Goal: Task Accomplishment & Management: Use online tool/utility

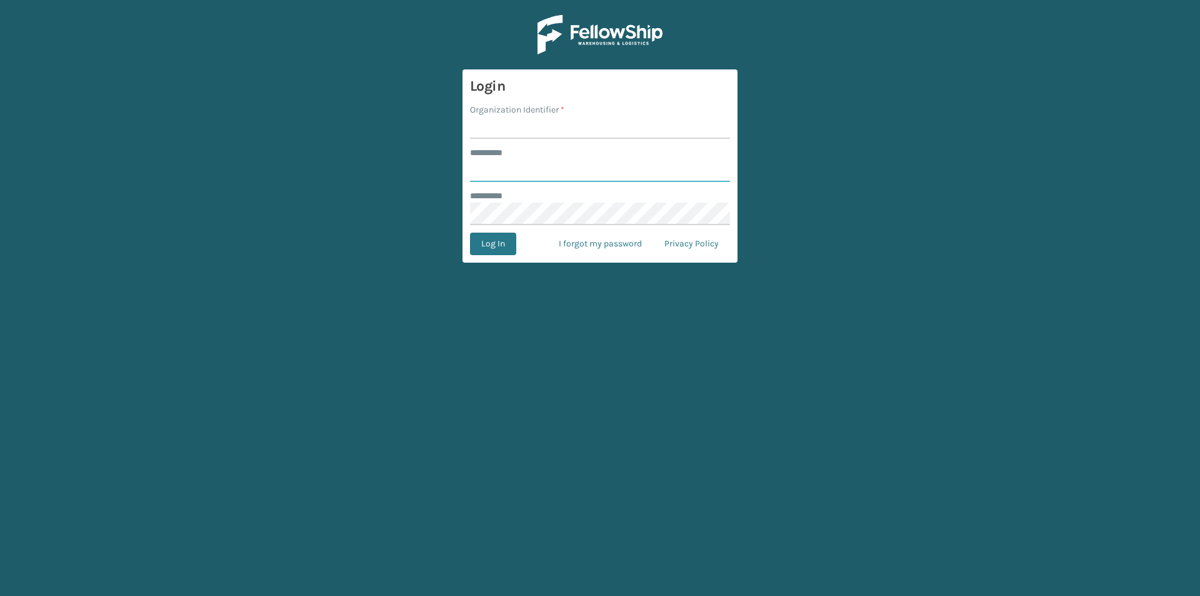
type input "*****"
click at [519, 124] on input "Organization Identifier *" at bounding box center [600, 127] width 260 height 23
type input "[US_STATE]"
click at [512, 238] on button "Log In" at bounding box center [493, 244] width 46 height 23
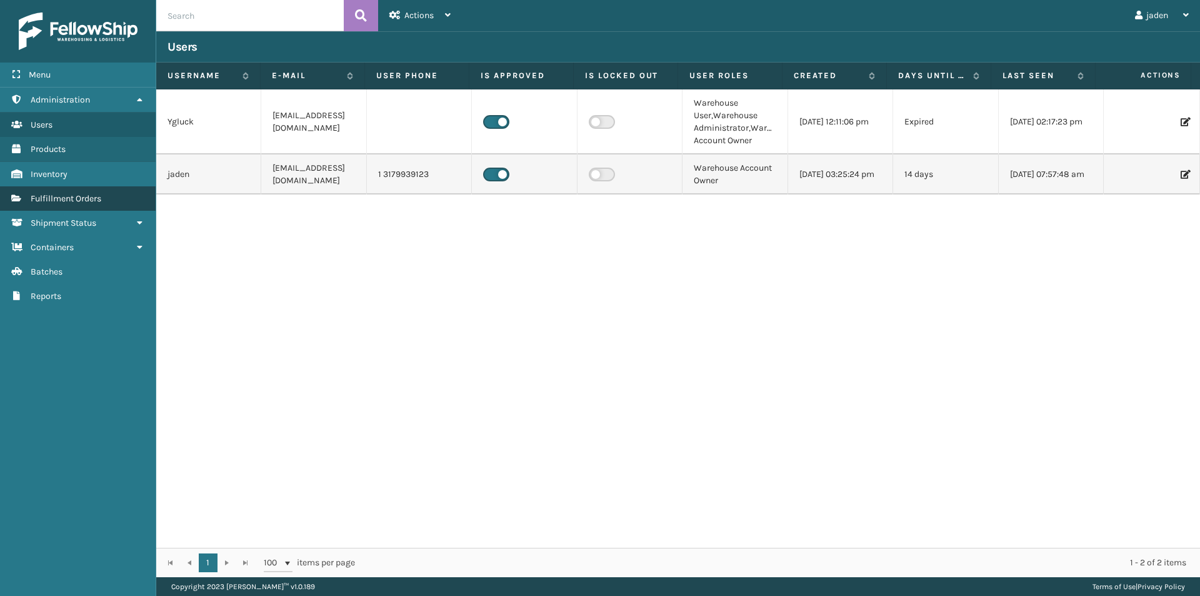
click at [46, 193] on span "Fulfillment Orders" at bounding box center [66, 198] width 71 height 11
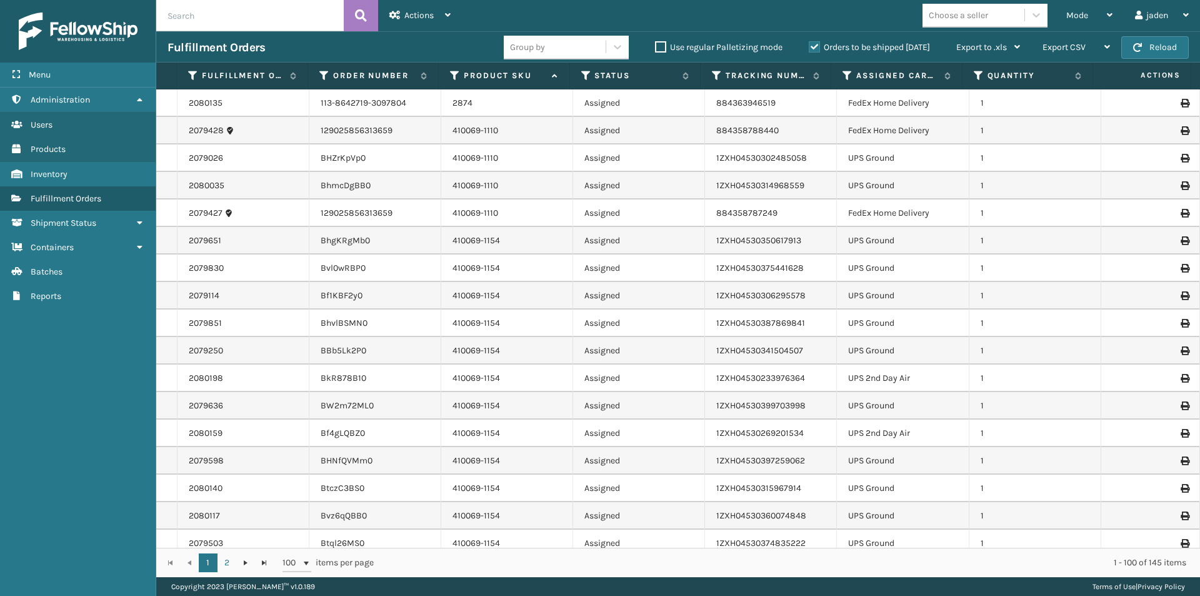
click at [814, 47] on label "Orders to be shipped [DATE]" at bounding box center [869, 47] width 121 height 11
click at [809, 47] on input "Orders to be shipped [DATE]" at bounding box center [809, 44] width 1 height 8
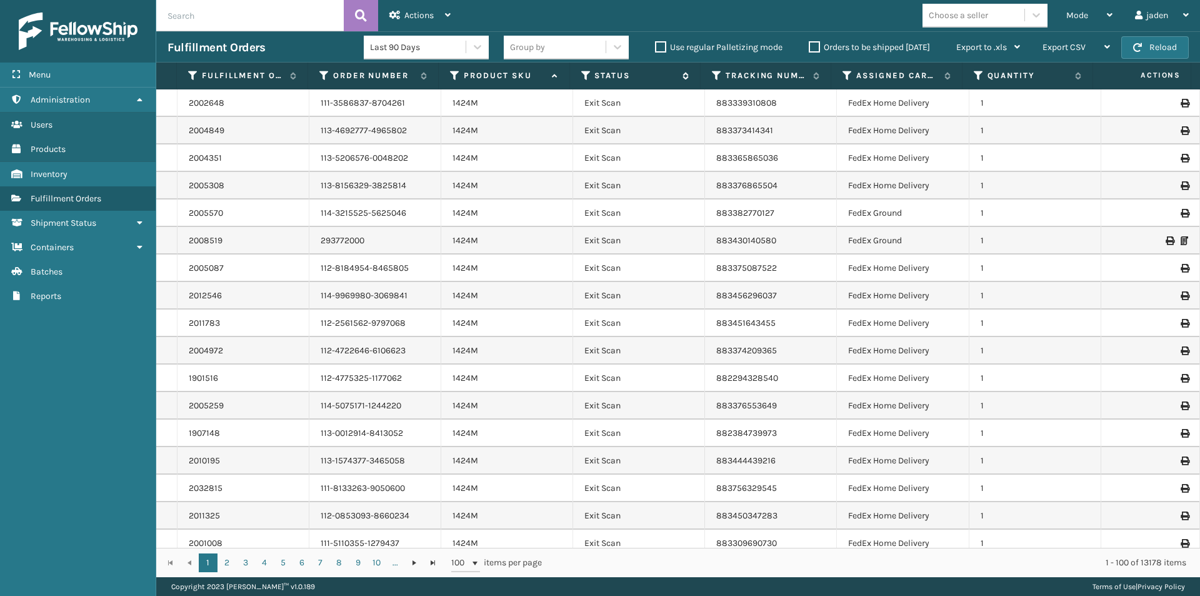
click at [585, 71] on icon at bounding box center [586, 75] width 10 height 11
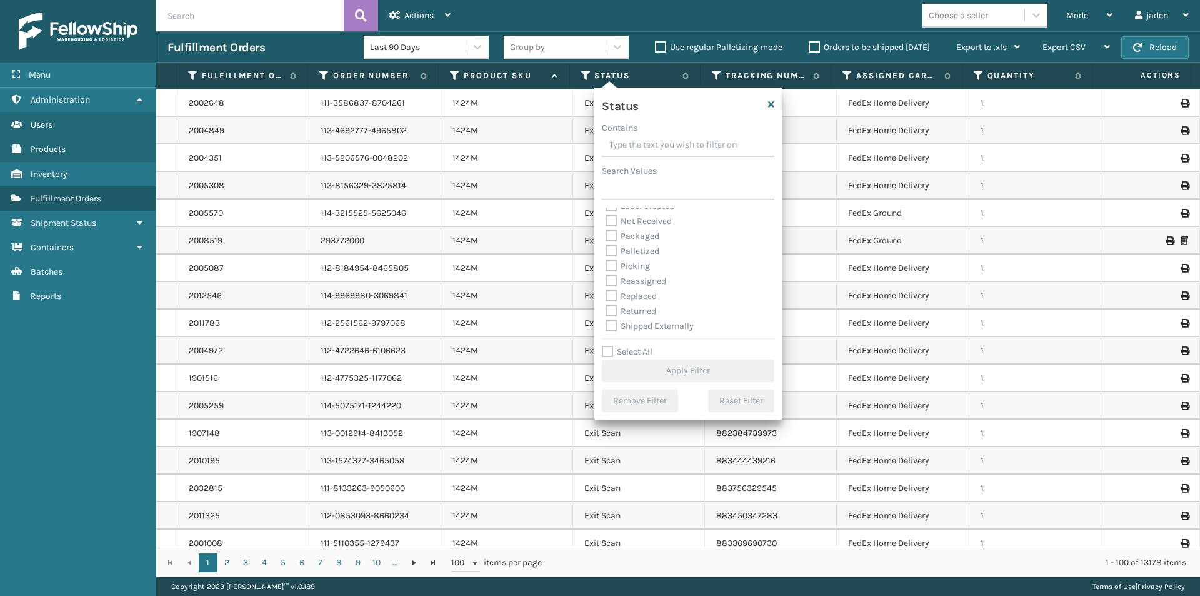
scroll to position [70, 0]
click at [613, 266] on label "Picking" at bounding box center [628, 264] width 44 height 11
click at [606, 266] on input "Picking" at bounding box center [606, 262] width 1 height 8
checkbox input "true"
click at [668, 379] on button "Apply Filter" at bounding box center [688, 370] width 173 height 23
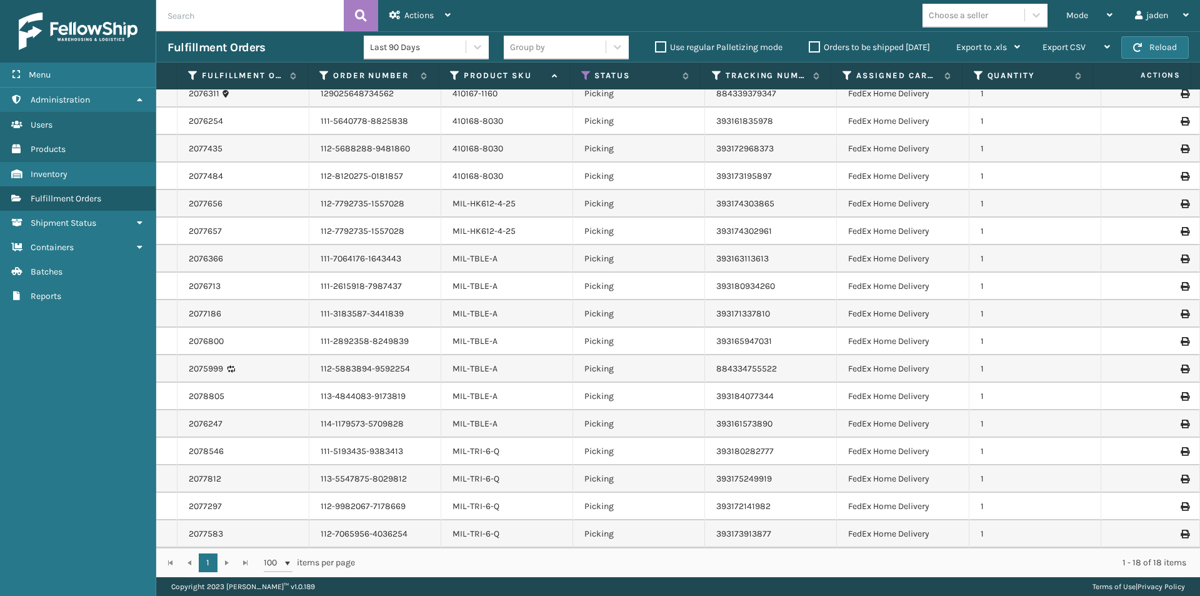
scroll to position [0, 0]
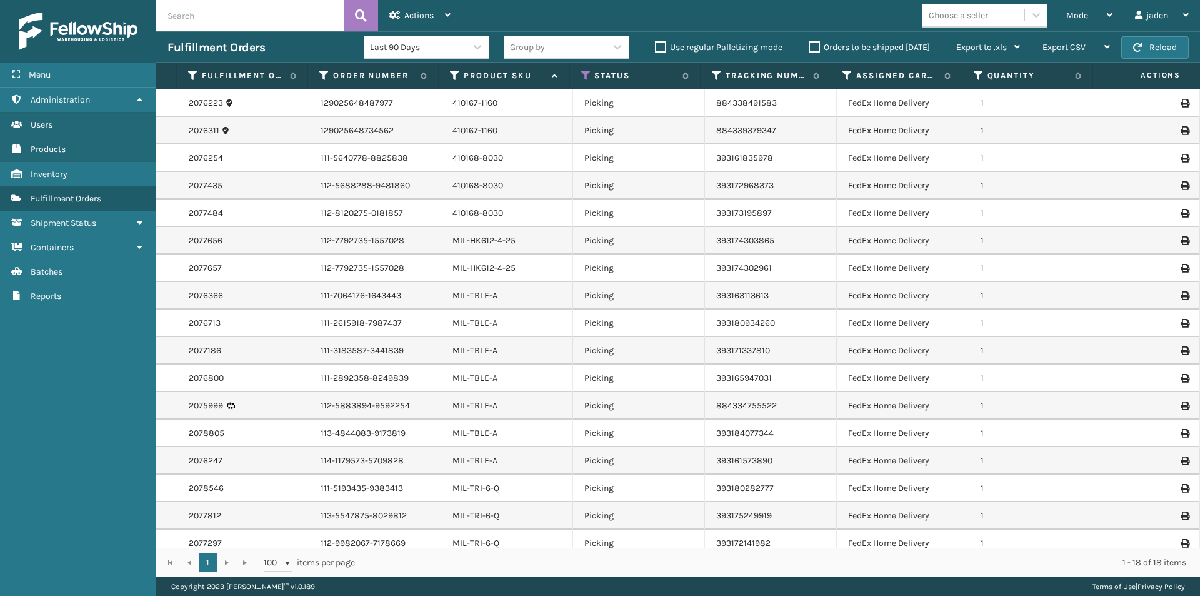
click at [1170, 36] on div "Fulfillment Orders Last 90 Days Group by Use regular Palletizing mode Orders to…" at bounding box center [678, 46] width 1044 height 31
click at [1166, 40] on button "Reload" at bounding box center [1155, 47] width 68 height 23
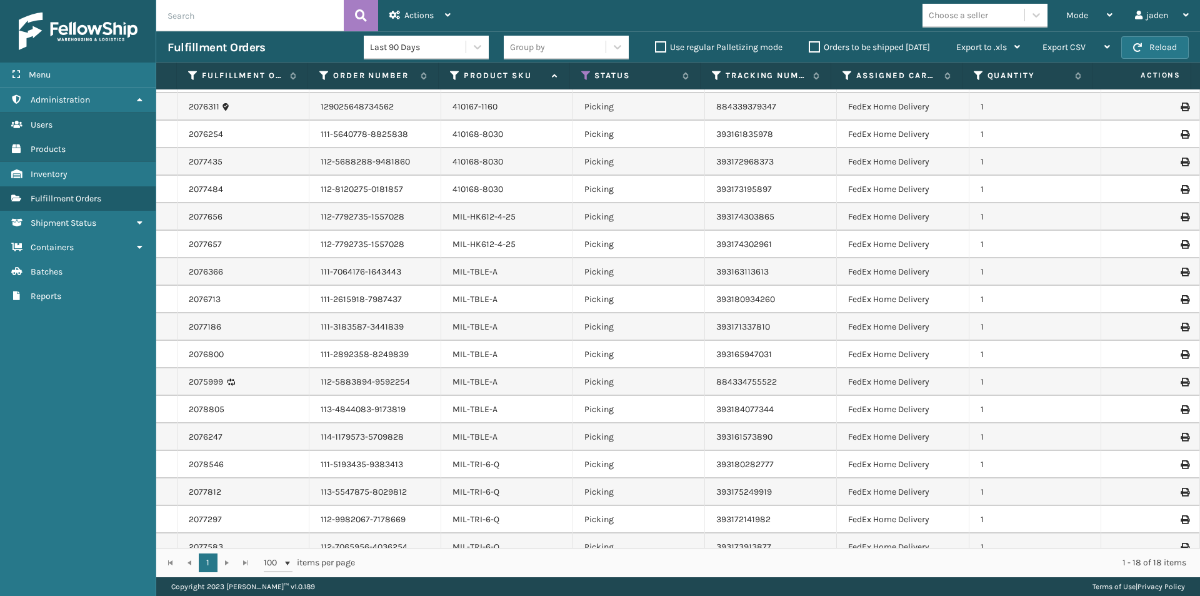
scroll to position [37, 0]
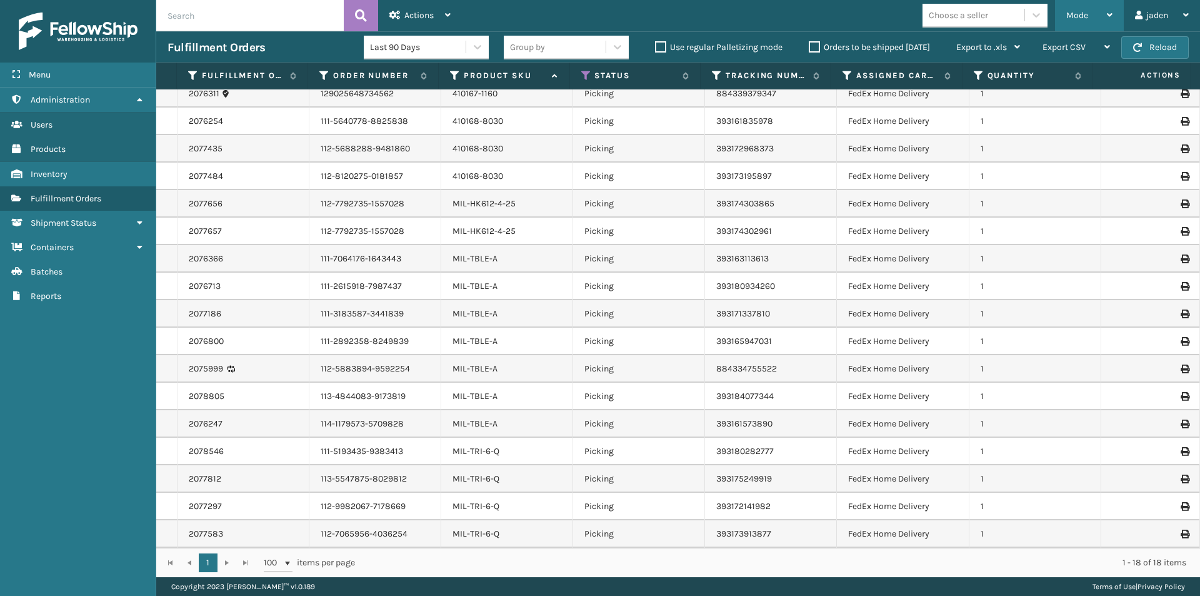
click at [1106, 20] on div "Mode" at bounding box center [1089, 15] width 46 height 31
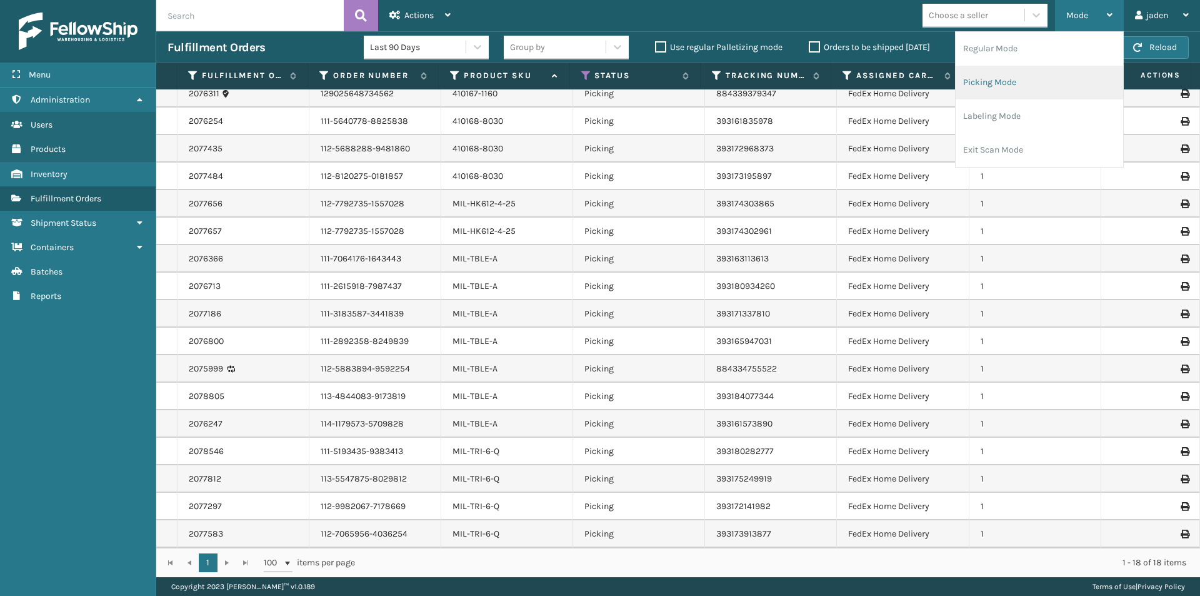
click at [1045, 83] on li "Picking Mode" at bounding box center [1040, 83] width 168 height 34
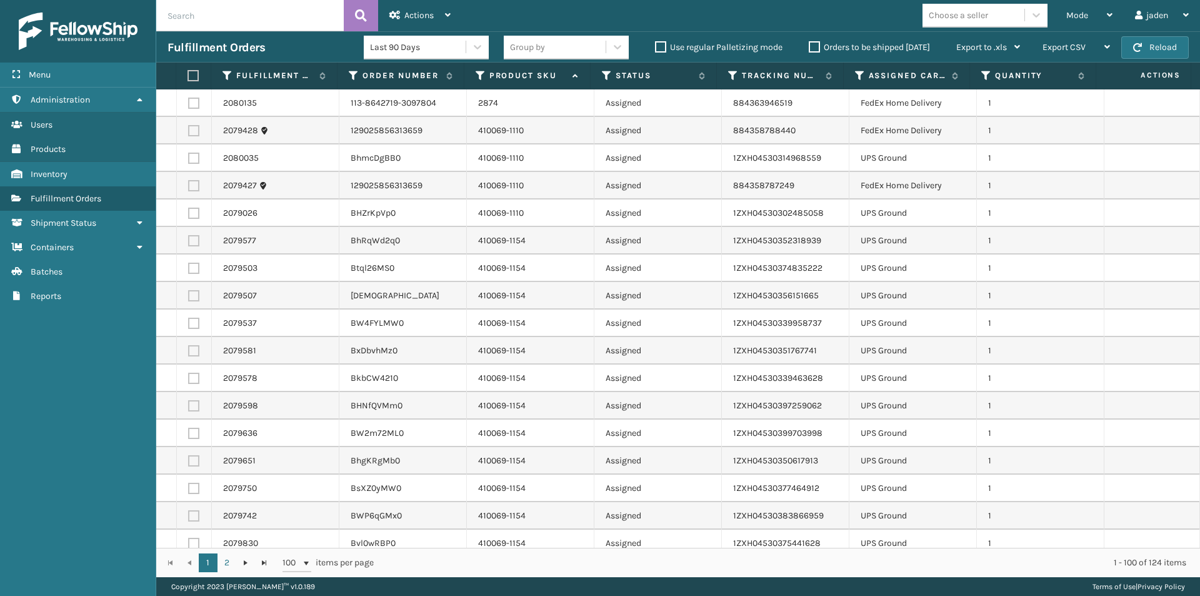
click at [189, 161] on label at bounding box center [193, 158] width 11 height 11
click at [189, 161] on input "checkbox" at bounding box center [188, 157] width 1 height 8
checkbox input "true"
click at [193, 217] on label at bounding box center [193, 213] width 11 height 11
click at [189, 216] on input "checkbox" at bounding box center [188, 212] width 1 height 8
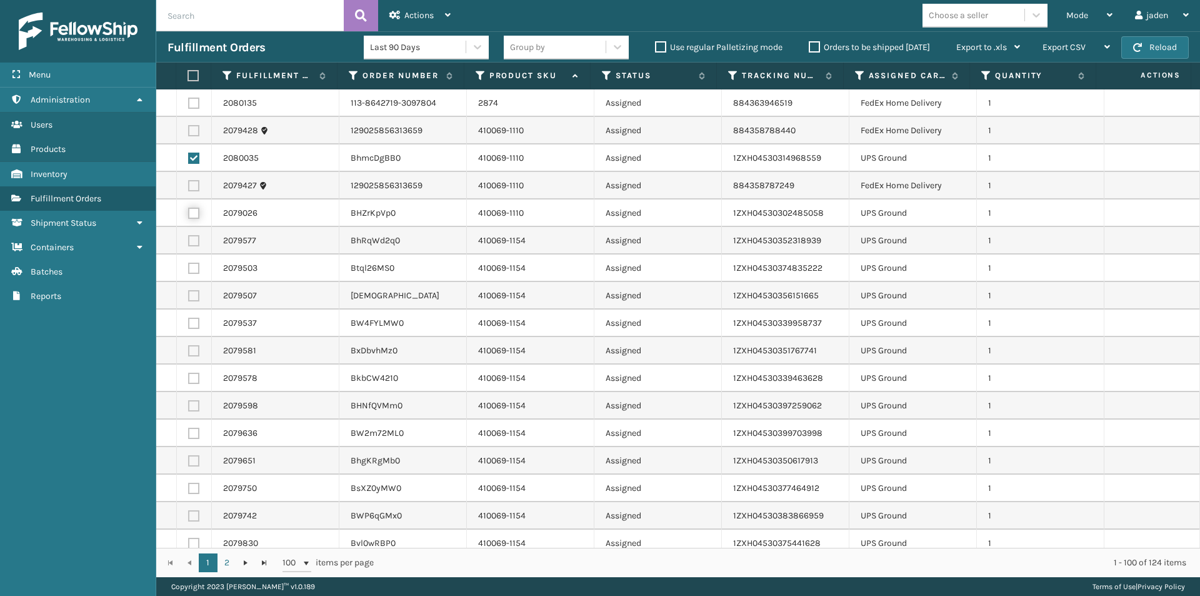
checkbox input "true"
click at [194, 241] on label at bounding box center [193, 240] width 11 height 11
click at [189, 241] on input "checkbox" at bounding box center [188, 239] width 1 height 8
checkbox input "true"
click at [197, 269] on label at bounding box center [193, 268] width 11 height 11
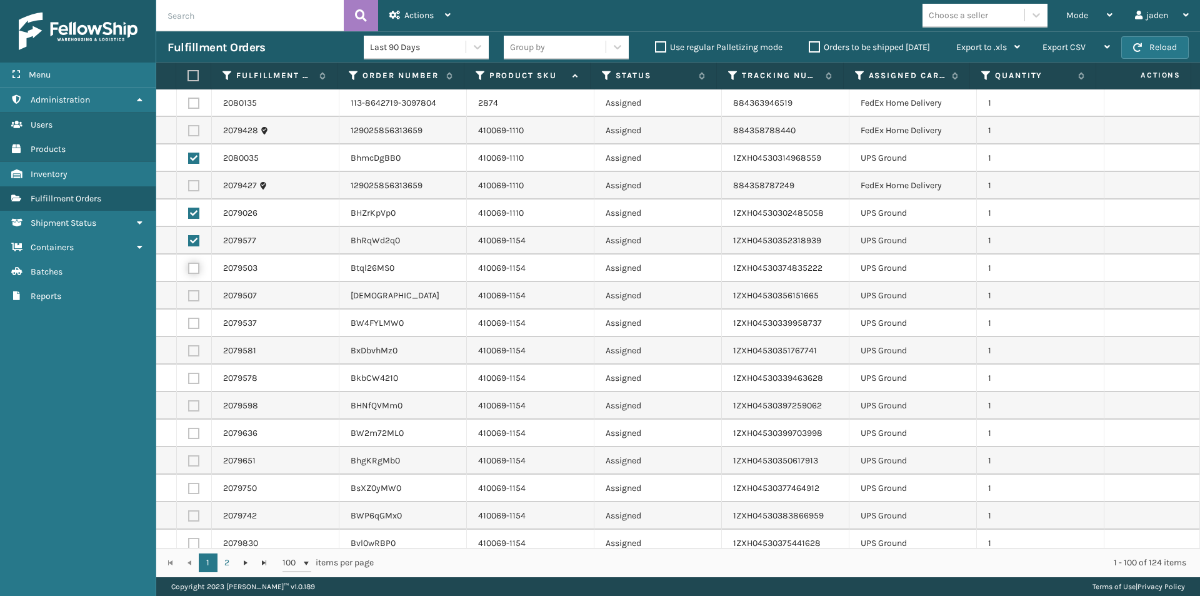
click at [189, 269] on input "checkbox" at bounding box center [188, 267] width 1 height 8
checkbox input "true"
click at [198, 303] on td at bounding box center [194, 296] width 35 height 28
click at [197, 293] on label at bounding box center [193, 295] width 11 height 11
click at [189, 293] on input "checkbox" at bounding box center [188, 294] width 1 height 8
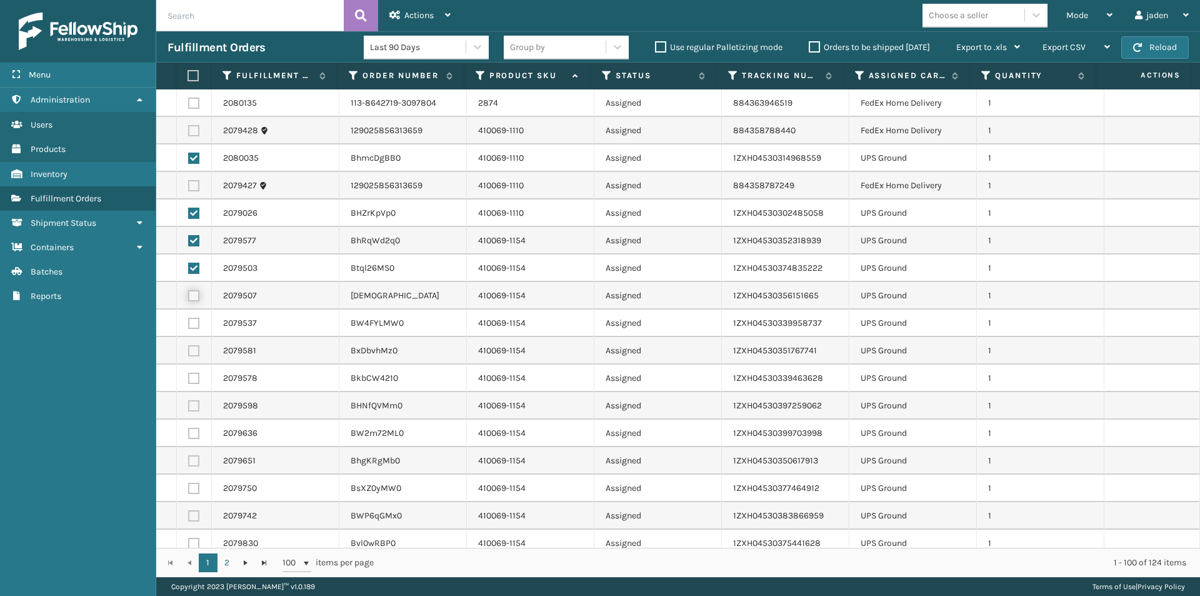
checkbox input "true"
click at [191, 326] on label at bounding box center [193, 323] width 11 height 11
click at [189, 326] on input "checkbox" at bounding box center [188, 322] width 1 height 8
checkbox input "true"
click at [194, 350] on label at bounding box center [193, 350] width 11 height 11
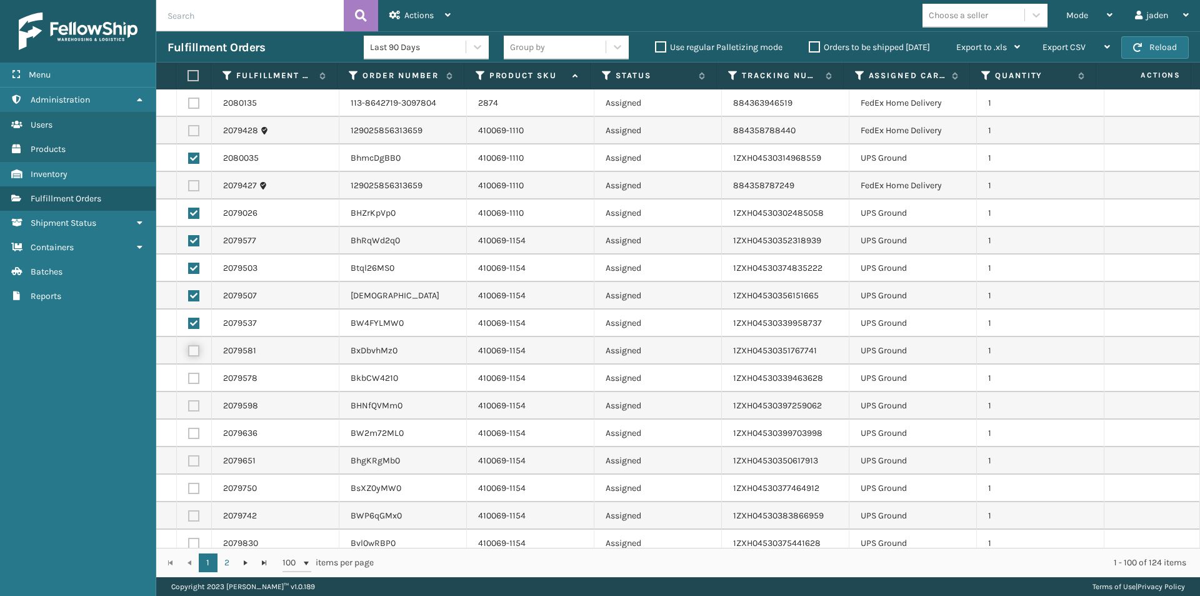
click at [189, 350] on input "checkbox" at bounding box center [188, 349] width 1 height 8
checkbox input "true"
click at [193, 374] on label at bounding box center [193, 378] width 11 height 11
click at [189, 374] on input "checkbox" at bounding box center [188, 377] width 1 height 8
checkbox input "true"
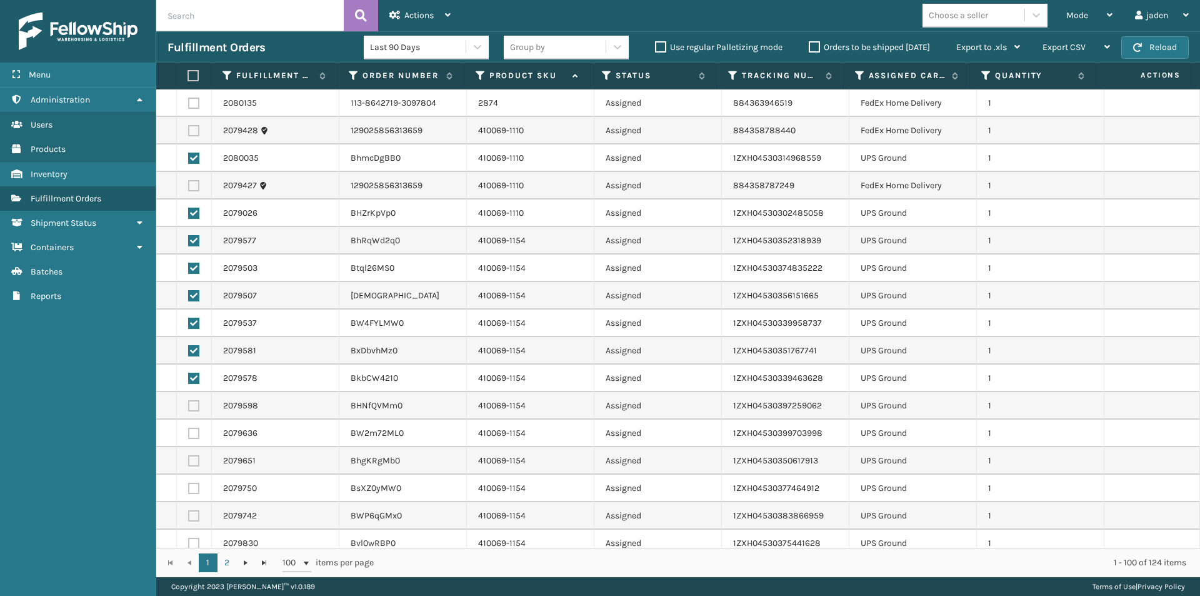
click at [194, 407] on label at bounding box center [193, 405] width 11 height 11
click at [189, 407] on input "checkbox" at bounding box center [188, 404] width 1 height 8
checkbox input "true"
click at [194, 434] on label at bounding box center [193, 433] width 11 height 11
click at [189, 434] on input "checkbox" at bounding box center [188, 432] width 1 height 8
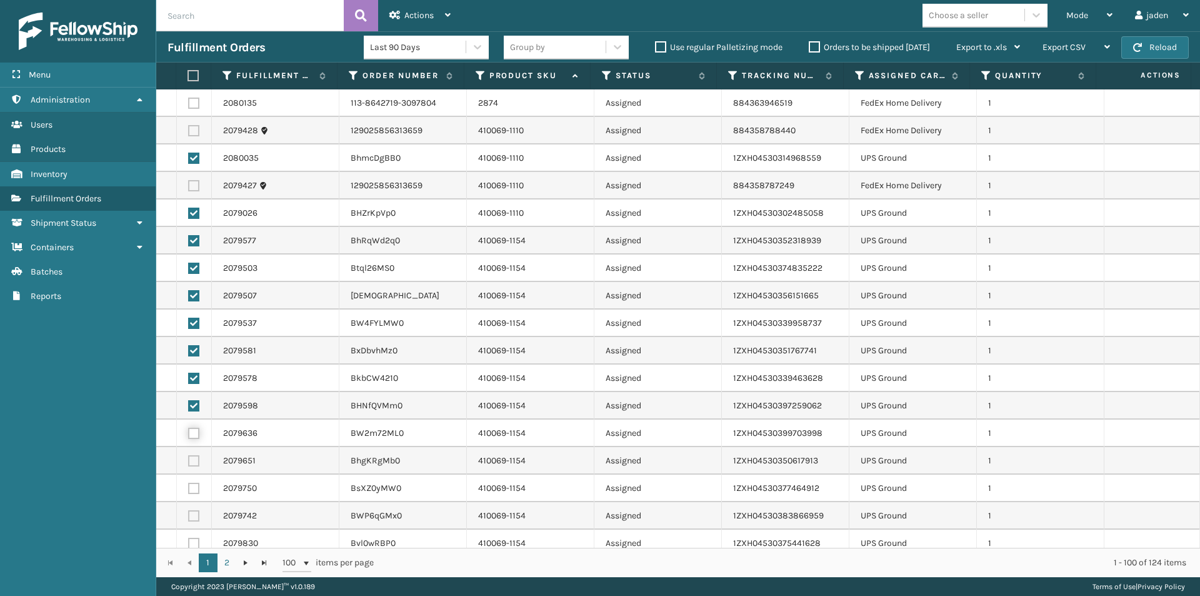
checkbox input "true"
drag, startPoint x: 193, startPoint y: 457, endPoint x: 193, endPoint y: 482, distance: 25.0
click at [193, 458] on label at bounding box center [193, 460] width 11 height 11
click at [189, 458] on input "checkbox" at bounding box center [188, 459] width 1 height 8
checkbox input "true"
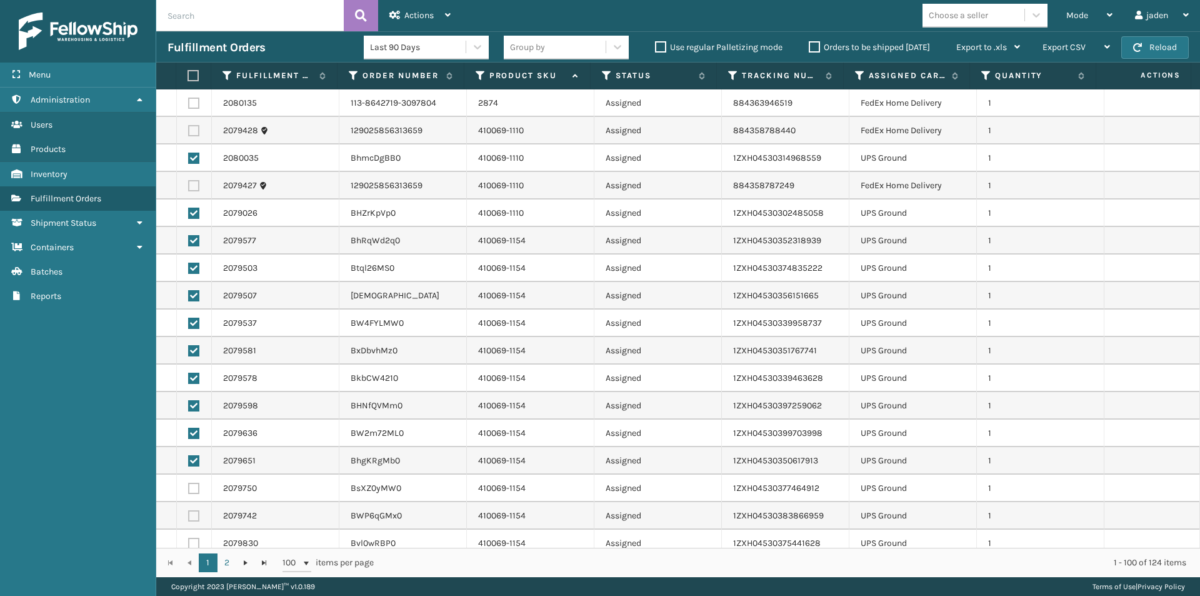
click at [194, 489] on label at bounding box center [193, 488] width 11 height 11
click at [189, 489] on input "checkbox" at bounding box center [188, 487] width 1 height 8
checkbox input "true"
drag, startPoint x: 191, startPoint y: 511, endPoint x: 187, endPoint y: 534, distance: 24.2
click at [191, 518] on label at bounding box center [193, 515] width 11 height 11
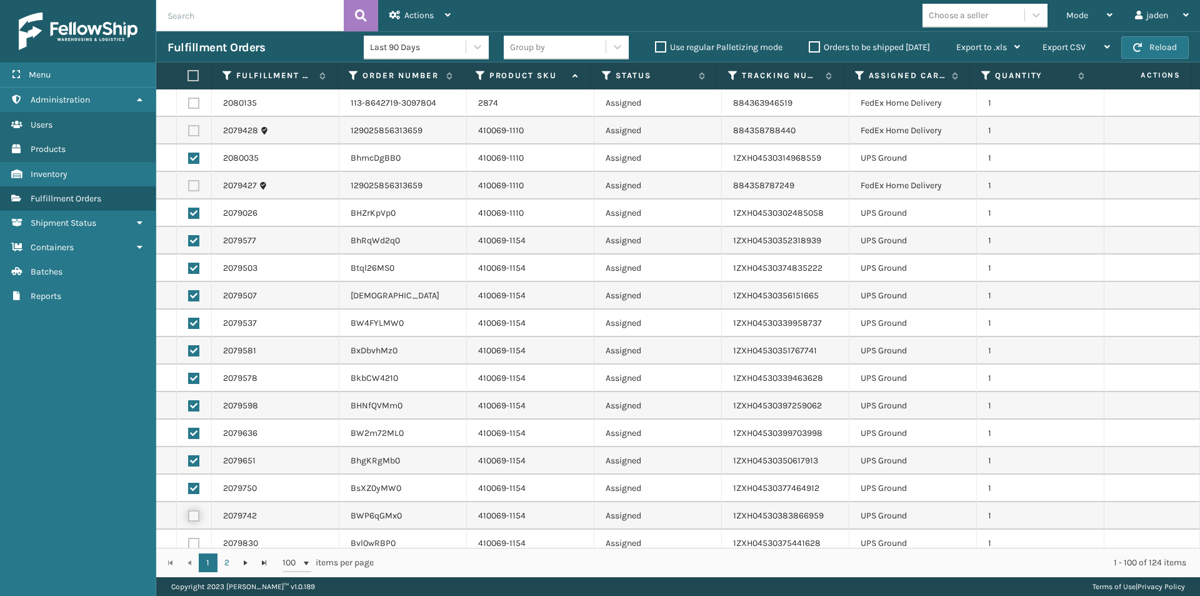
click at [189, 518] on input "checkbox" at bounding box center [188, 514] width 1 height 8
checkbox input "true"
click at [191, 542] on label at bounding box center [193, 543] width 11 height 11
click at [189, 542] on input "checkbox" at bounding box center [188, 542] width 1 height 8
checkbox input "true"
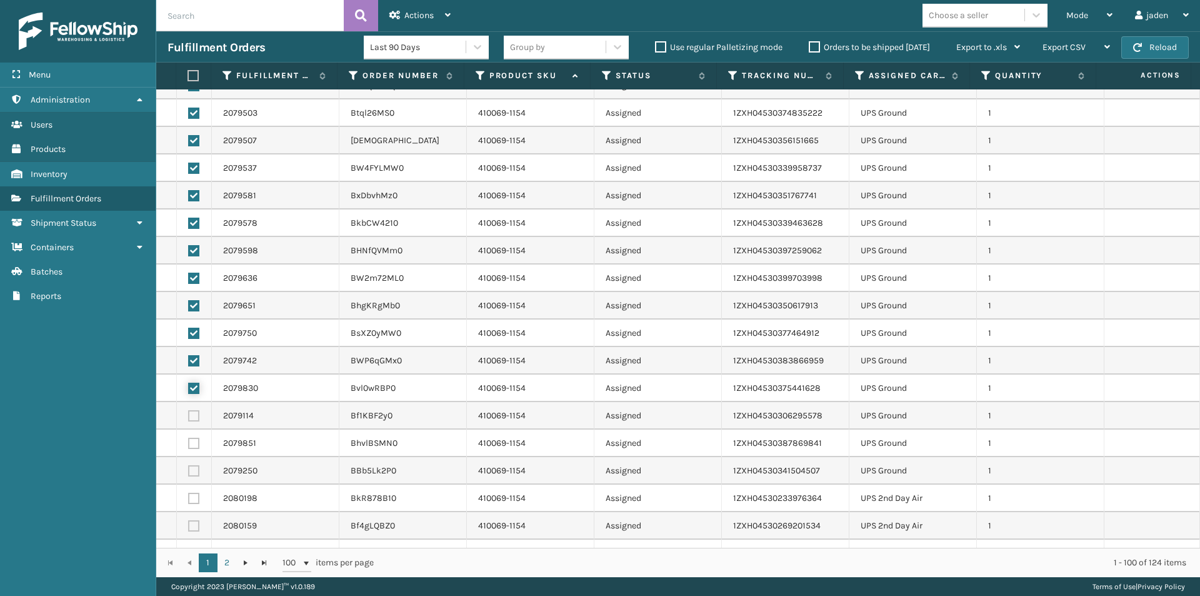
scroll to position [188, 0]
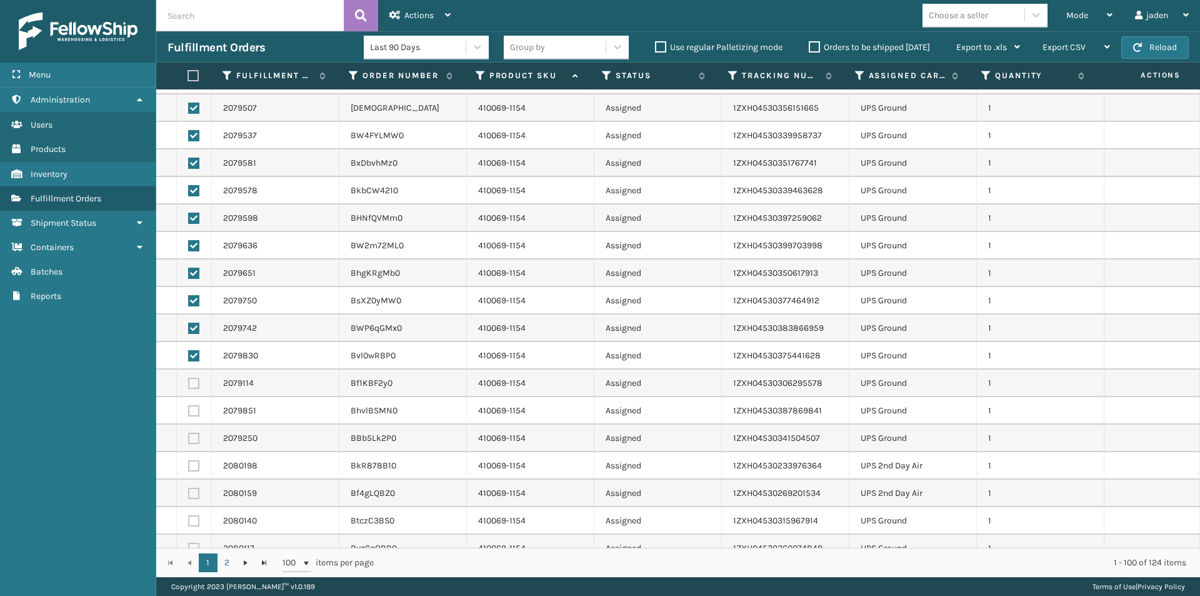
click at [196, 387] on label at bounding box center [193, 383] width 11 height 11
click at [189, 386] on input "checkbox" at bounding box center [188, 382] width 1 height 8
checkbox input "true"
click at [191, 408] on label at bounding box center [193, 410] width 11 height 11
click at [189, 408] on input "checkbox" at bounding box center [188, 409] width 1 height 8
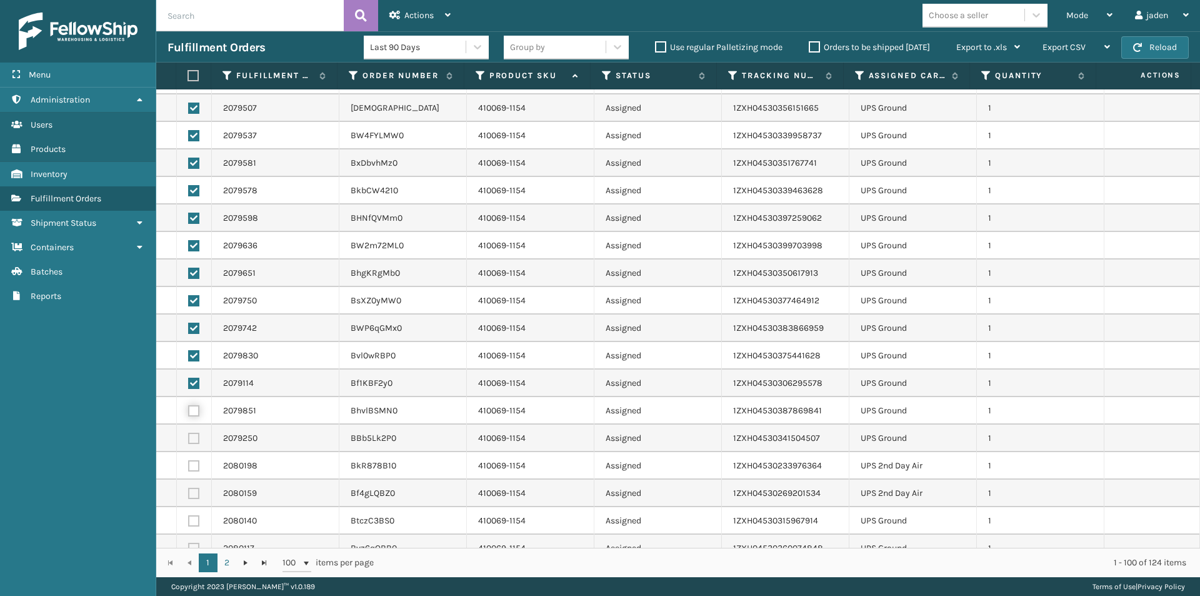
checkbox input "true"
click at [191, 430] on td at bounding box center [194, 438] width 35 height 28
click at [193, 438] on label at bounding box center [193, 438] width 11 height 11
click at [189, 438] on input "checkbox" at bounding box center [188, 437] width 1 height 8
checkbox input "true"
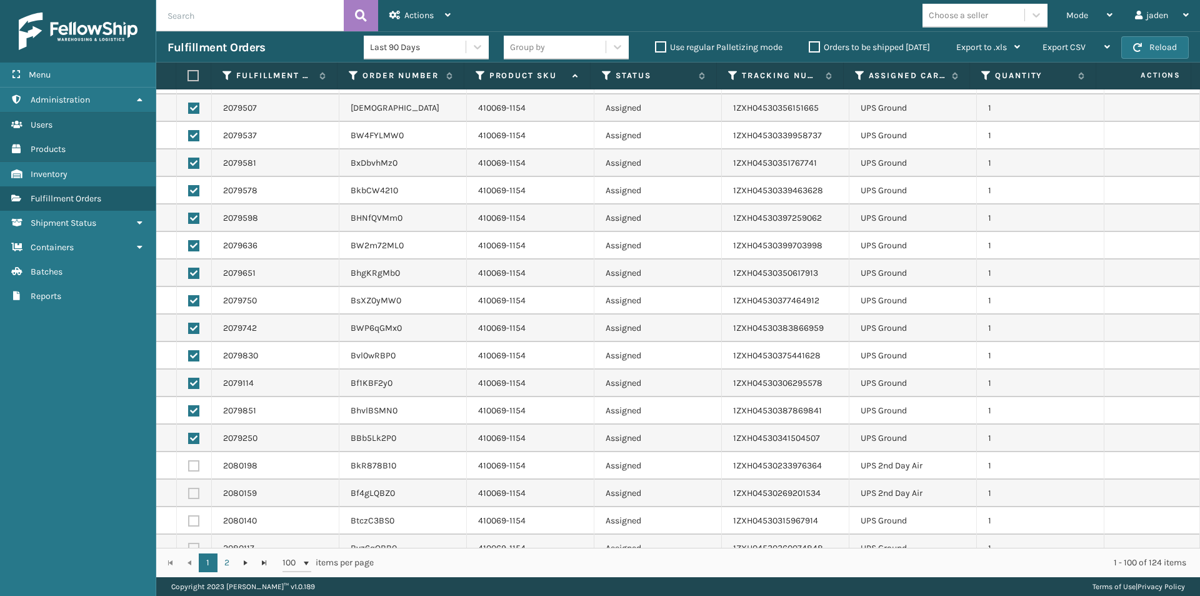
click at [194, 473] on td at bounding box center [194, 466] width 35 height 28
click at [193, 464] on label at bounding box center [193, 465] width 11 height 11
click at [189, 464] on input "checkbox" at bounding box center [188, 464] width 1 height 8
checkbox input "true"
drag, startPoint x: 197, startPoint y: 490, endPoint x: 194, endPoint y: 508, distance: 17.7
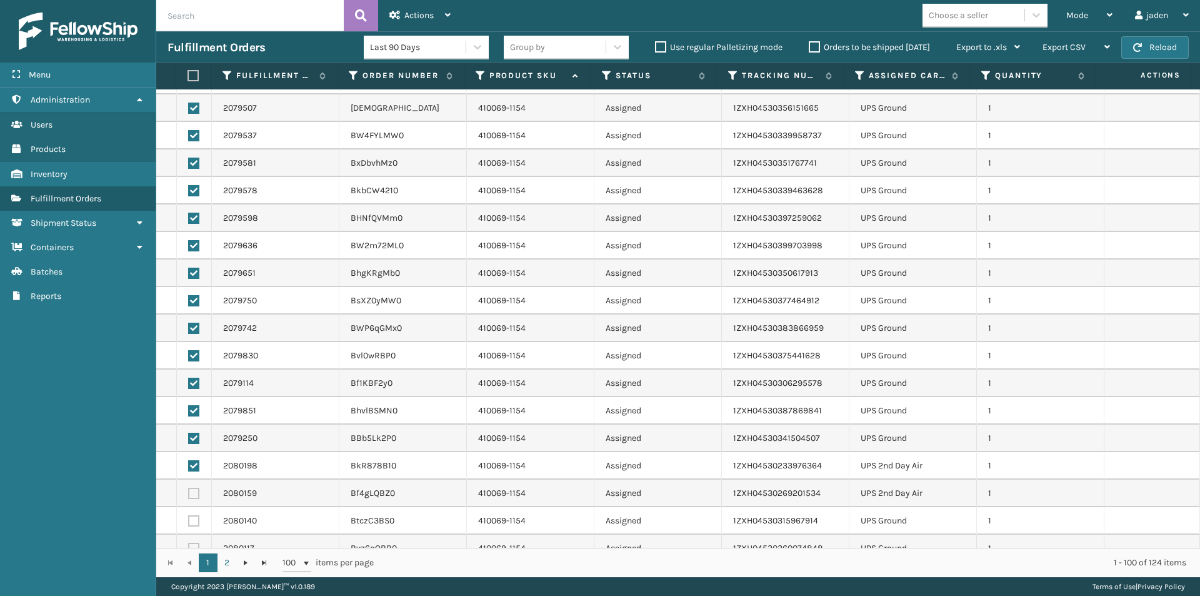
click at [197, 491] on label at bounding box center [193, 493] width 11 height 11
click at [189, 491] on input "checkbox" at bounding box center [188, 492] width 1 height 8
checkbox input "true"
click at [194, 522] on label at bounding box center [193, 520] width 11 height 11
click at [189, 522] on input "checkbox" at bounding box center [188, 519] width 1 height 8
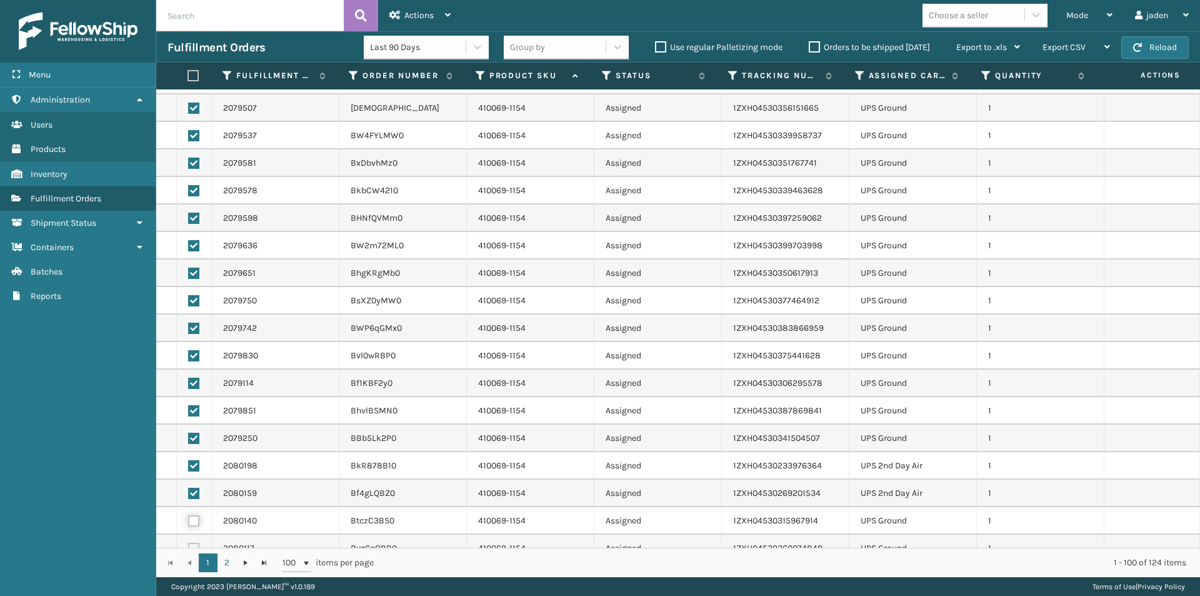
checkbox input "true"
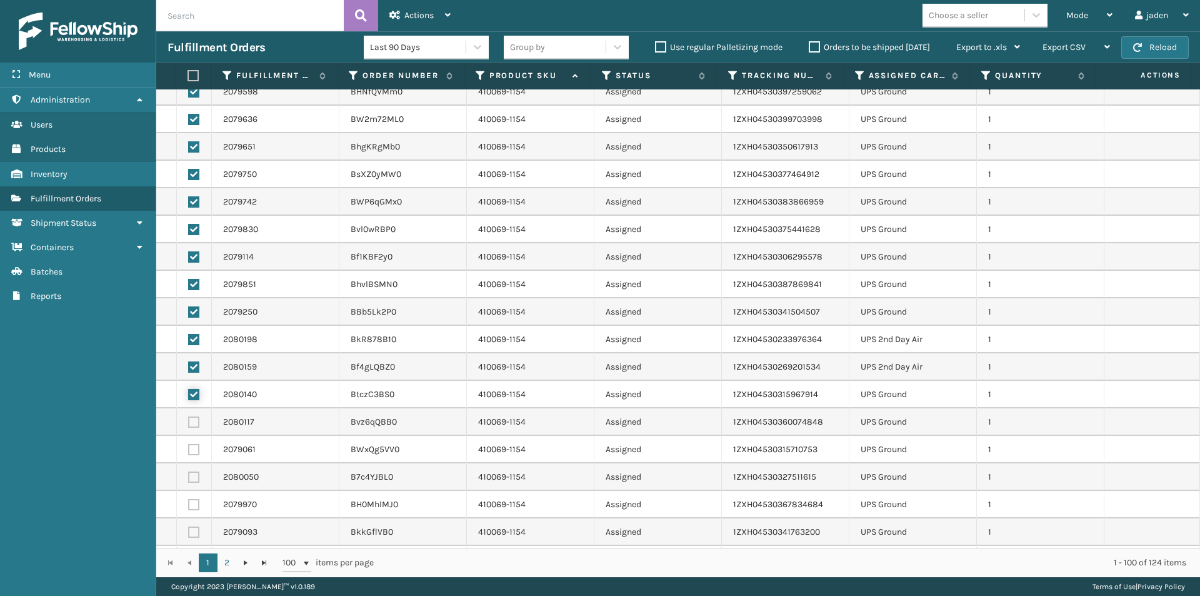
scroll to position [375, 0]
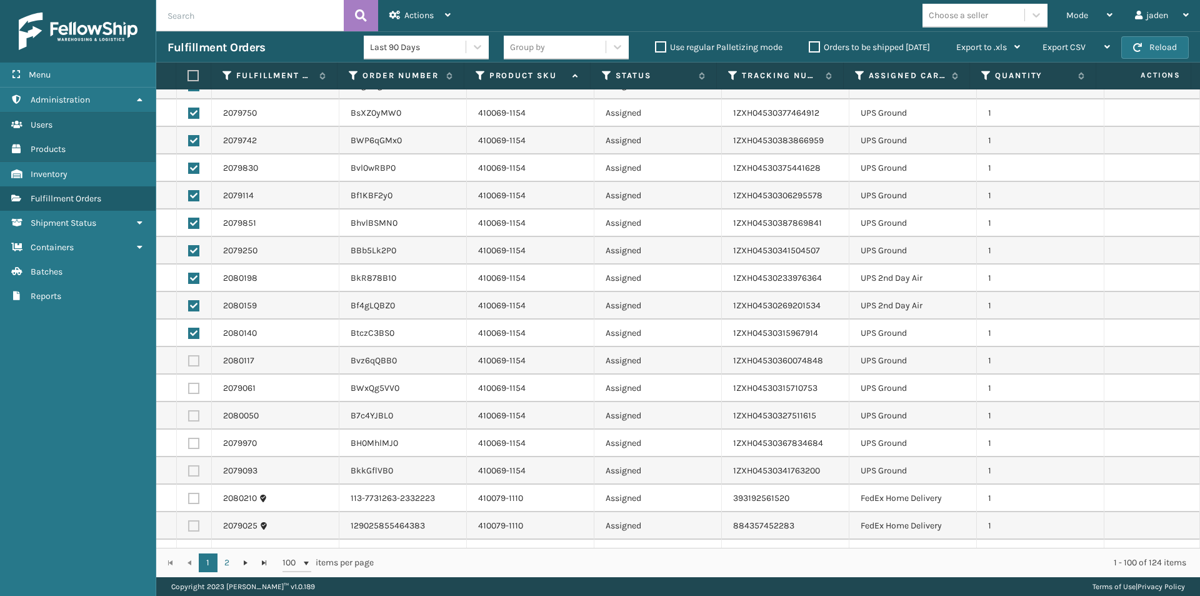
click at [195, 357] on label at bounding box center [193, 360] width 11 height 11
click at [189, 357] on input "checkbox" at bounding box center [188, 359] width 1 height 8
checkbox input "true"
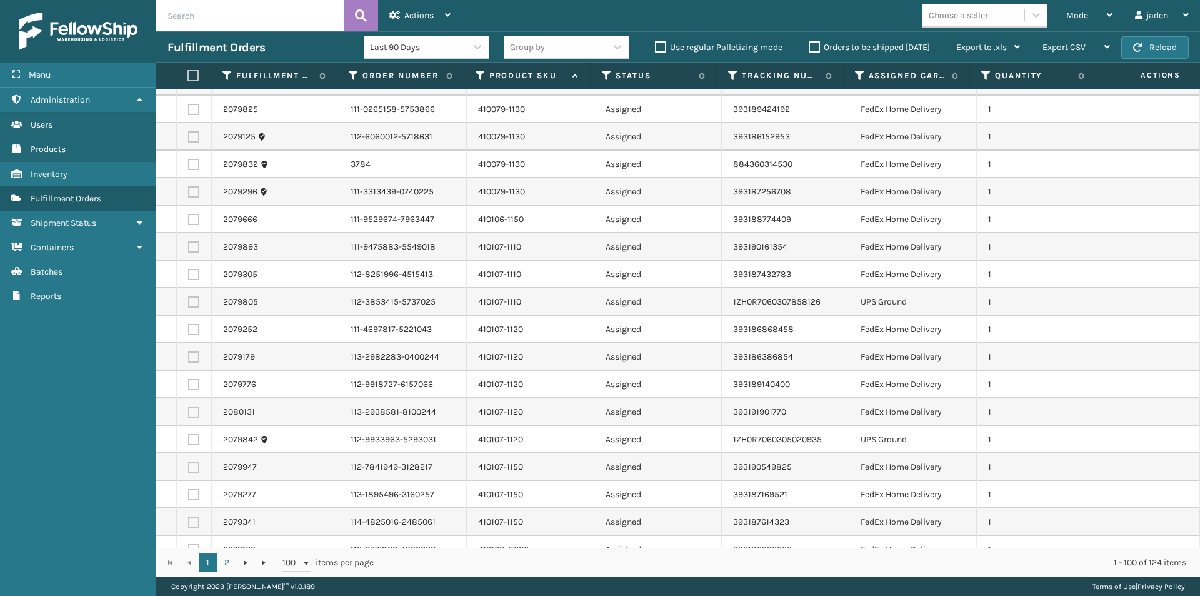
scroll to position [1000, 0]
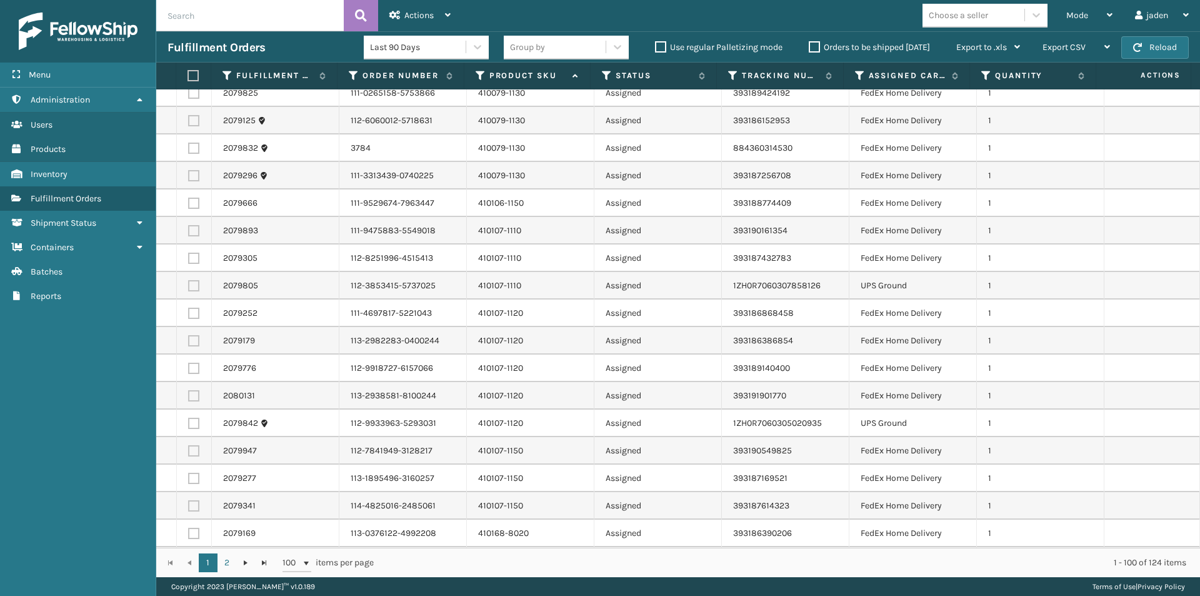
click at [195, 284] on label at bounding box center [193, 285] width 11 height 11
click at [189, 284] on input "checkbox" at bounding box center [188, 284] width 1 height 8
checkbox input "true"
click at [194, 424] on label at bounding box center [193, 423] width 11 height 11
click at [189, 424] on input "checkbox" at bounding box center [188, 422] width 1 height 8
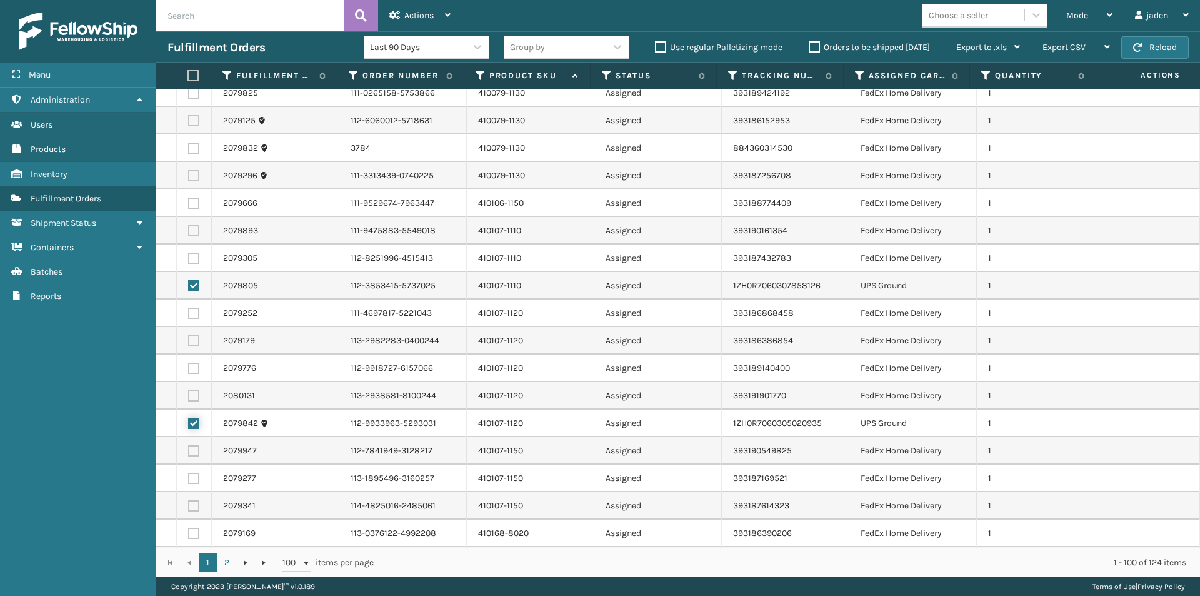
checkbox input "true"
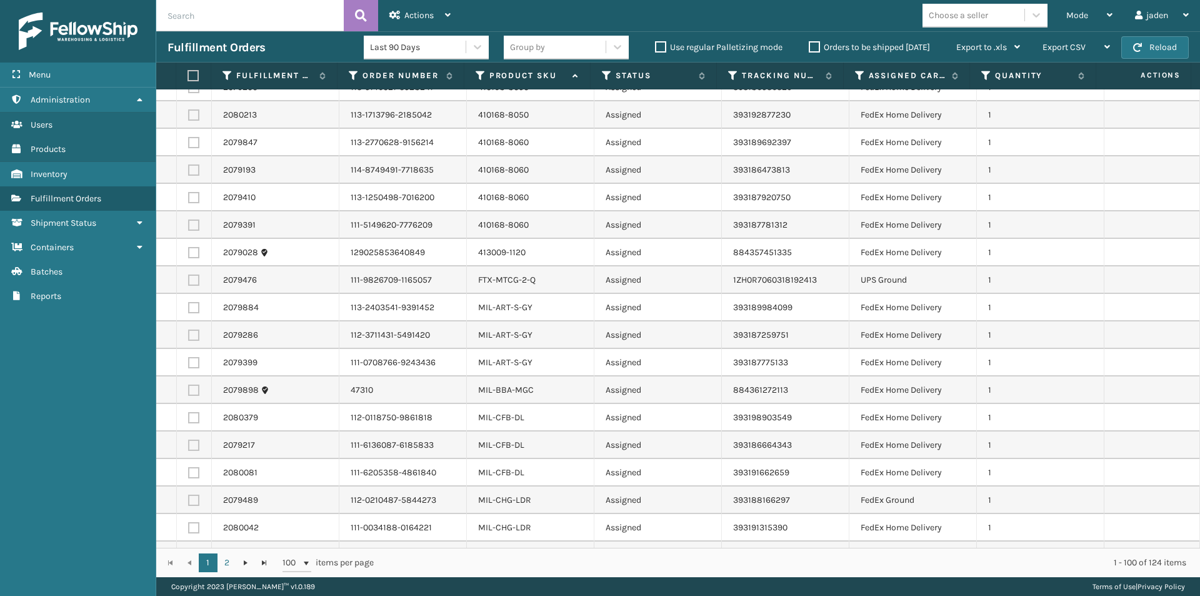
scroll to position [1625, 0]
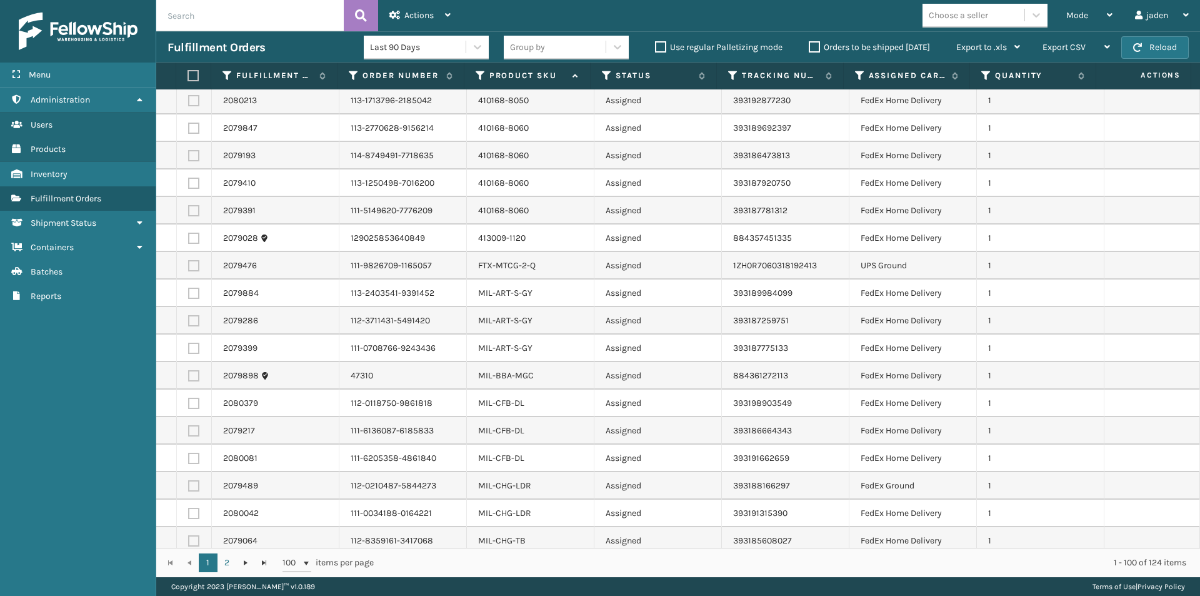
click at [193, 264] on label at bounding box center [193, 265] width 11 height 11
click at [189, 264] on input "checkbox" at bounding box center [188, 264] width 1 height 8
click at [193, 264] on label at bounding box center [193, 265] width 11 height 11
click at [189, 264] on input "checkbox" at bounding box center [188, 264] width 1 height 8
checkbox input "false"
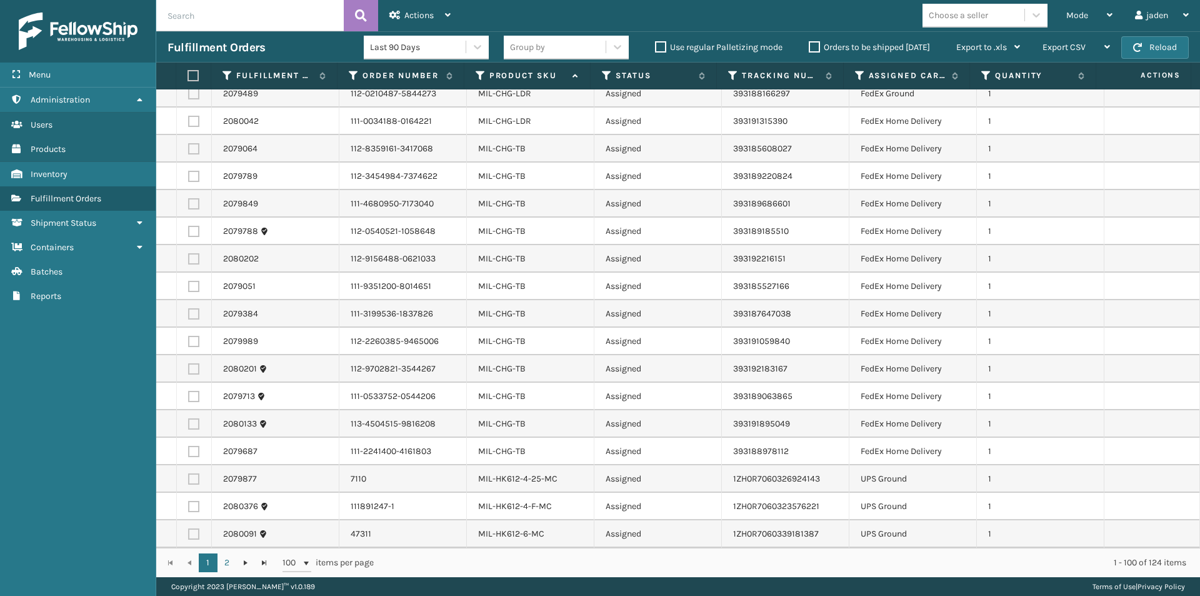
scroll to position [2125, 0]
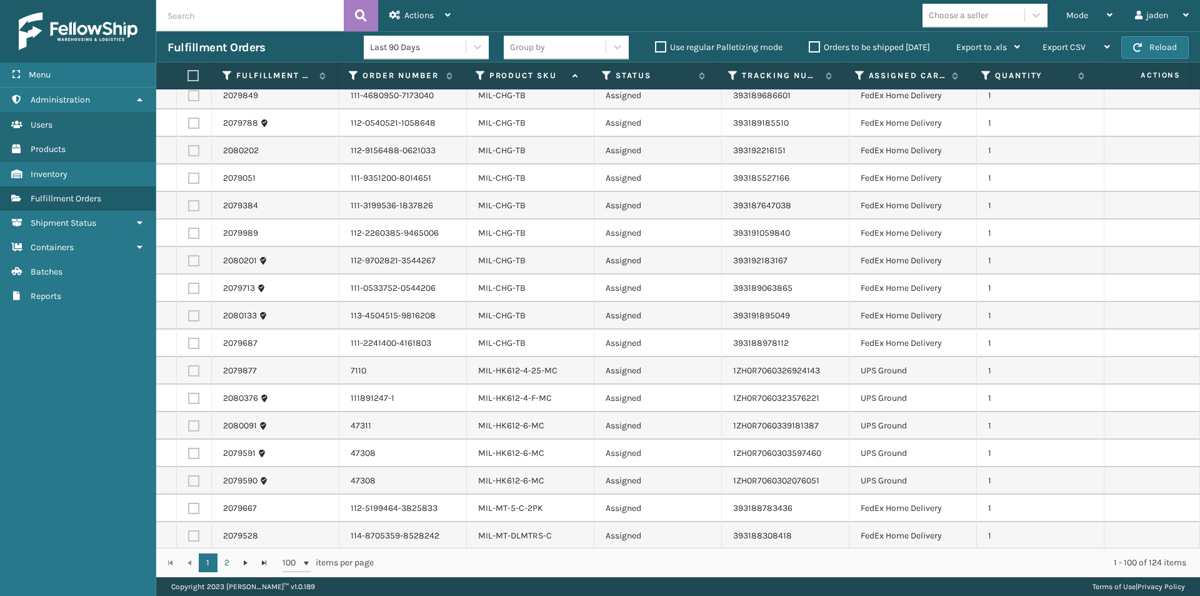
click at [194, 373] on label at bounding box center [193, 370] width 11 height 11
click at [189, 373] on input "checkbox" at bounding box center [188, 369] width 1 height 8
checkbox input "true"
click at [198, 397] on label at bounding box center [193, 398] width 11 height 11
click at [189, 397] on input "checkbox" at bounding box center [188, 397] width 1 height 8
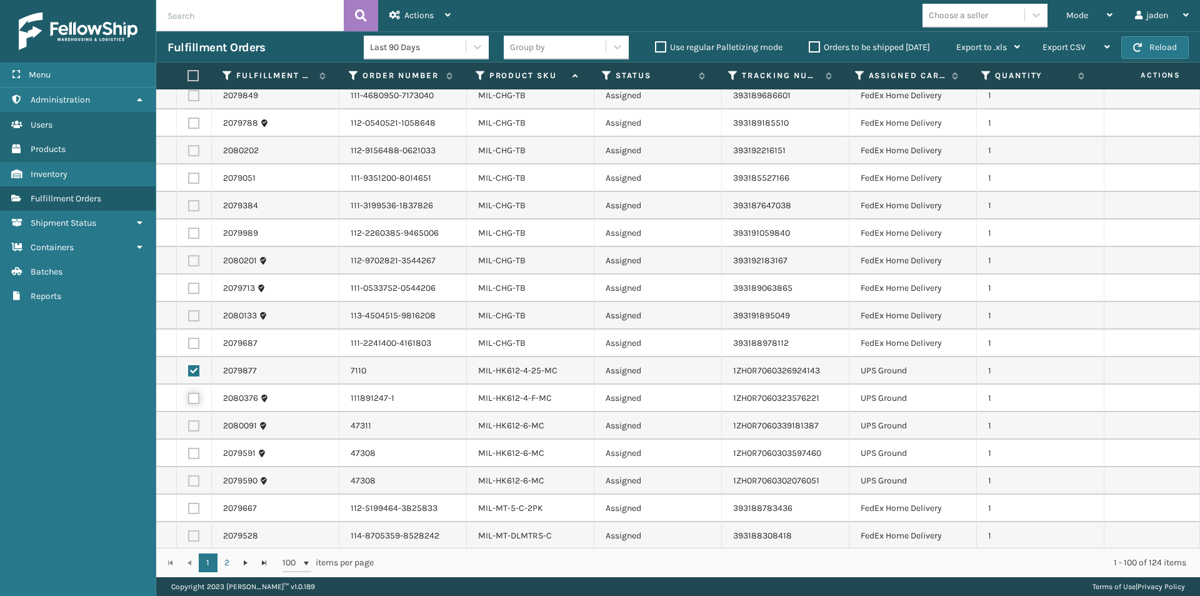
checkbox input "true"
click at [199, 476] on label at bounding box center [193, 480] width 11 height 11
click at [189, 476] on input "checkbox" at bounding box center [188, 479] width 1 height 8
checkbox input "true"
click at [194, 454] on label at bounding box center [193, 453] width 11 height 11
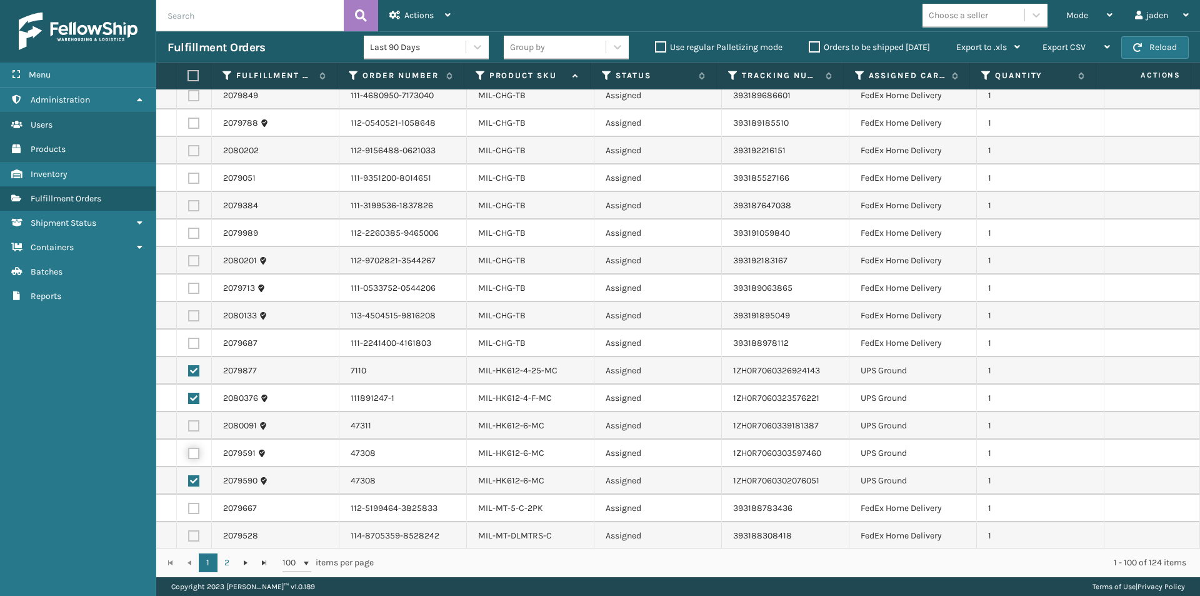
click at [189, 454] on input "checkbox" at bounding box center [188, 452] width 1 height 8
checkbox input "true"
click at [190, 424] on label at bounding box center [193, 425] width 11 height 11
click at [189, 424] on input "checkbox" at bounding box center [188, 424] width 1 height 8
checkbox input "true"
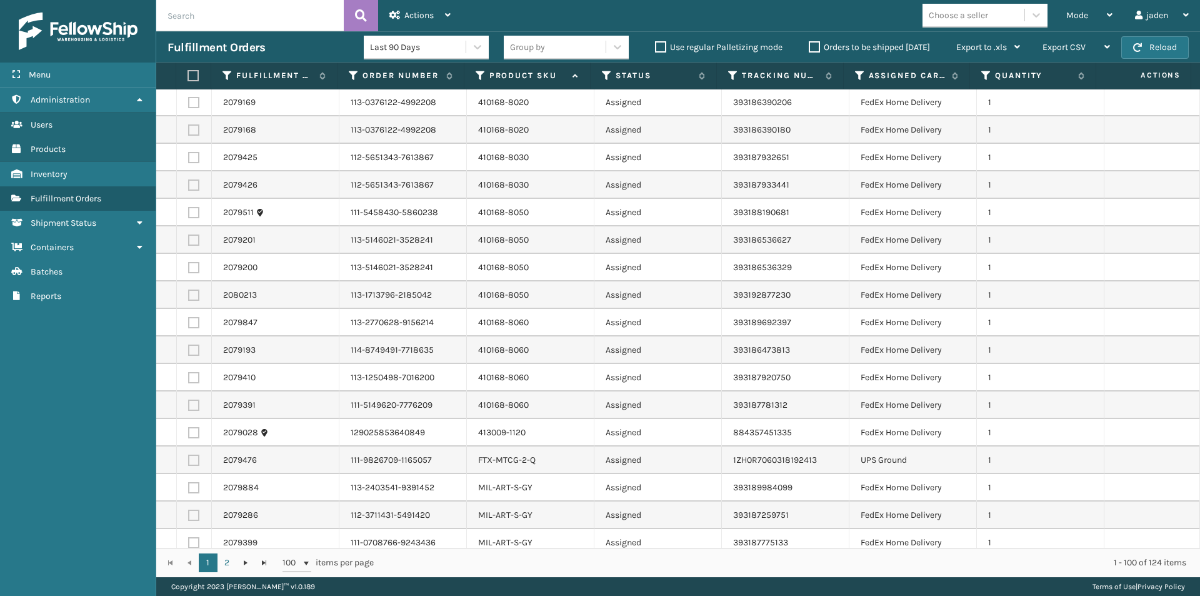
scroll to position [1417, 0]
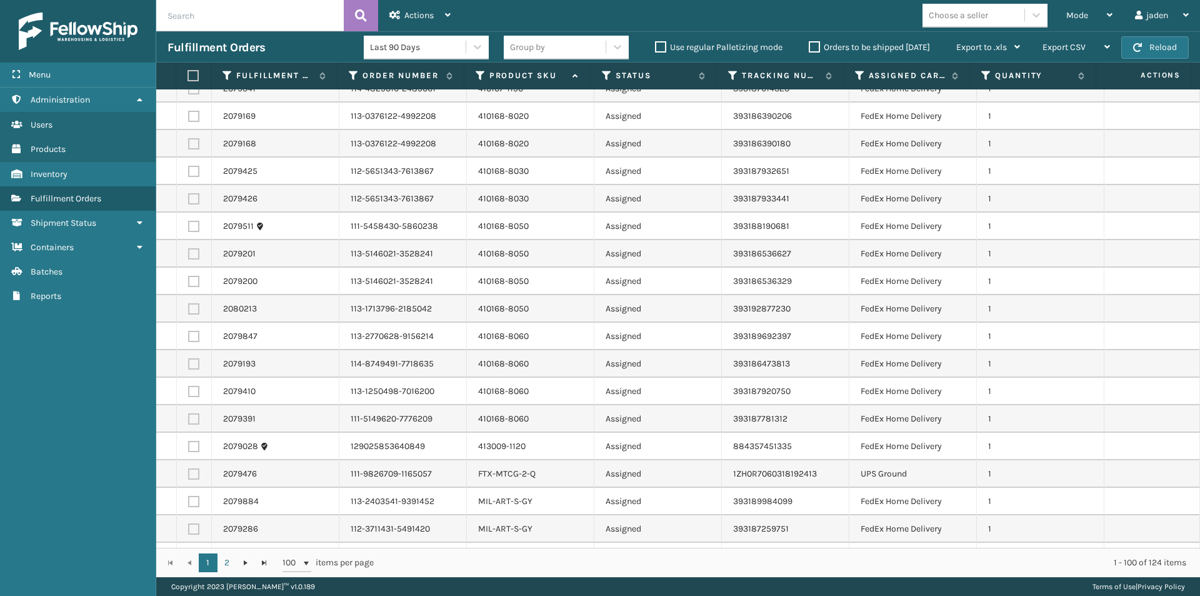
click at [193, 471] on label at bounding box center [193, 473] width 11 height 11
click at [189, 471] on input "checkbox" at bounding box center [188, 472] width 1 height 8
checkbox input "true"
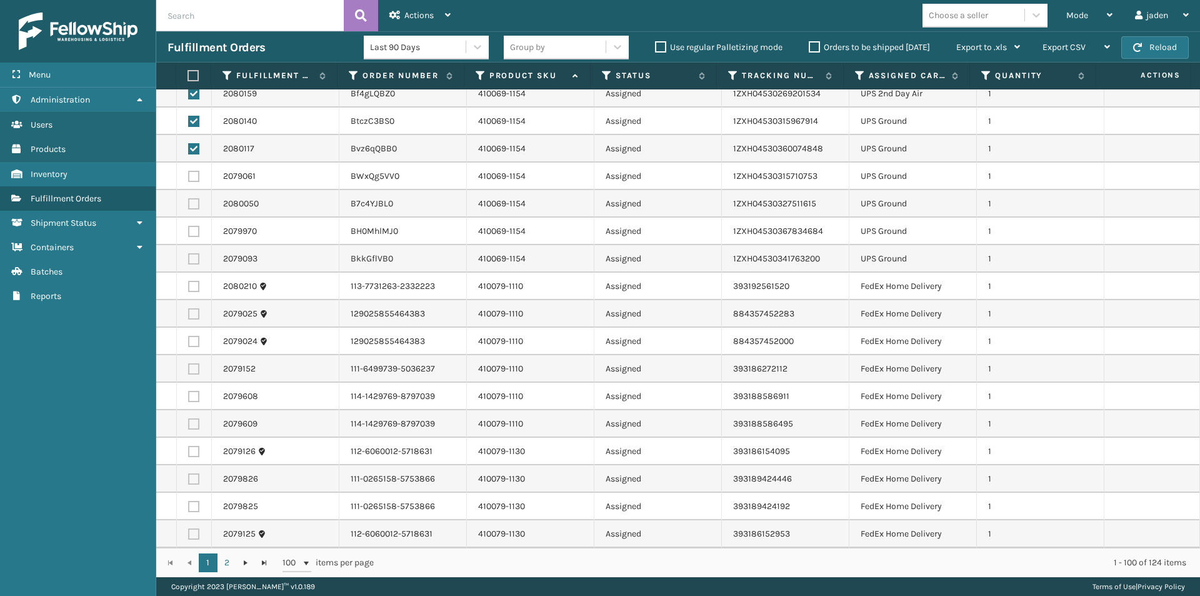
scroll to position [479, 0]
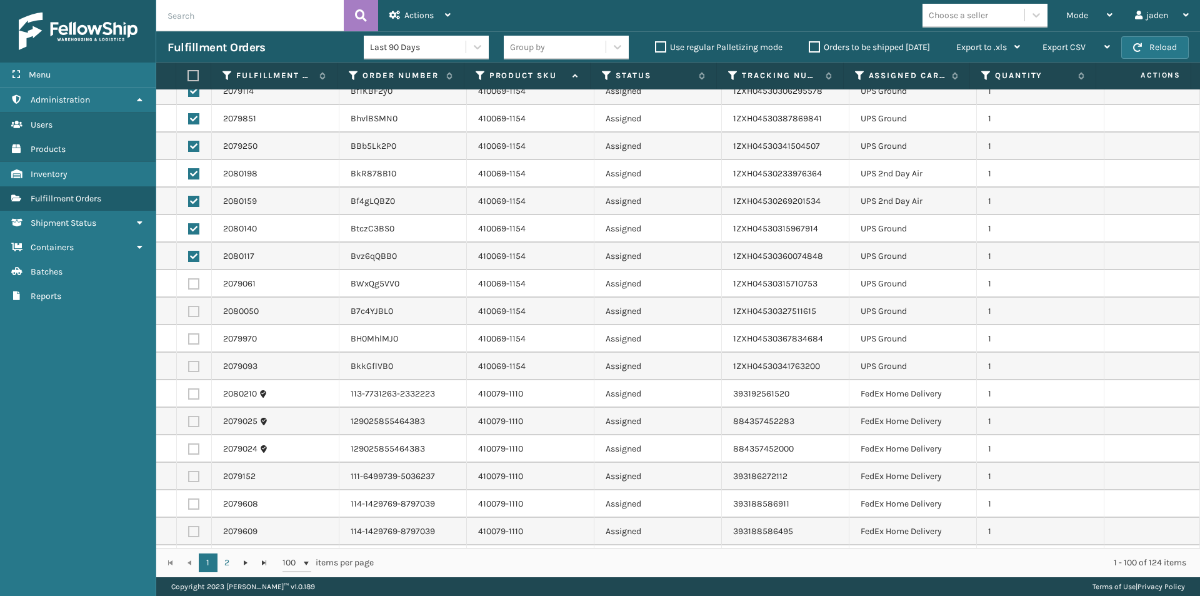
click at [194, 369] on label at bounding box center [193, 366] width 11 height 11
click at [189, 369] on input "checkbox" at bounding box center [188, 365] width 1 height 8
checkbox input "true"
click at [193, 338] on label at bounding box center [193, 338] width 11 height 11
click at [189, 338] on input "checkbox" at bounding box center [188, 337] width 1 height 8
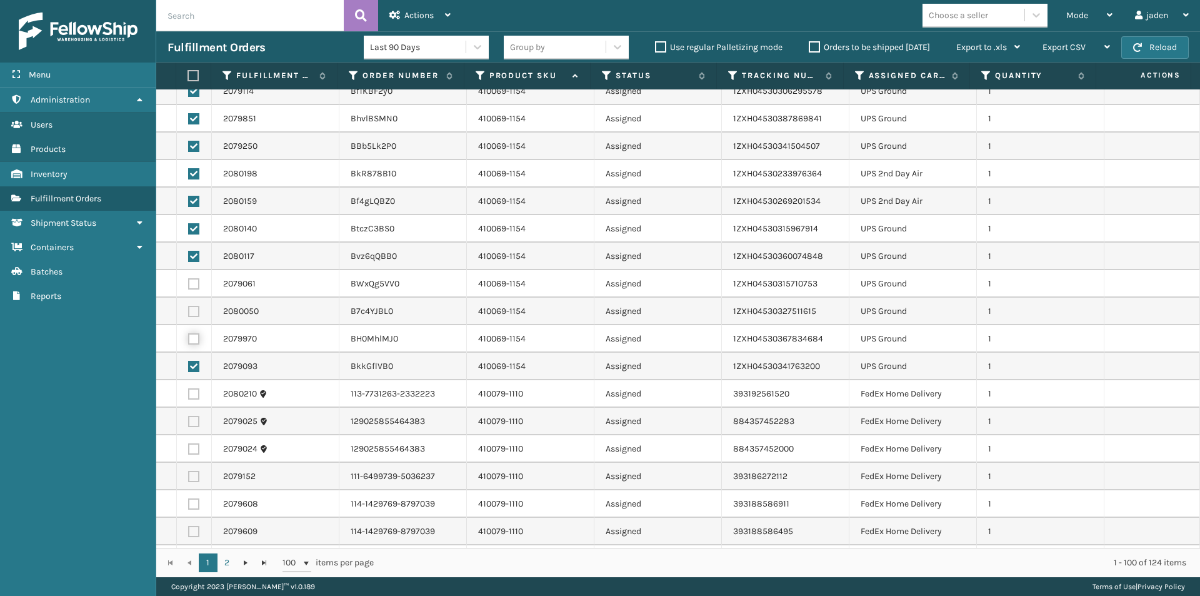
checkbox input "true"
click at [196, 309] on label at bounding box center [193, 311] width 11 height 11
click at [189, 309] on input "checkbox" at bounding box center [188, 310] width 1 height 8
checkbox input "true"
click at [196, 283] on label at bounding box center [193, 283] width 11 height 11
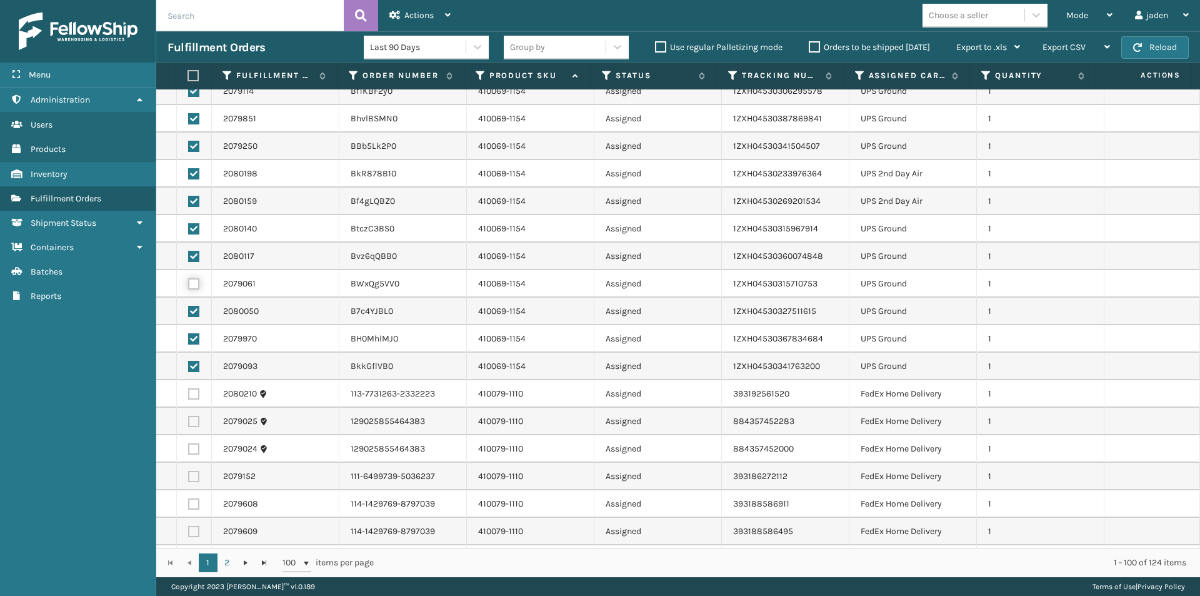
click at [189, 283] on input "checkbox" at bounding box center [188, 282] width 1 height 8
checkbox input "true"
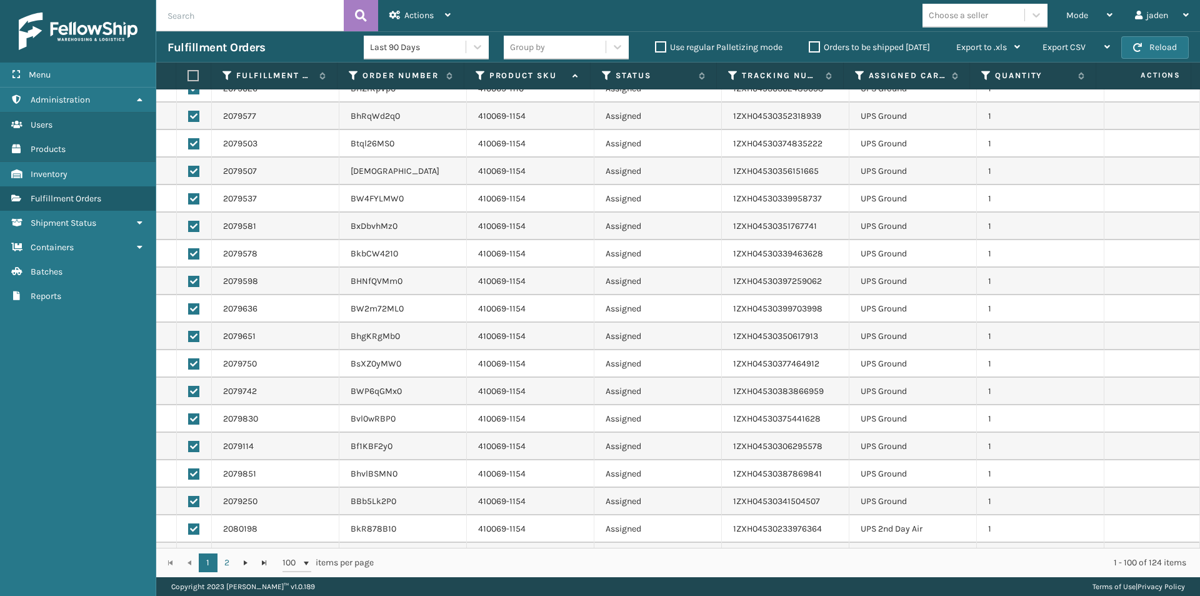
scroll to position [0, 0]
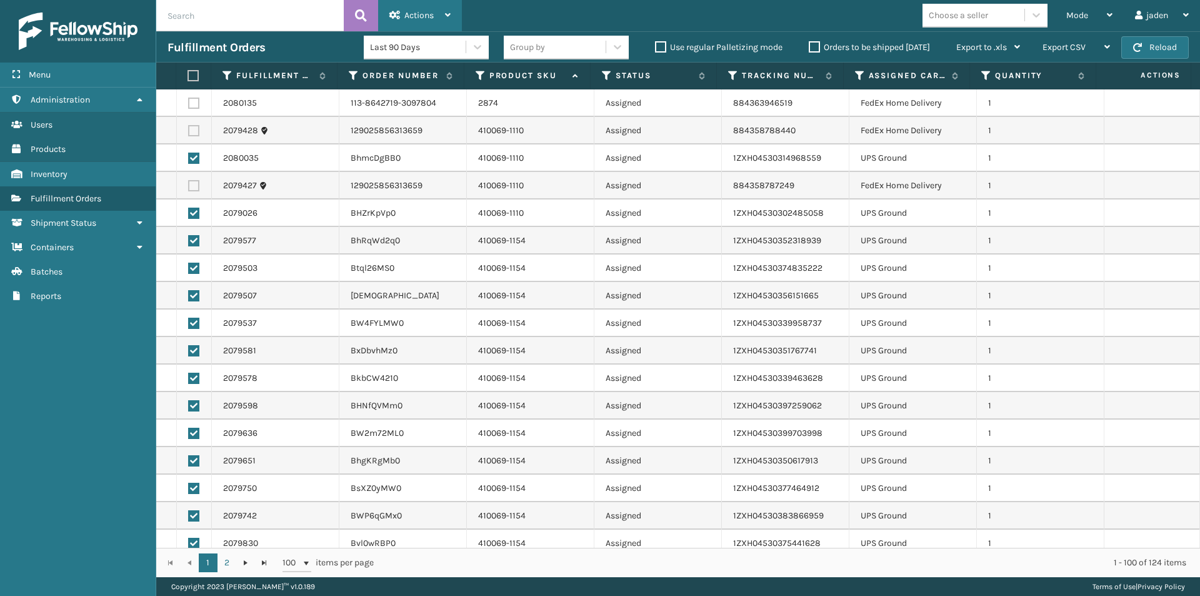
click at [441, 14] on div "Actions" at bounding box center [419, 15] width 61 height 31
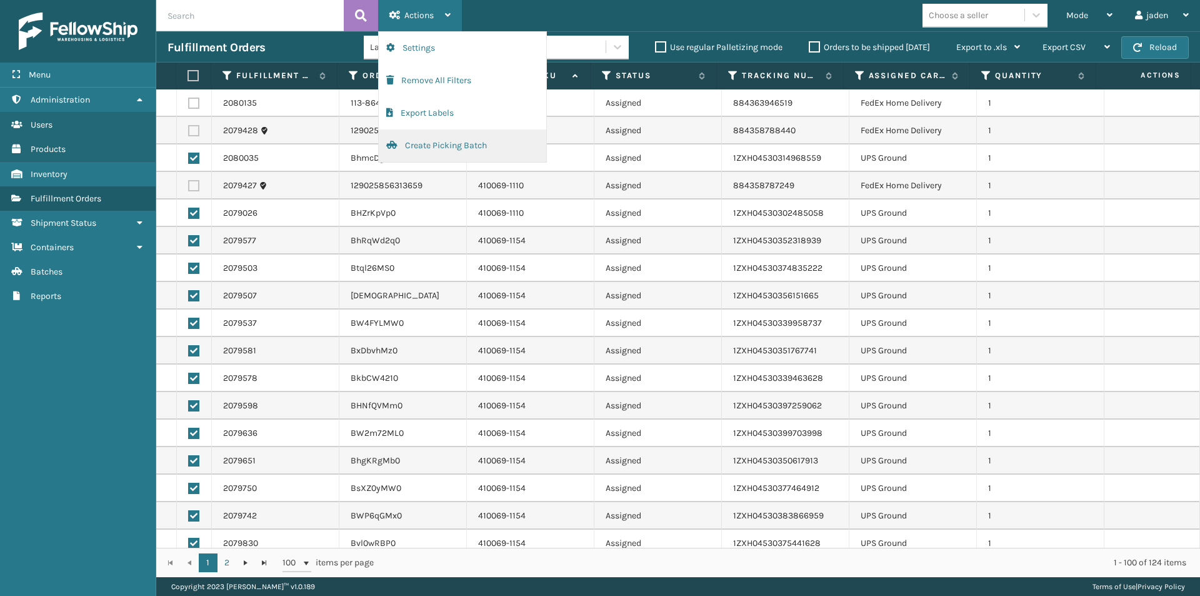
click at [409, 150] on button "Create Picking Batch" at bounding box center [463, 145] width 168 height 33
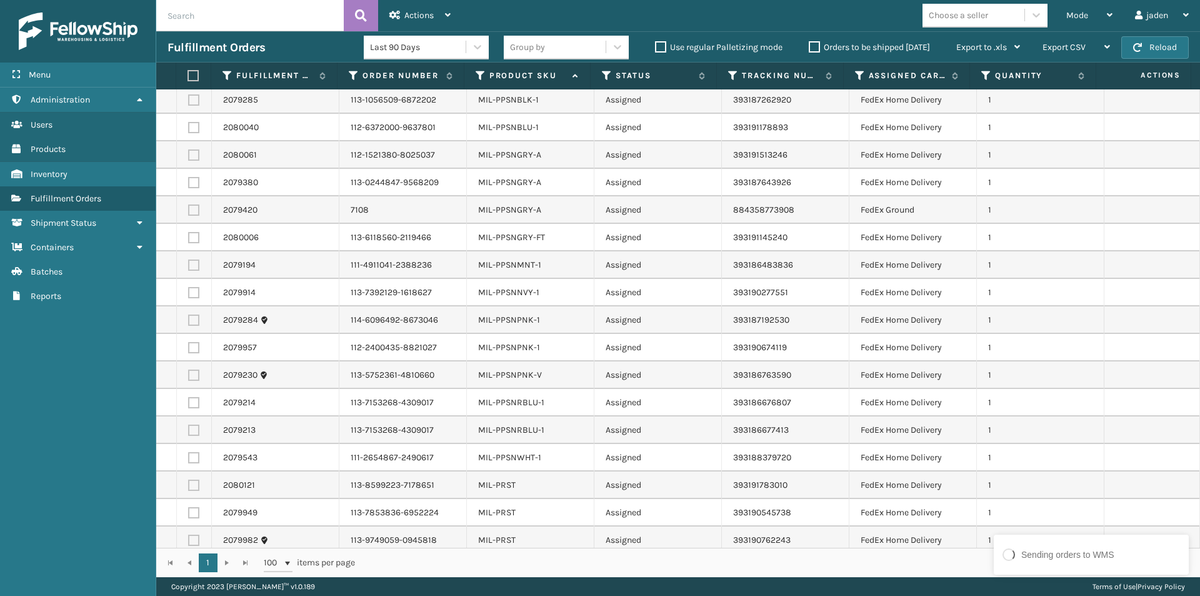
scroll to position [1750, 0]
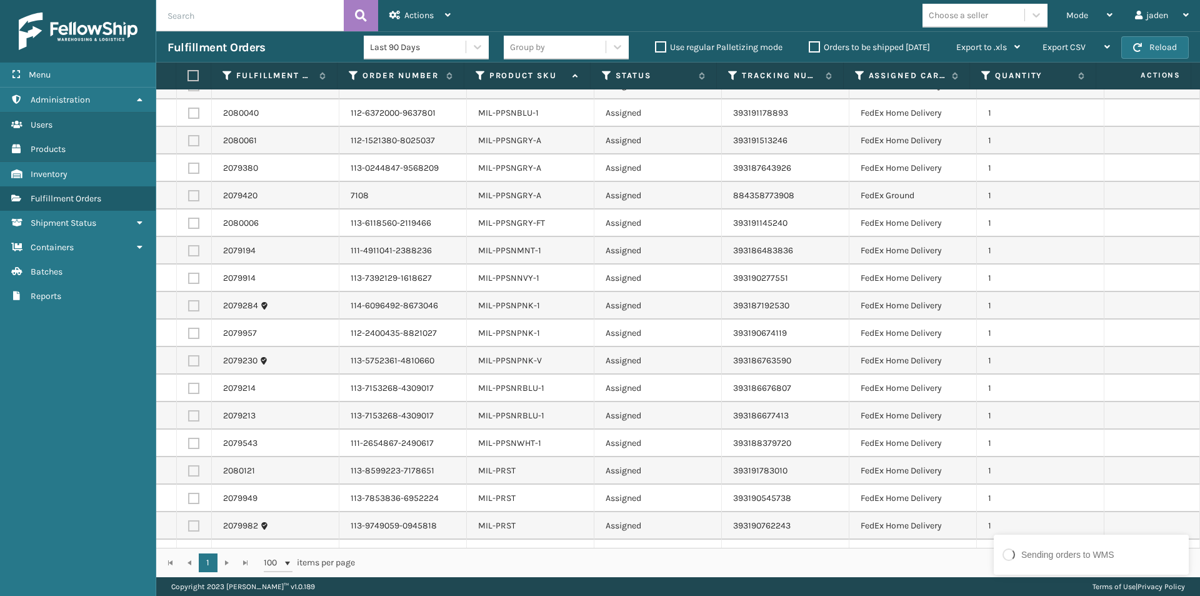
click at [195, 109] on label at bounding box center [193, 113] width 11 height 11
click at [189, 109] on input "checkbox" at bounding box center [188, 112] width 1 height 8
checkbox input "true"
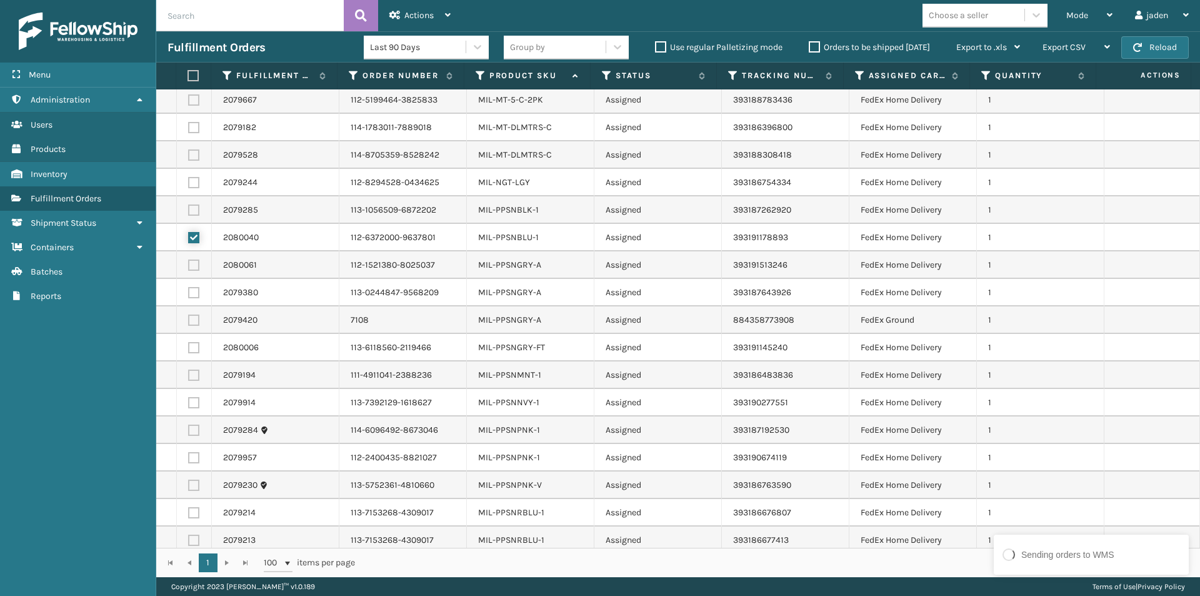
scroll to position [1625, 0]
click at [193, 209] on label at bounding box center [193, 210] width 11 height 11
click at [189, 209] on input "checkbox" at bounding box center [188, 209] width 1 height 8
checkbox input "true"
click at [193, 430] on label at bounding box center [193, 430] width 11 height 11
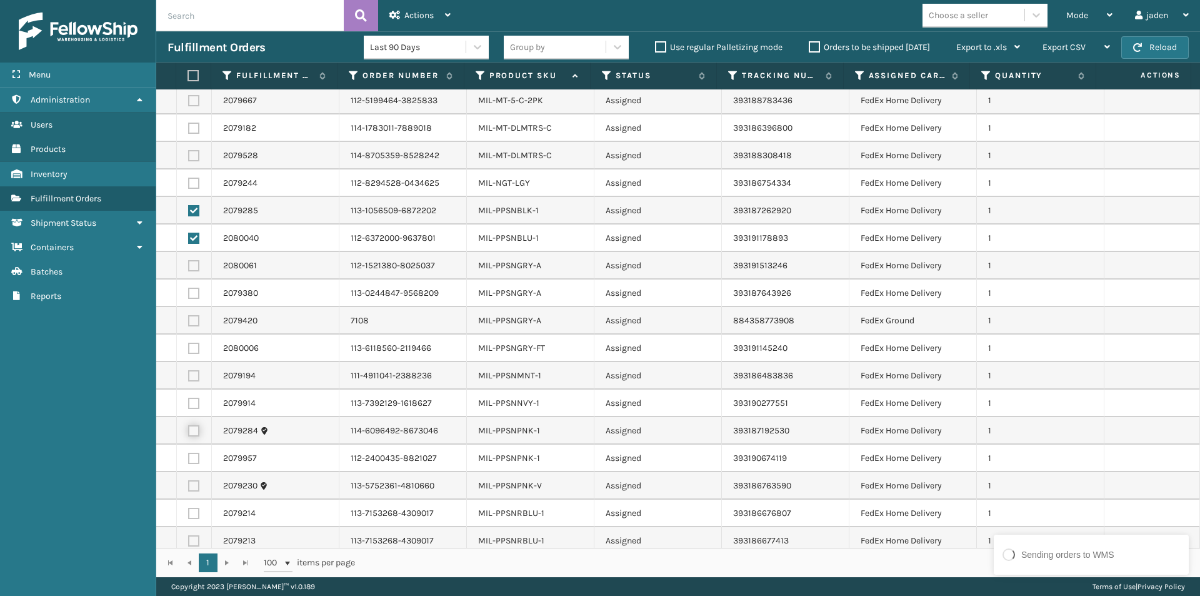
click at [189, 430] on input "checkbox" at bounding box center [188, 429] width 1 height 8
checkbox input "true"
click at [194, 403] on label at bounding box center [193, 403] width 11 height 11
click at [189, 403] on input "checkbox" at bounding box center [188, 402] width 1 height 8
checkbox input "true"
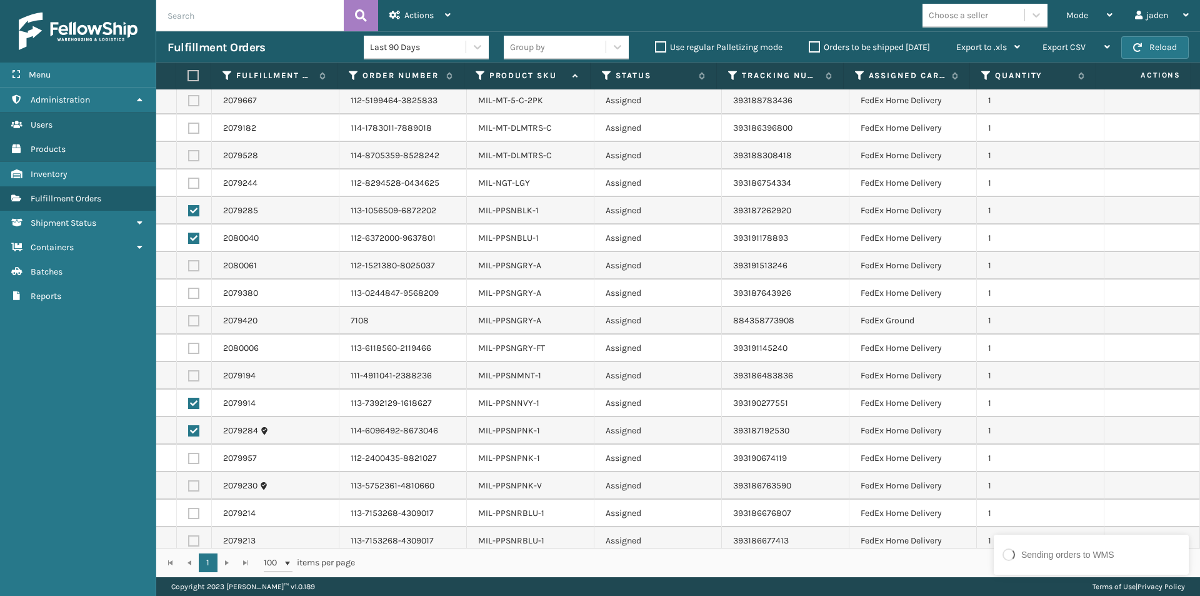
click at [196, 376] on label at bounding box center [193, 375] width 11 height 11
click at [189, 376] on input "checkbox" at bounding box center [188, 374] width 1 height 8
checkbox input "true"
click at [196, 348] on label at bounding box center [193, 348] width 11 height 11
click at [189, 348] on input "checkbox" at bounding box center [188, 347] width 1 height 8
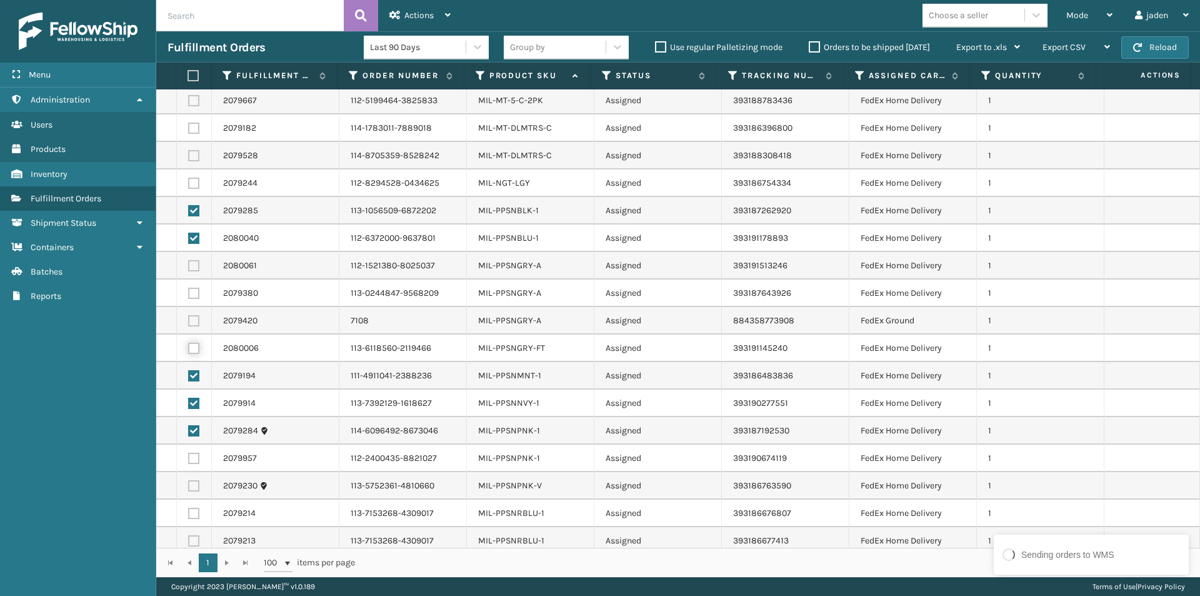
checkbox input "true"
click at [193, 322] on label at bounding box center [193, 320] width 11 height 11
click at [189, 322] on input "checkbox" at bounding box center [188, 319] width 1 height 8
checkbox input "true"
click at [193, 279] on td at bounding box center [194, 293] width 35 height 28
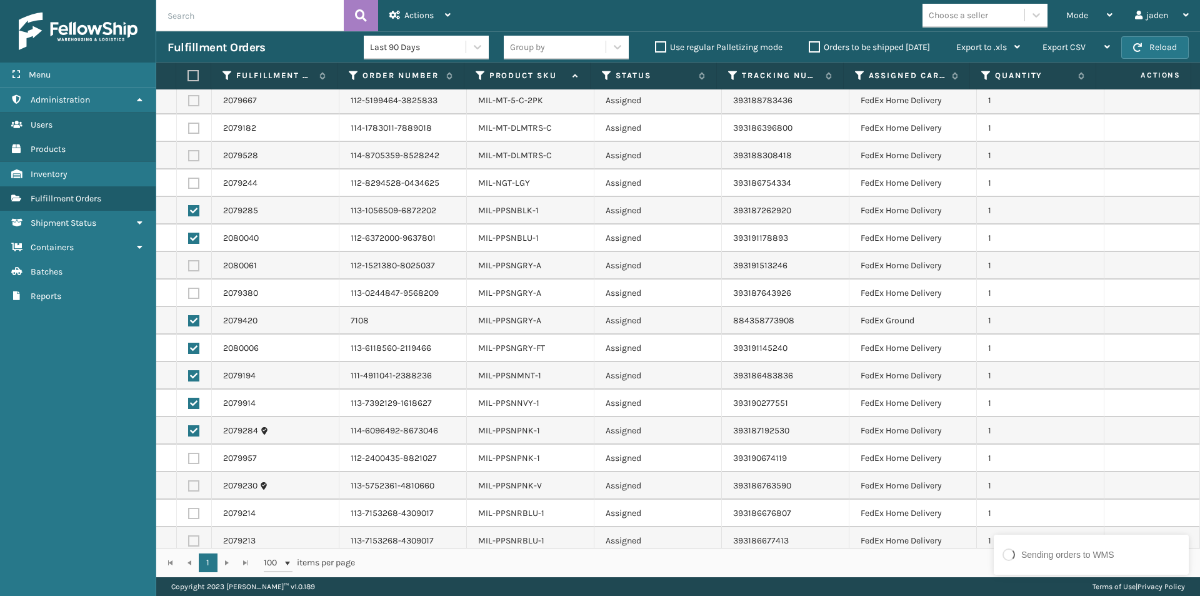
click at [193, 289] on label at bounding box center [193, 293] width 11 height 11
click at [189, 289] on input "checkbox" at bounding box center [188, 292] width 1 height 8
checkbox input "true"
click at [196, 268] on label at bounding box center [193, 265] width 11 height 11
click at [189, 268] on input "checkbox" at bounding box center [188, 264] width 1 height 8
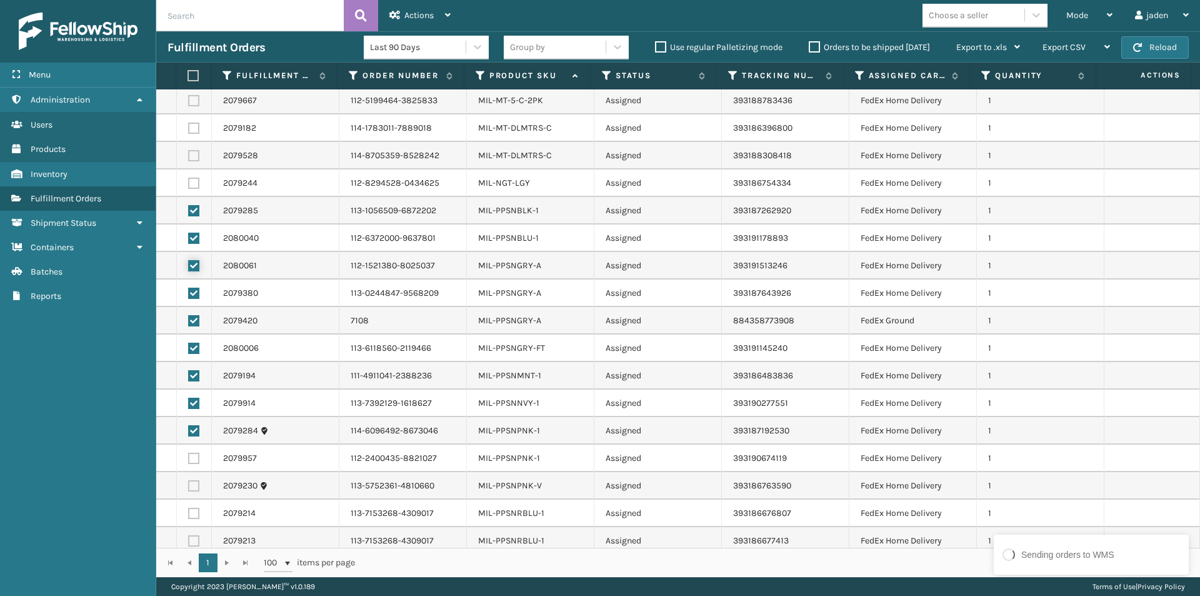
checkbox input "true"
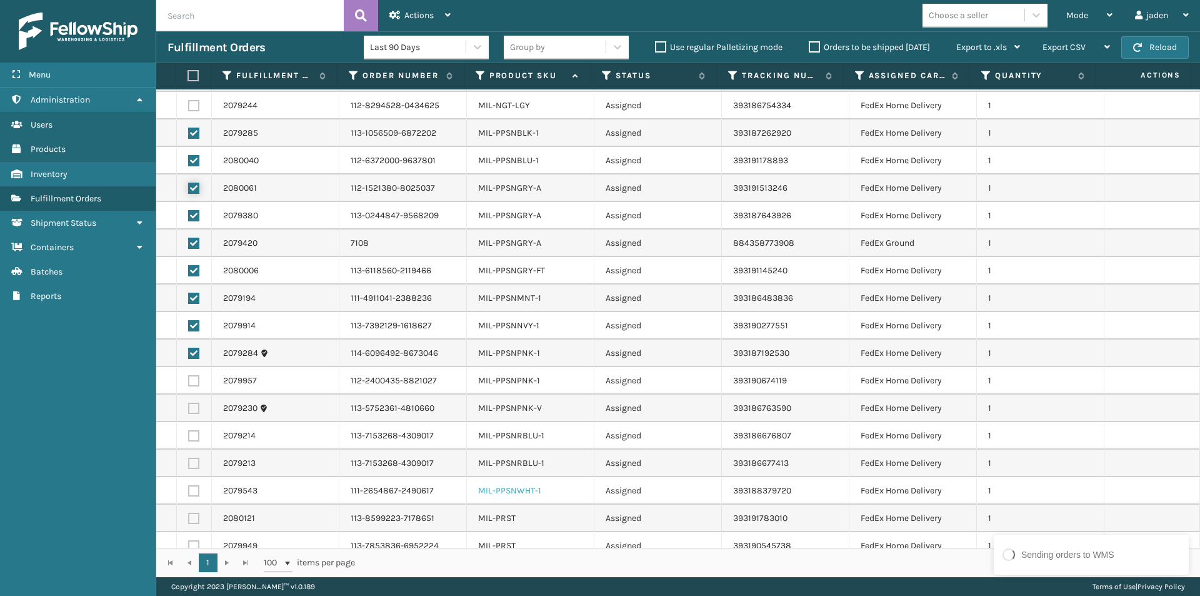
scroll to position [1750, 0]
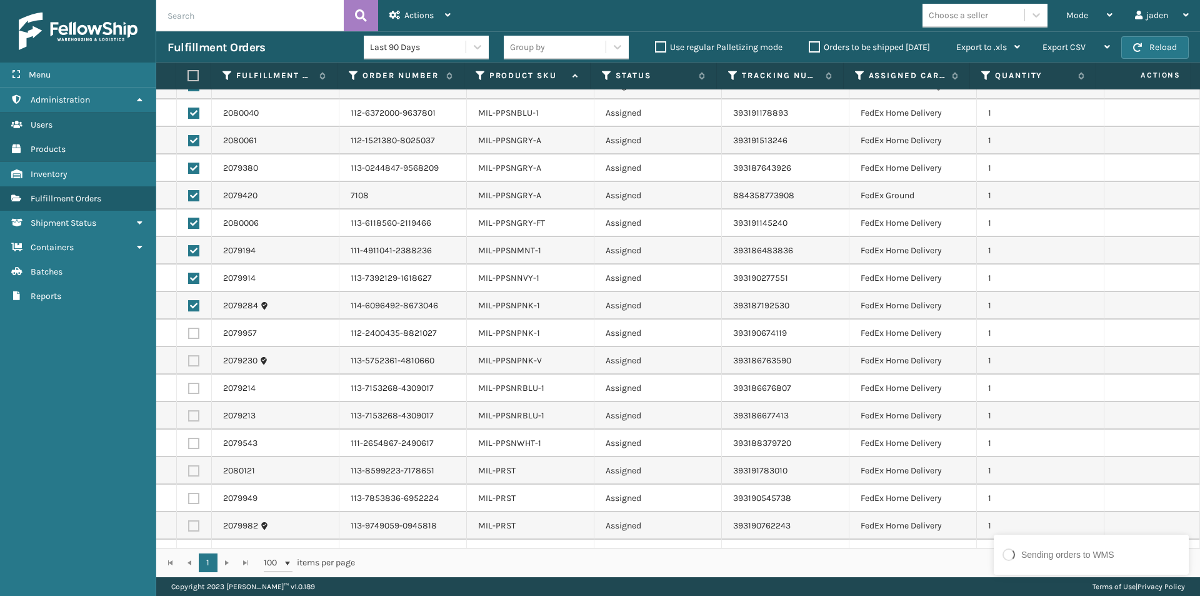
click at [188, 446] on label at bounding box center [193, 443] width 11 height 11
click at [188, 446] on input "checkbox" at bounding box center [188, 442] width 1 height 8
checkbox input "true"
click at [192, 416] on label at bounding box center [193, 415] width 11 height 11
click at [189, 416] on input "checkbox" at bounding box center [188, 414] width 1 height 8
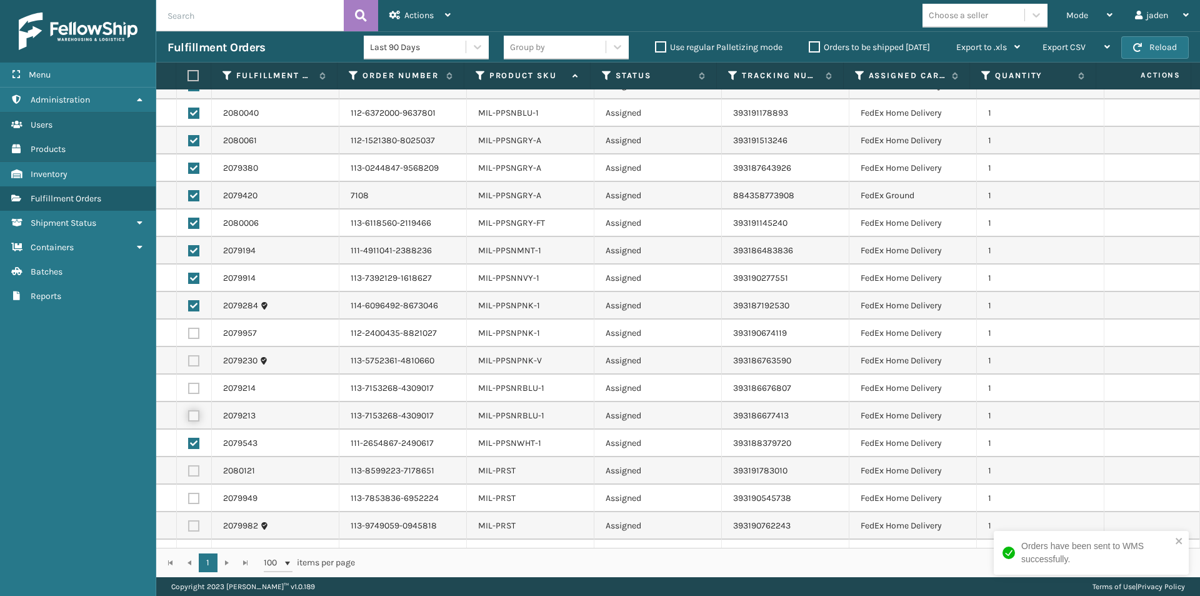
checkbox input "true"
click at [189, 388] on label at bounding box center [193, 388] width 11 height 11
click at [189, 388] on input "checkbox" at bounding box center [188, 387] width 1 height 8
checkbox input "true"
click at [194, 361] on label at bounding box center [193, 360] width 11 height 11
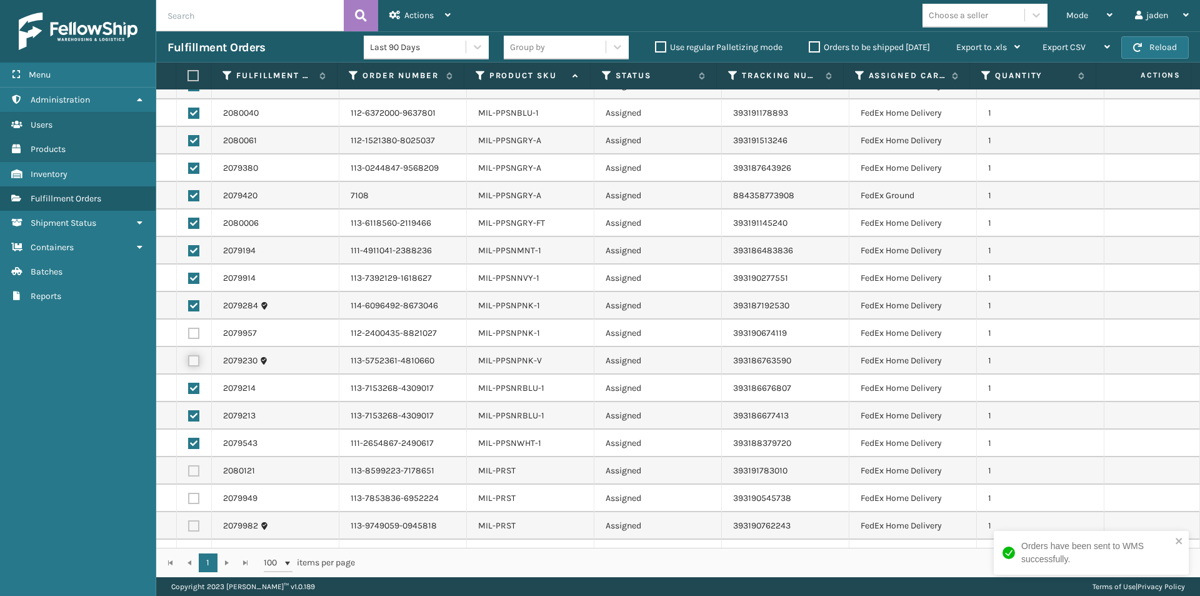
click at [189, 361] on input "checkbox" at bounding box center [188, 359] width 1 height 8
checkbox input "true"
click at [194, 329] on label at bounding box center [193, 333] width 11 height 11
click at [189, 329] on input "checkbox" at bounding box center [188, 332] width 1 height 8
checkbox input "true"
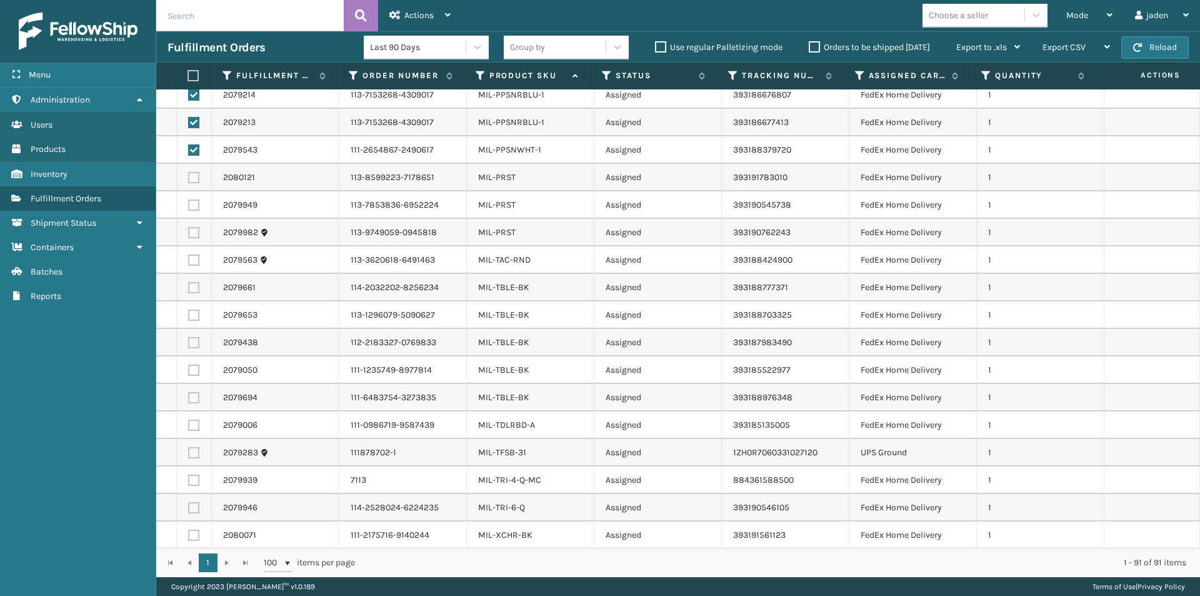
scroll to position [2045, 0]
click at [431, 8] on div "Actions" at bounding box center [419, 15] width 61 height 31
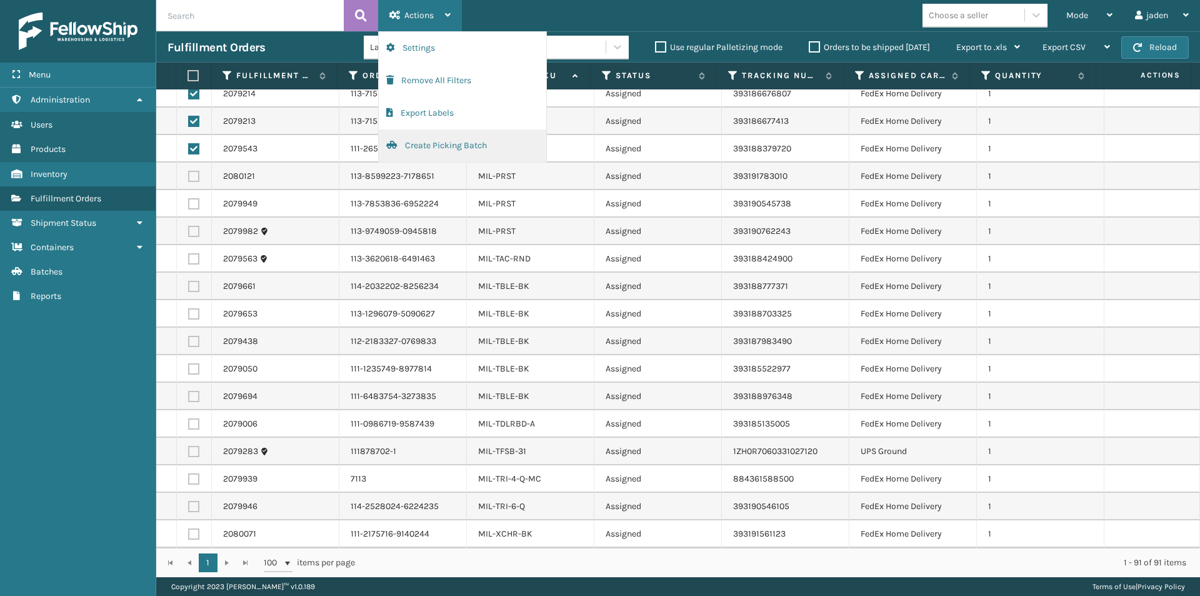
click at [437, 144] on button "Create Picking Batch" at bounding box center [463, 145] width 168 height 33
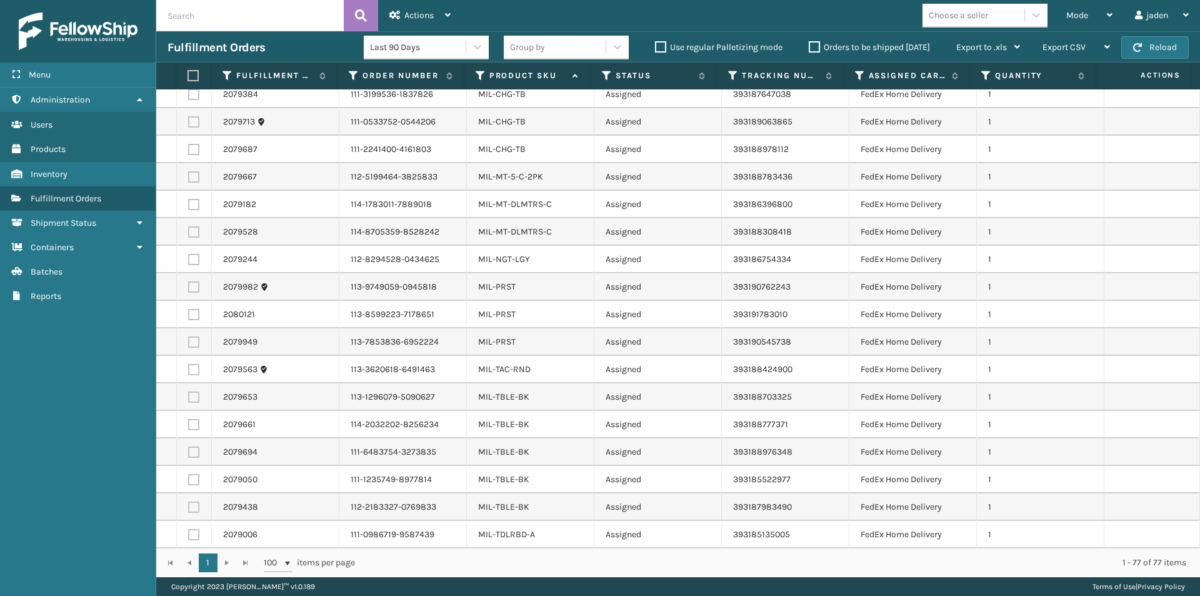
scroll to position [1660, 0]
click at [191, 76] on label at bounding box center [192, 75] width 8 height 11
click at [188, 76] on input "checkbox" at bounding box center [188, 76] width 1 height 8
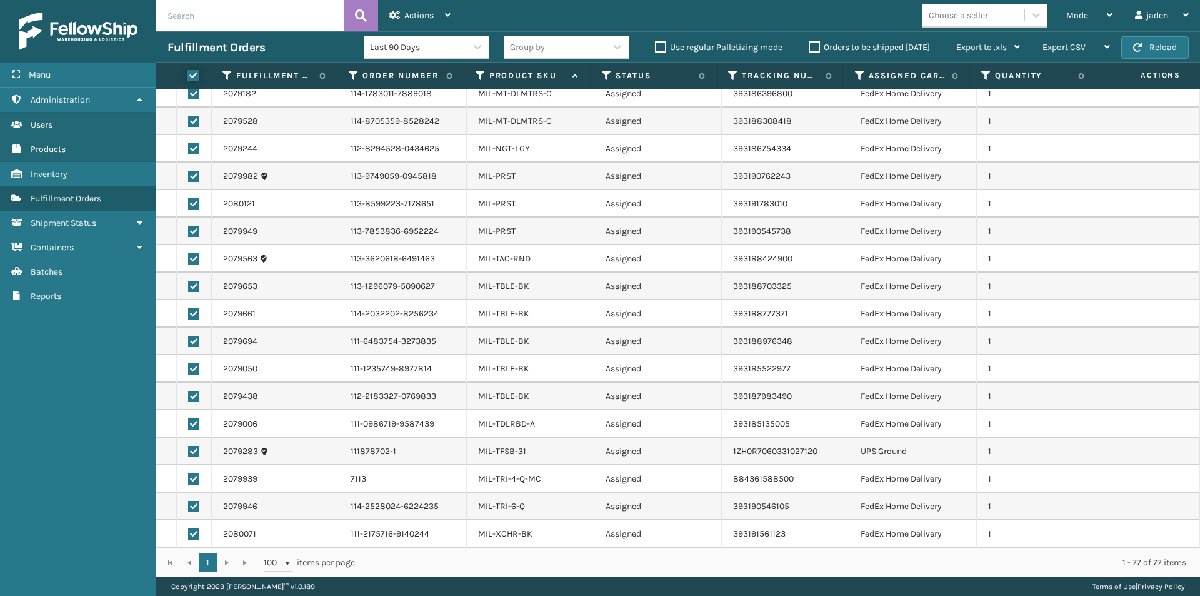
checkbox input "true"
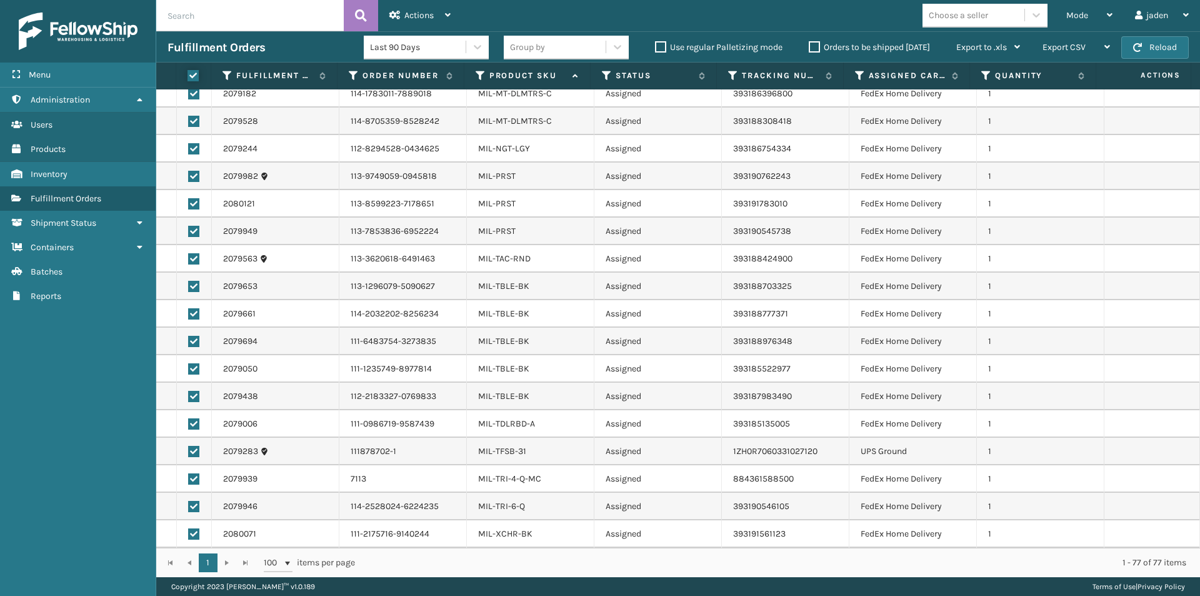
checkbox input "true"
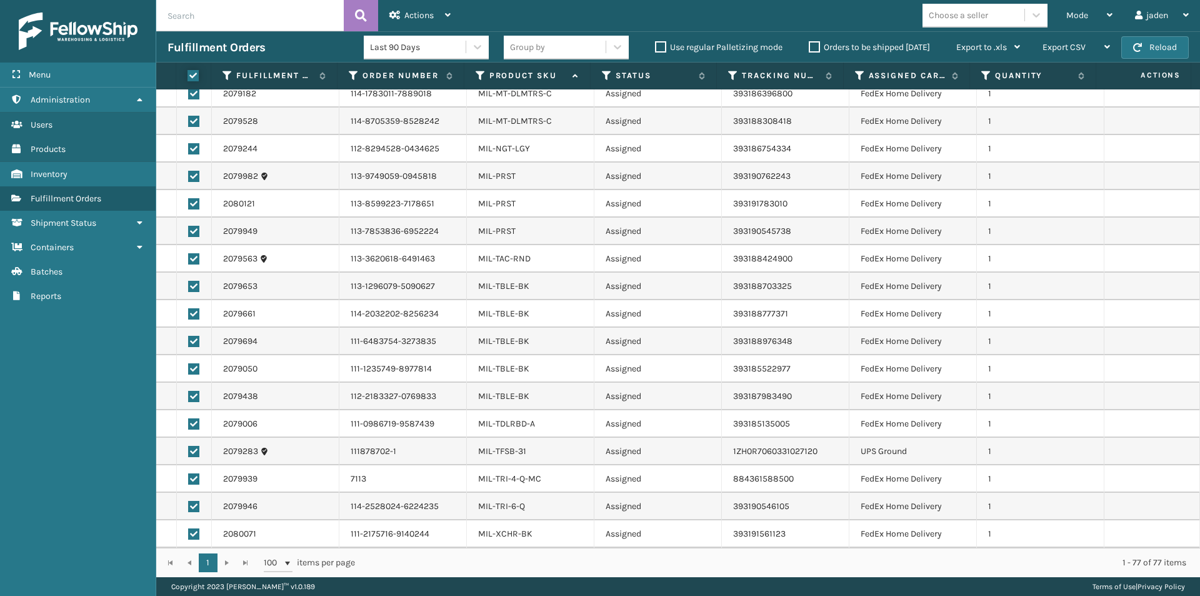
checkbox input "true"
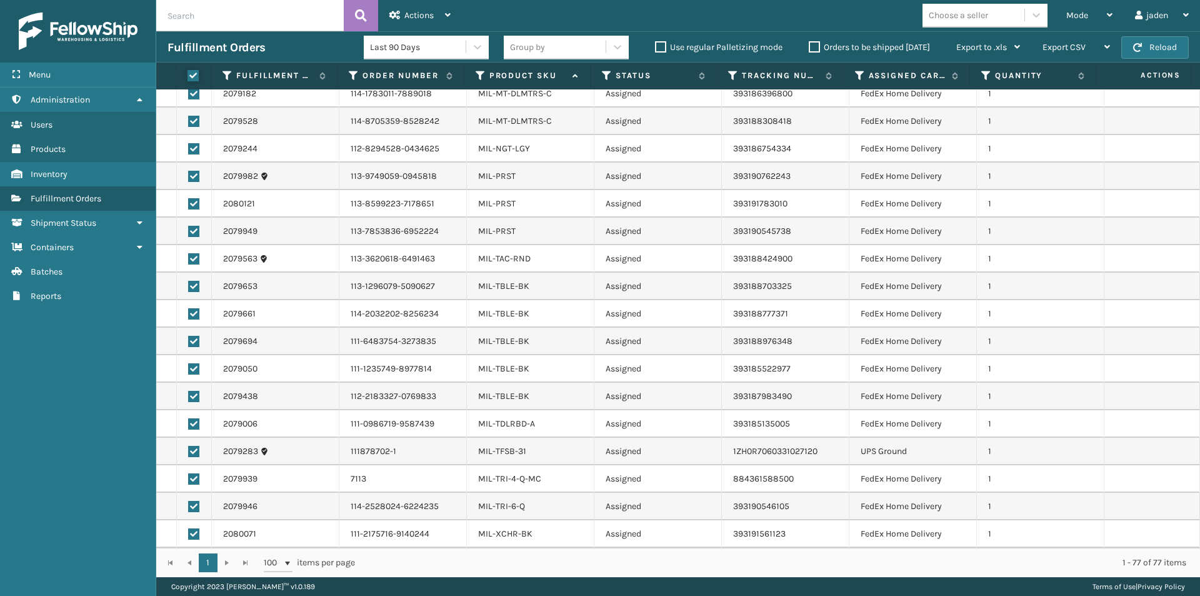
checkbox input "true"
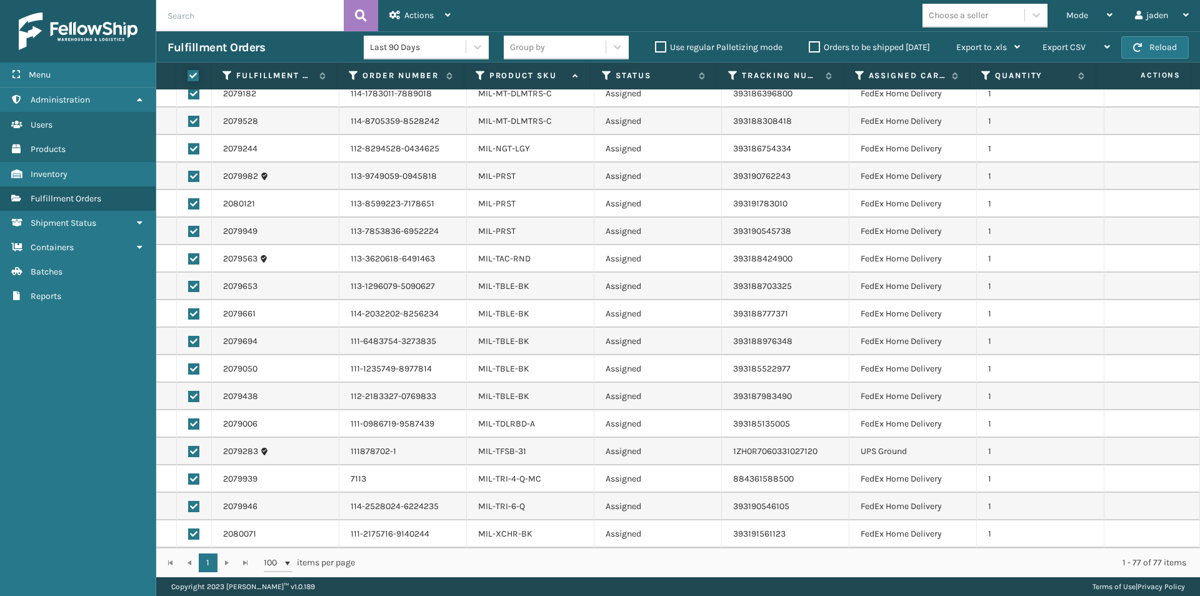
checkbox input "true"
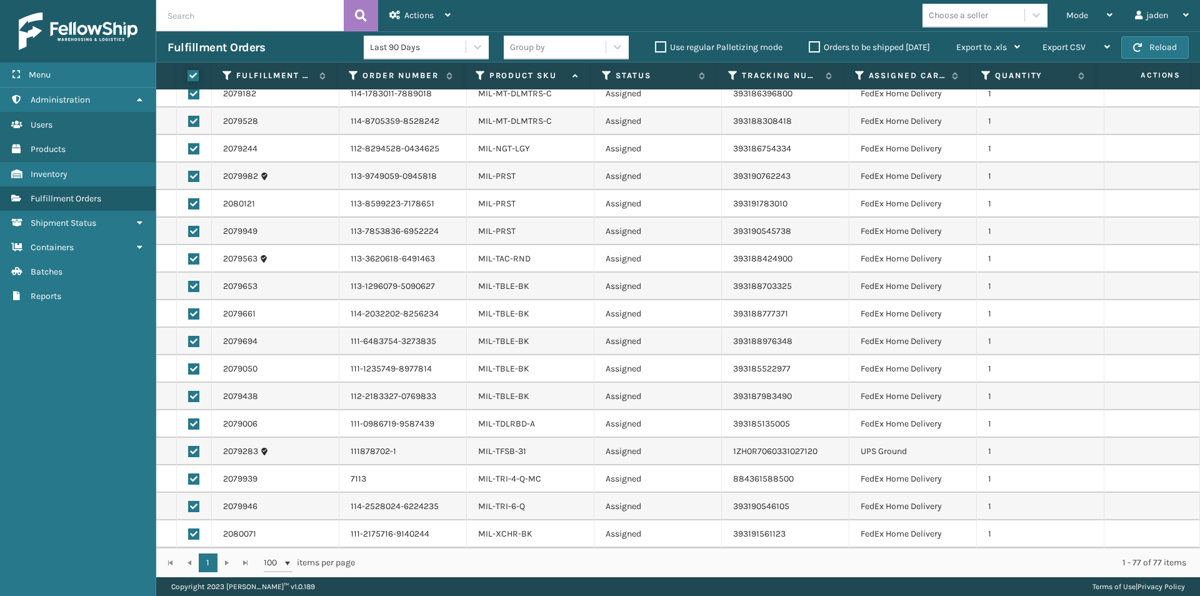
checkbox input "true"
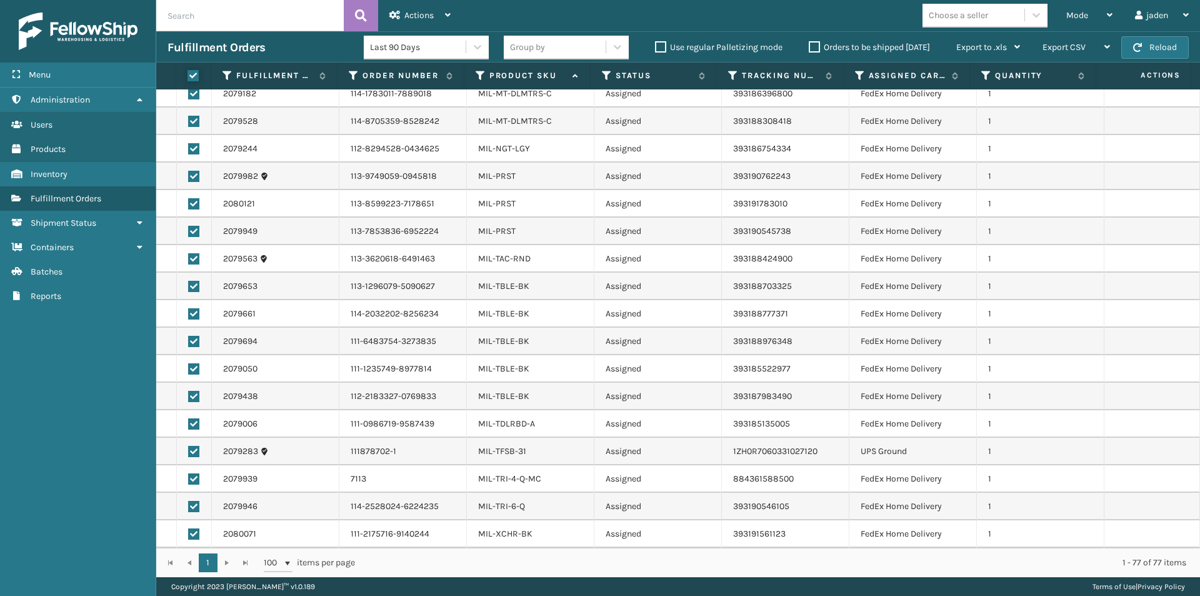
checkbox input "true"
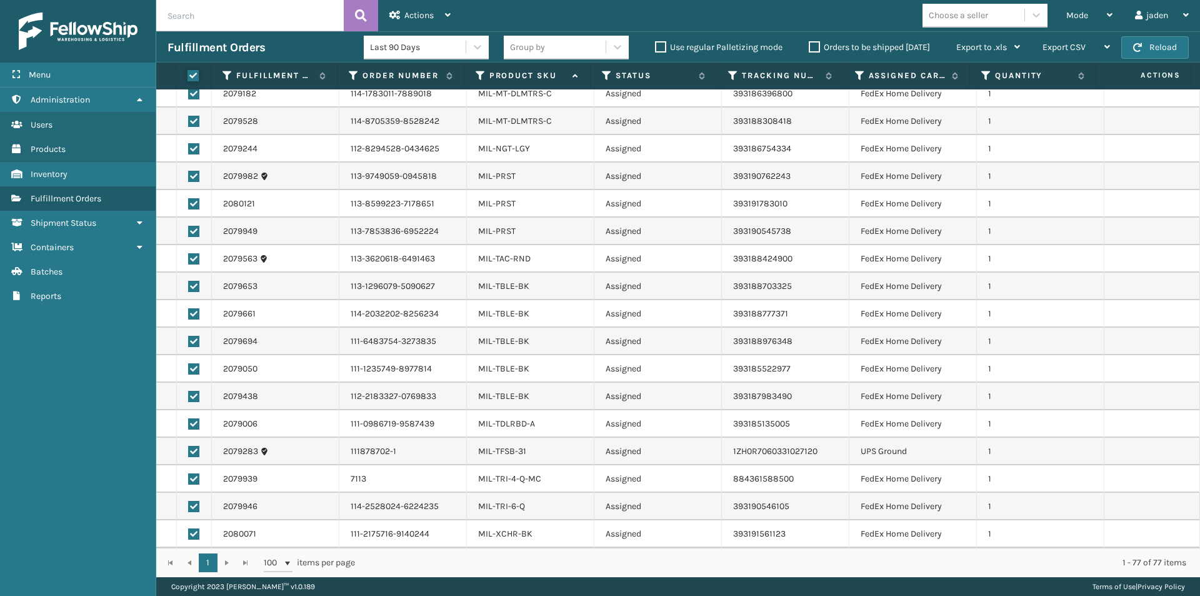
checkbox input "true"
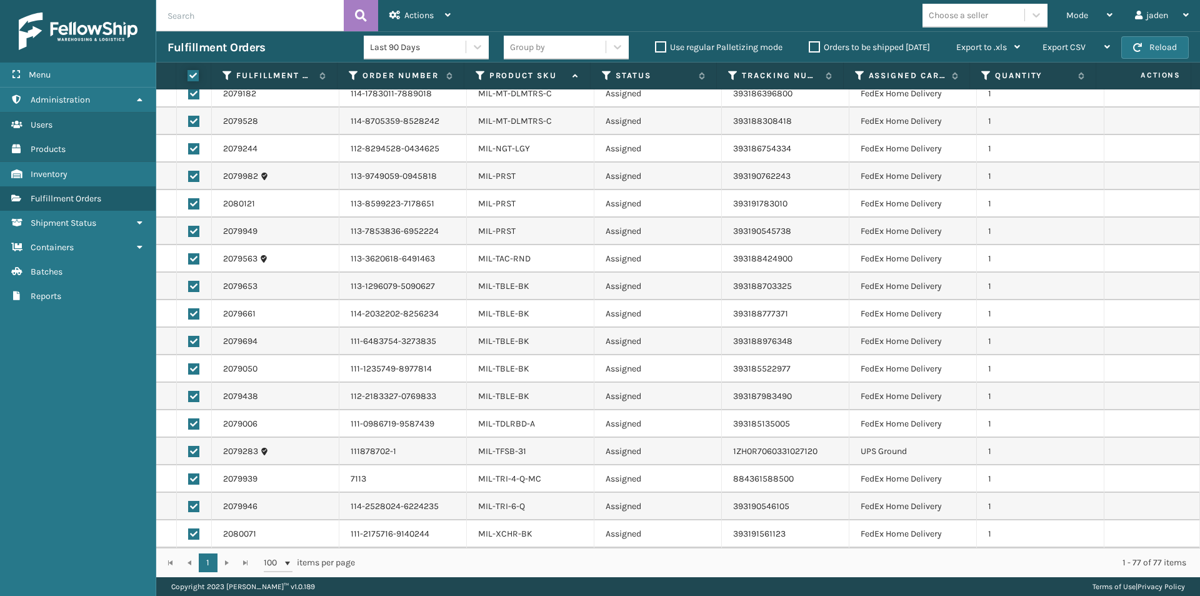
checkbox input "true"
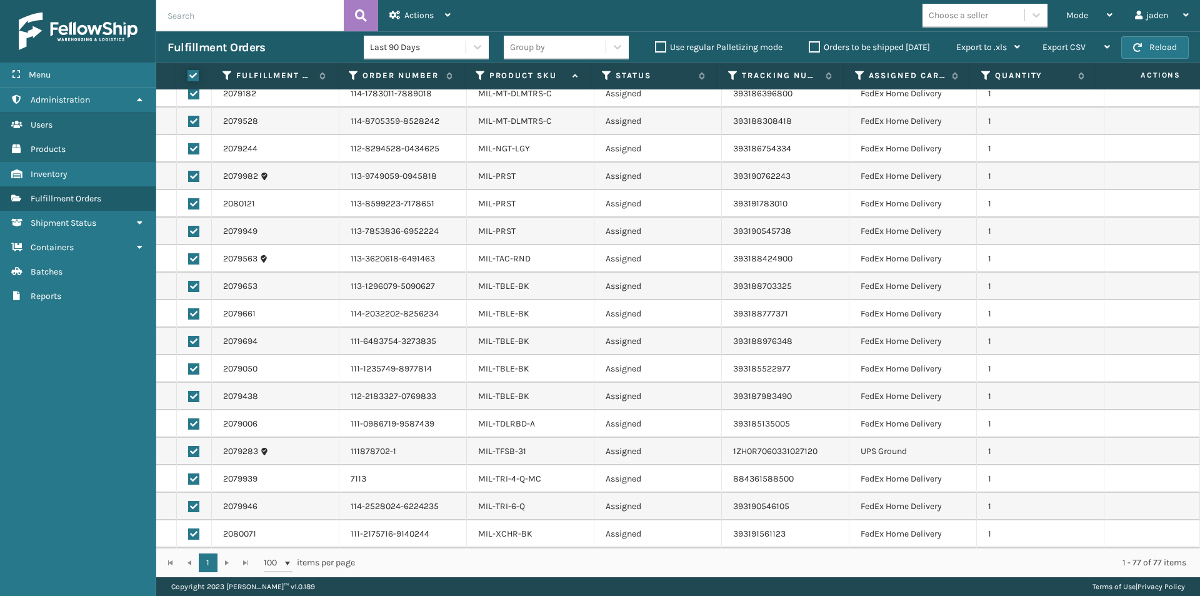
checkbox input "true"
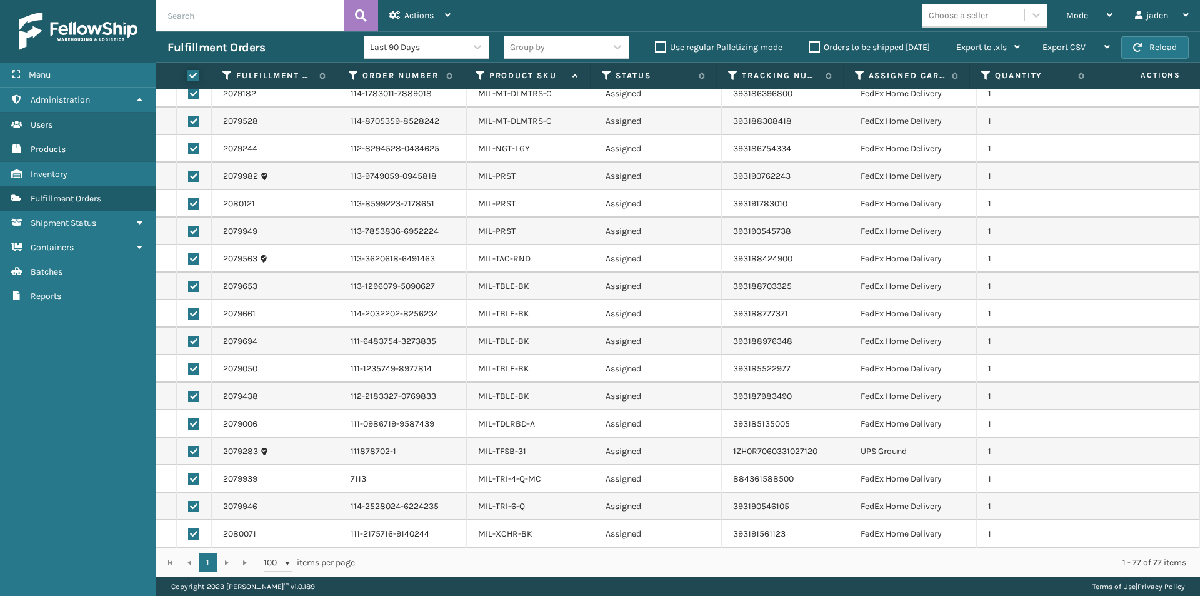
checkbox input "true"
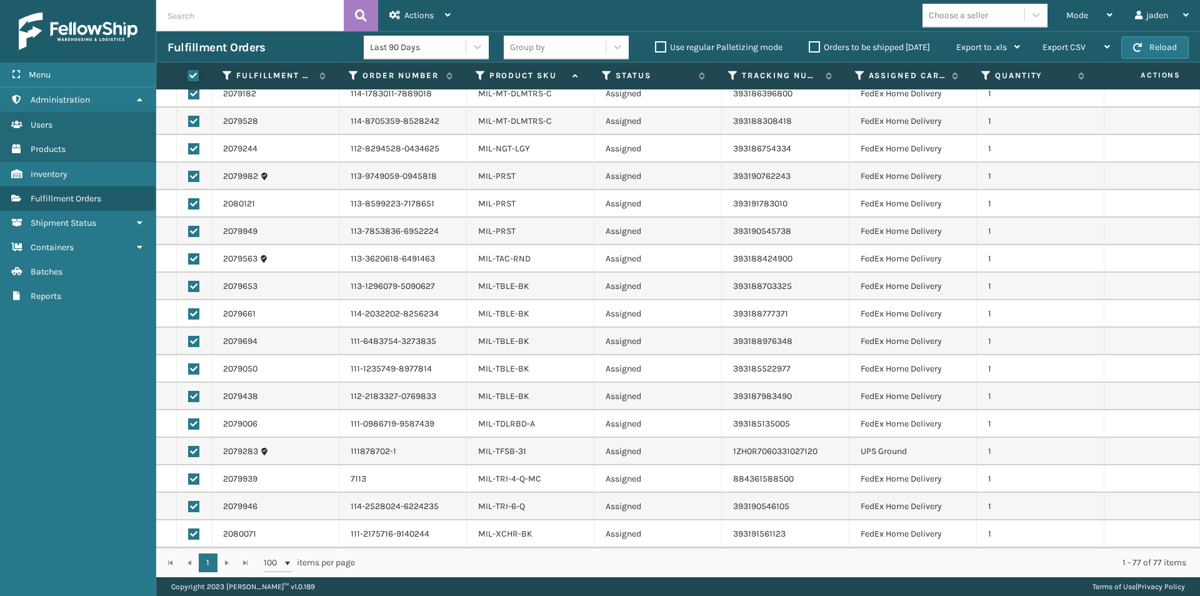
checkbox input "true"
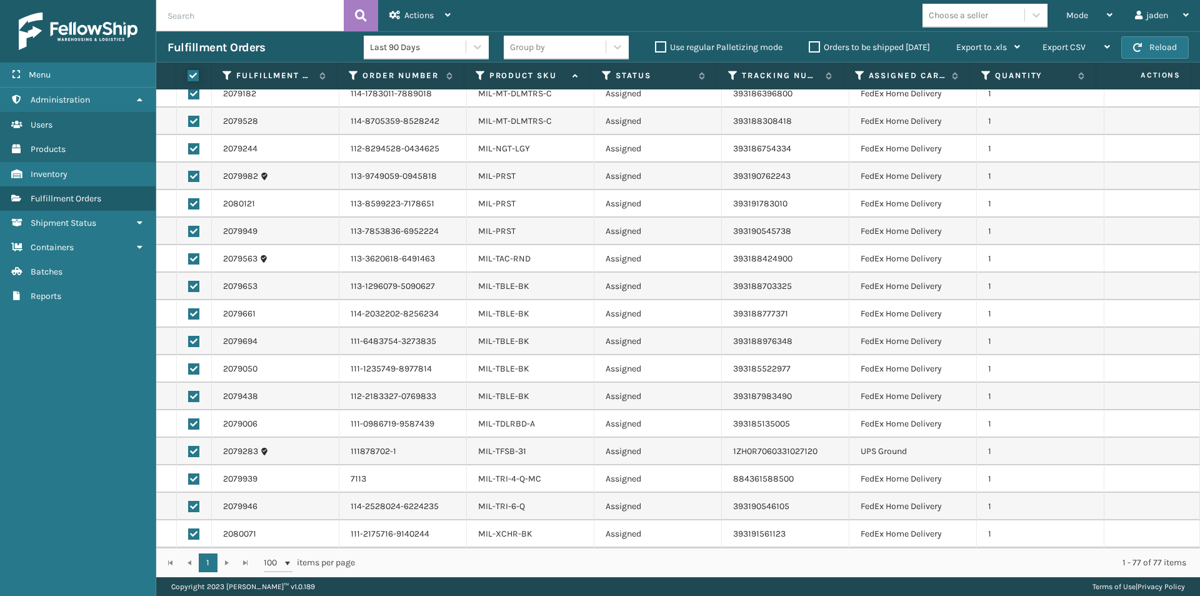
checkbox input "true"
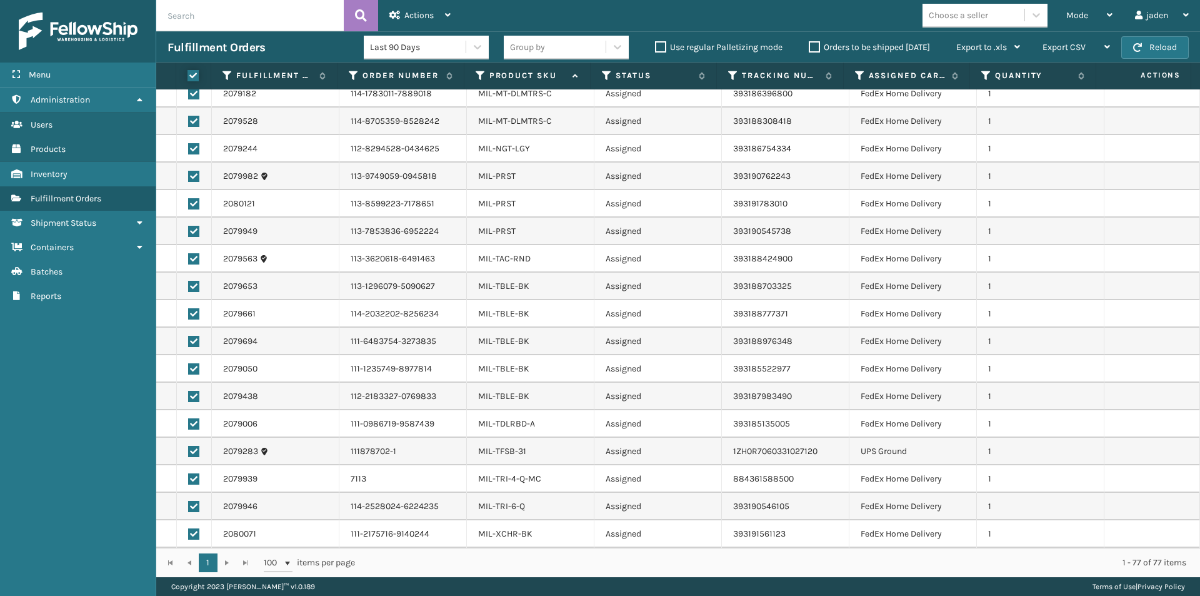
checkbox input "true"
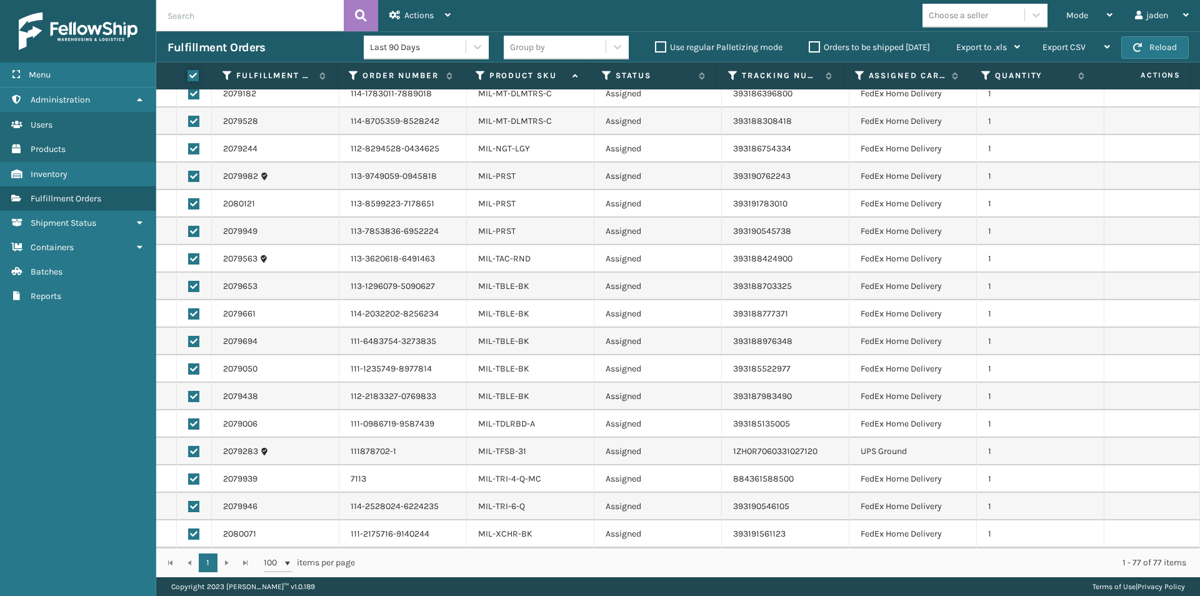
checkbox input "true"
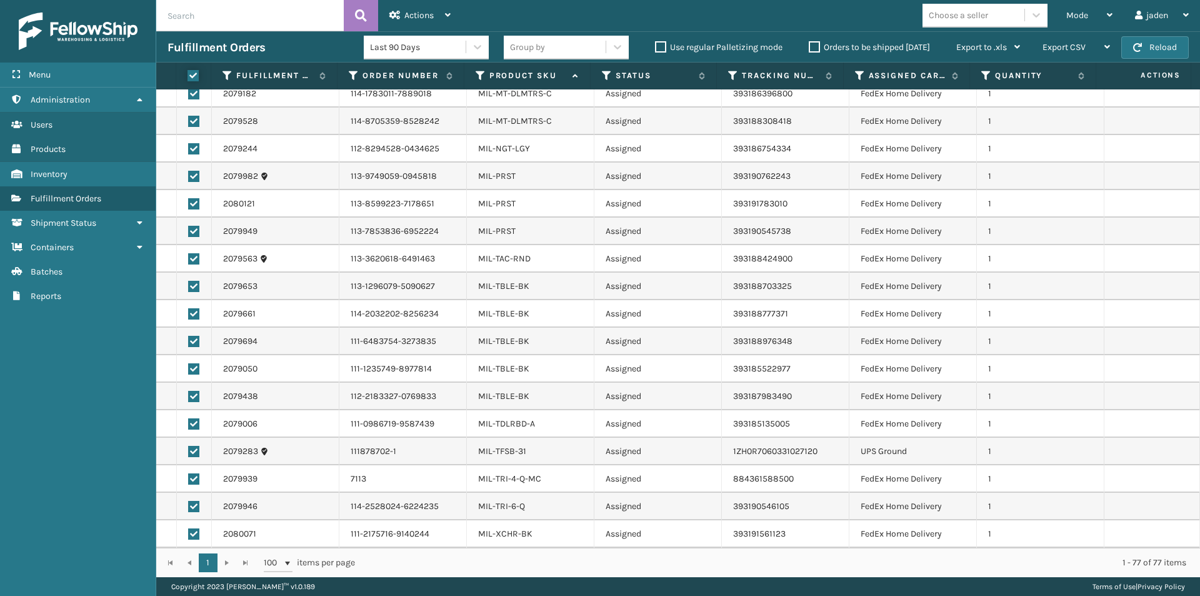
checkbox input "true"
click at [193, 452] on label at bounding box center [193, 451] width 11 height 11
click at [189, 452] on input "checkbox" at bounding box center [188, 450] width 1 height 8
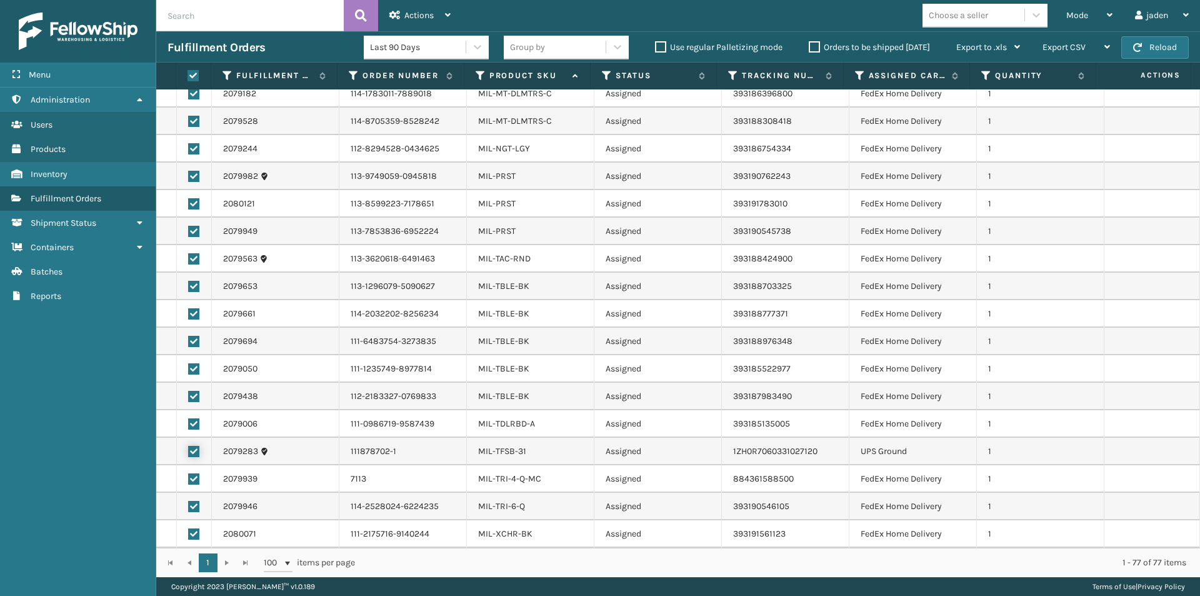
checkbox input "false"
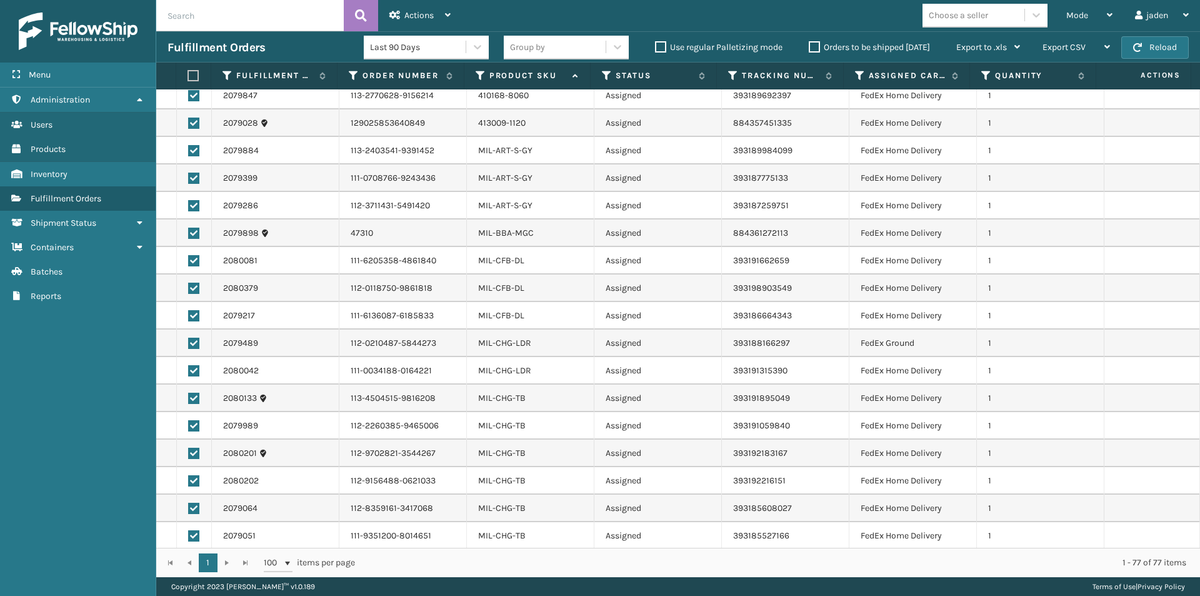
scroll to position [847, 0]
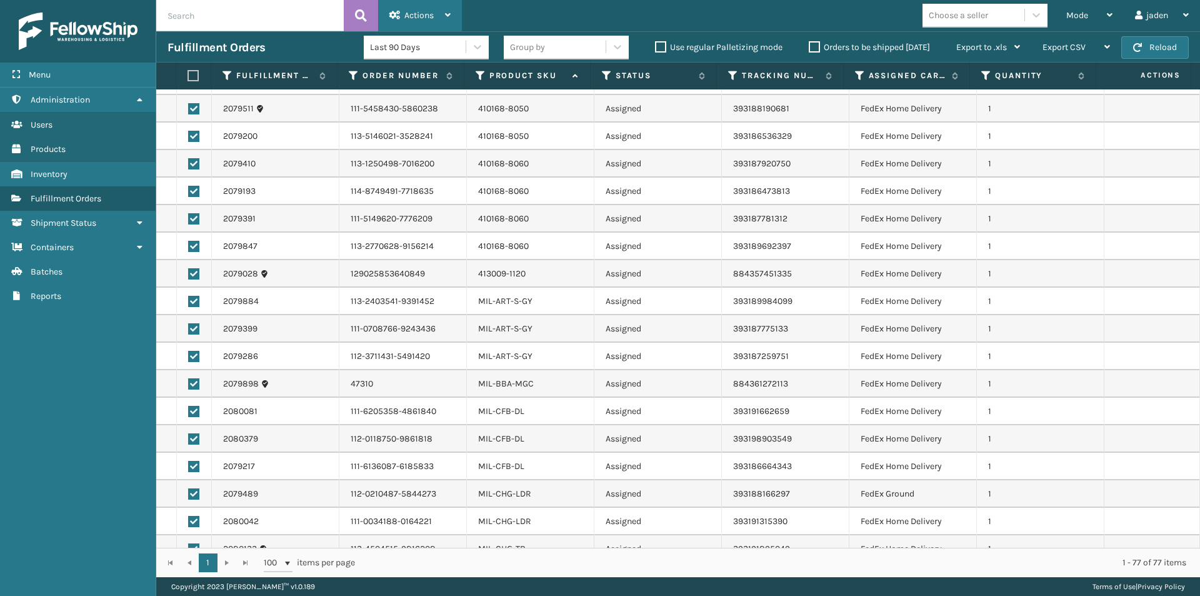
click at [434, 21] on div "Actions" at bounding box center [419, 15] width 61 height 31
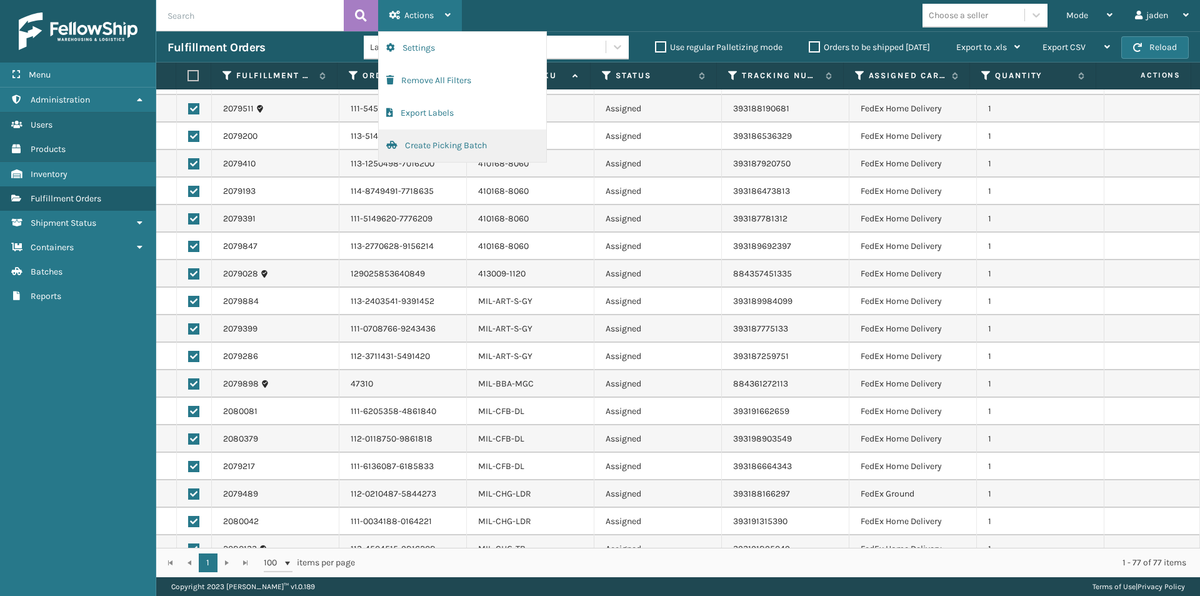
click at [409, 153] on button "Create Picking Batch" at bounding box center [463, 145] width 168 height 33
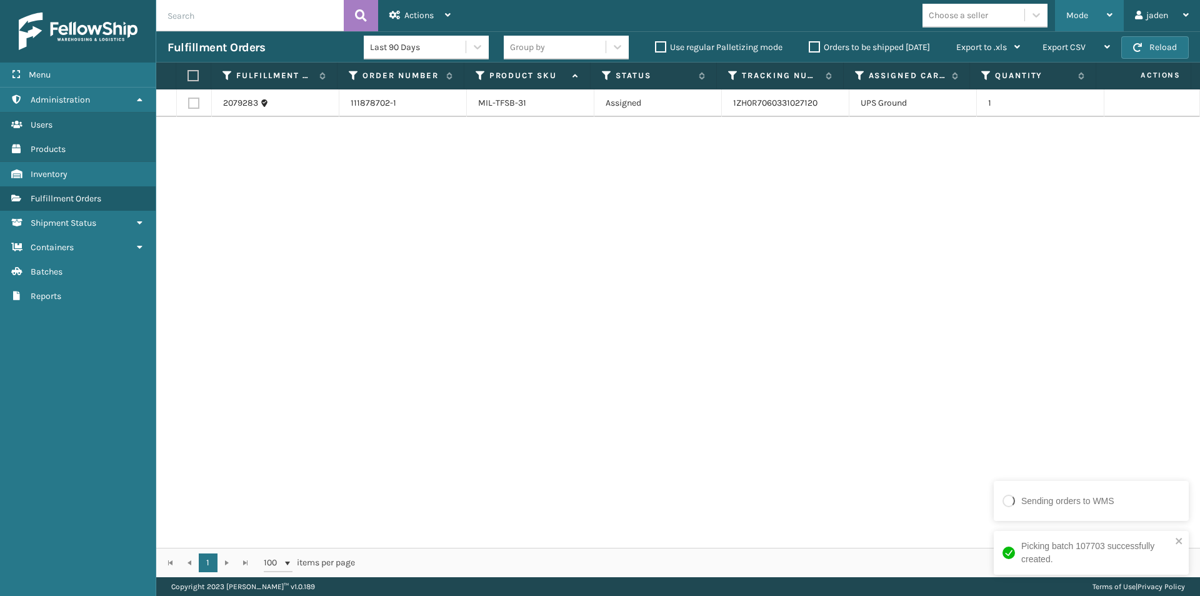
click at [1079, 21] on div "Mode" at bounding box center [1089, 15] width 46 height 31
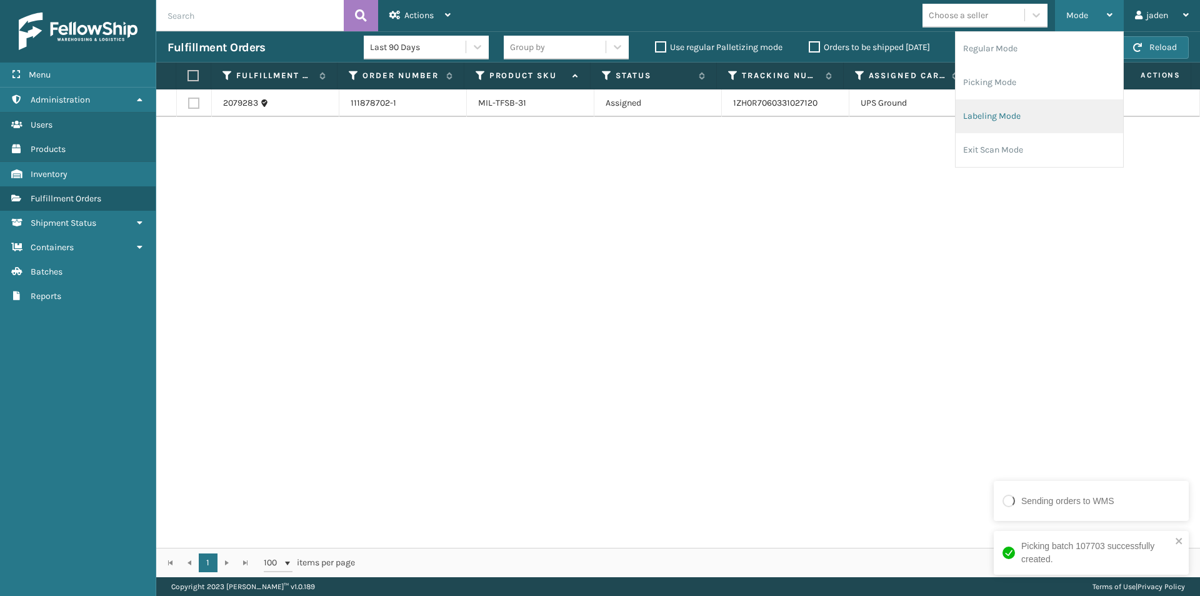
click at [1005, 121] on li "Labeling Mode" at bounding box center [1040, 116] width 168 height 34
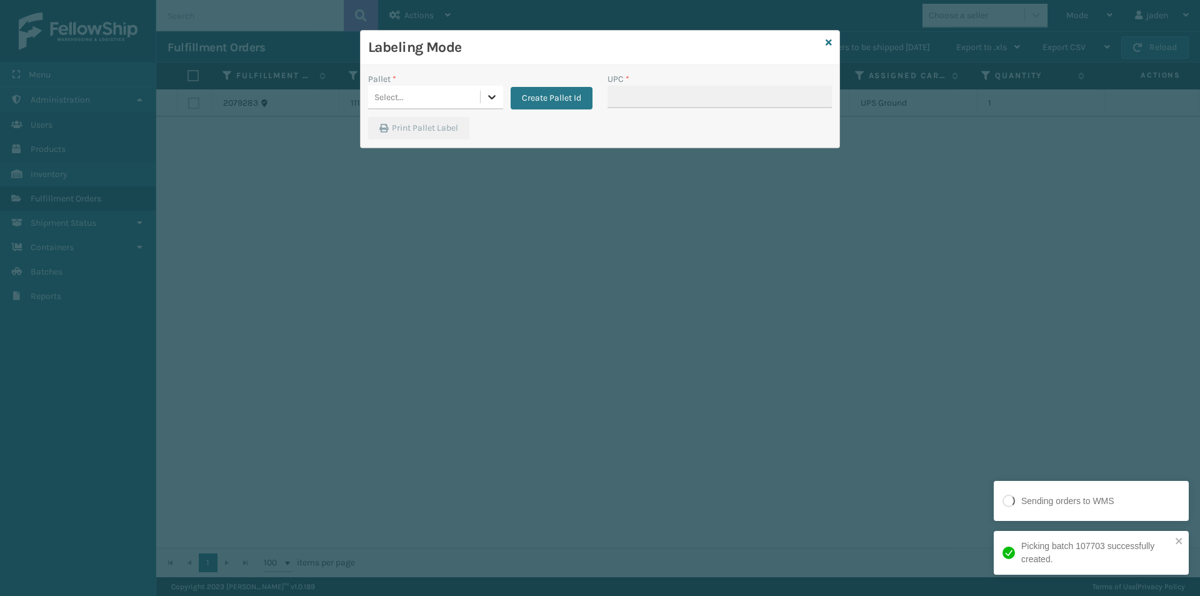
click at [484, 93] on div at bounding box center [492, 97] width 23 height 23
click at [569, 110] on div "Pallet * 0 results available. Use Up and Down to choose options, press Enter to…" at bounding box center [480, 95] width 239 height 44
click at [544, 103] on button "Create Pallet Id" at bounding box center [552, 98] width 82 height 23
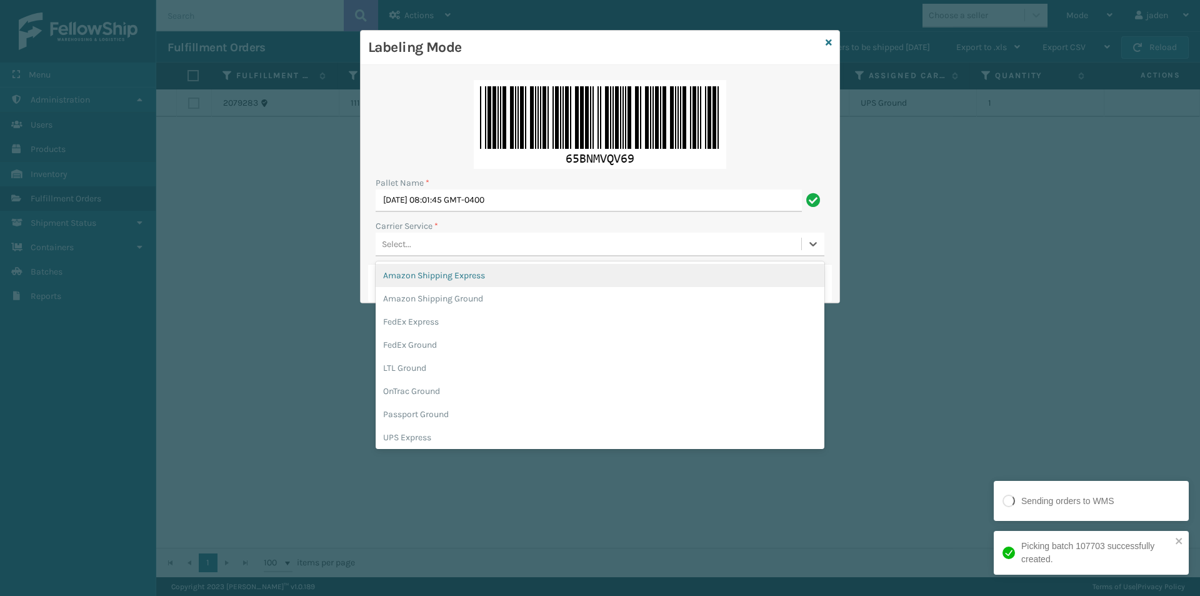
click at [477, 246] on div "Select..." at bounding box center [589, 244] width 426 height 21
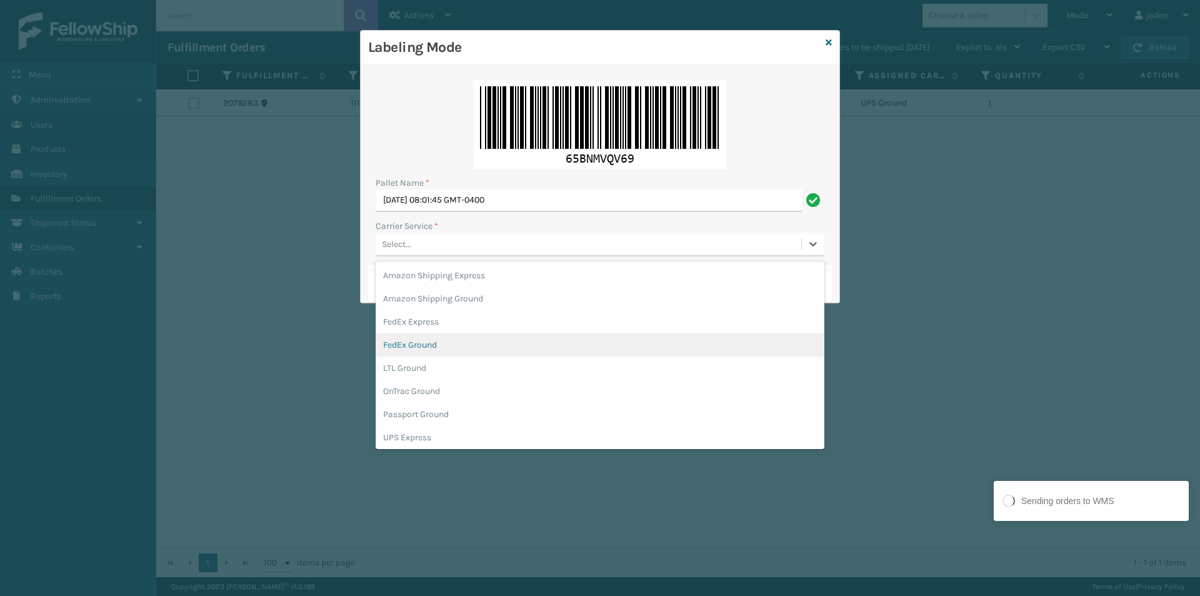
click at [439, 347] on div "FedEx Ground" at bounding box center [600, 344] width 449 height 23
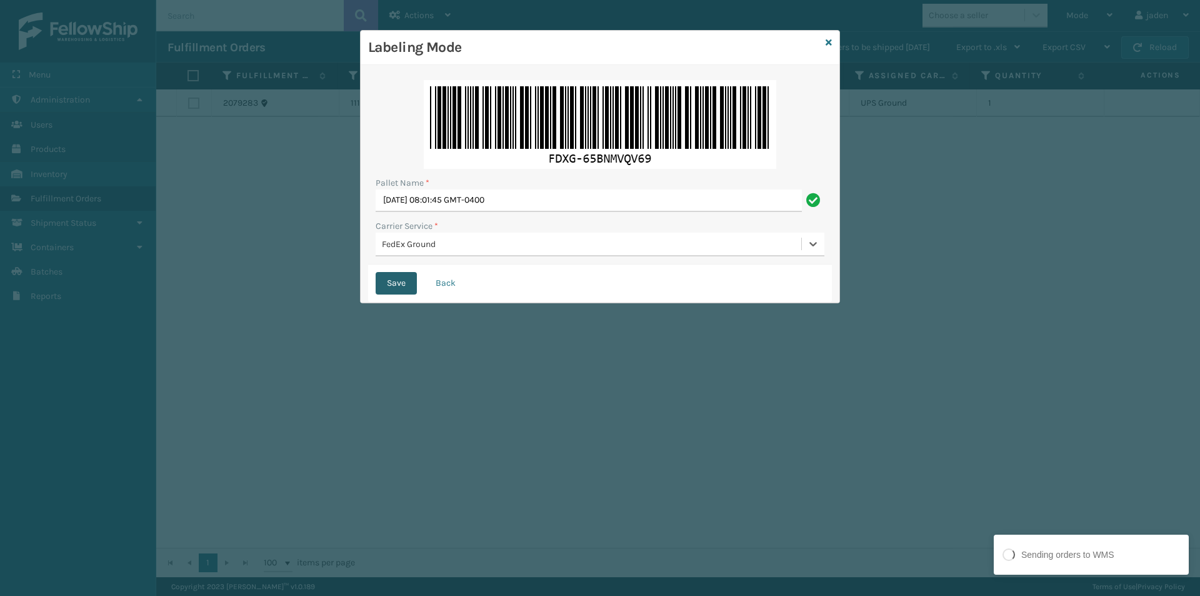
click at [398, 284] on button "Save" at bounding box center [396, 283] width 41 height 23
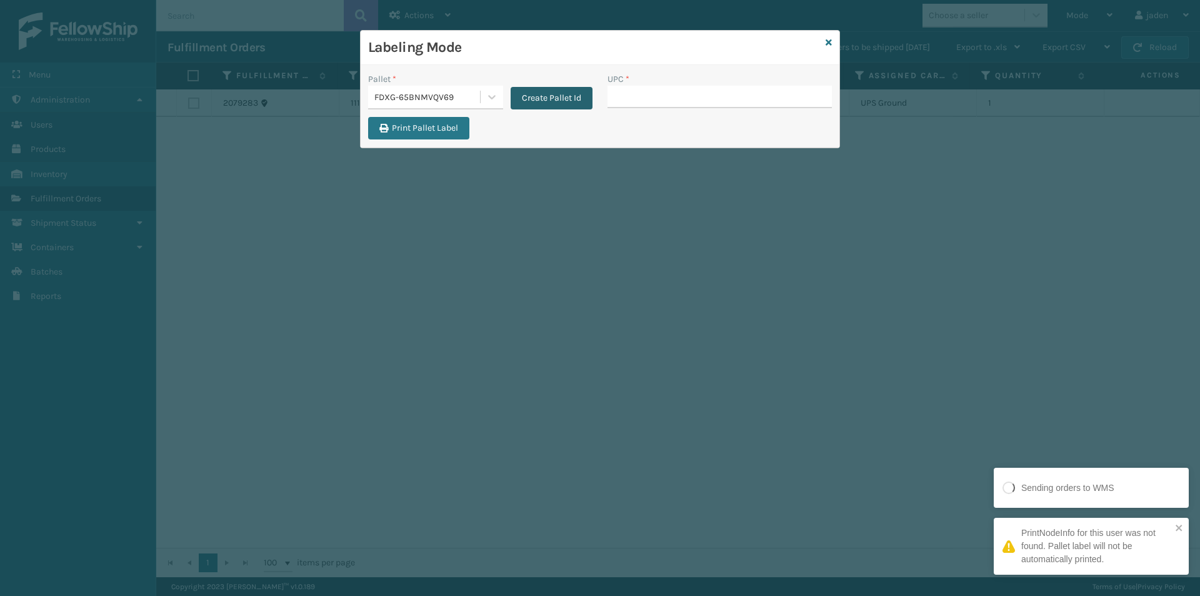
click at [563, 95] on button "Create Pallet Id" at bounding box center [552, 98] width 82 height 23
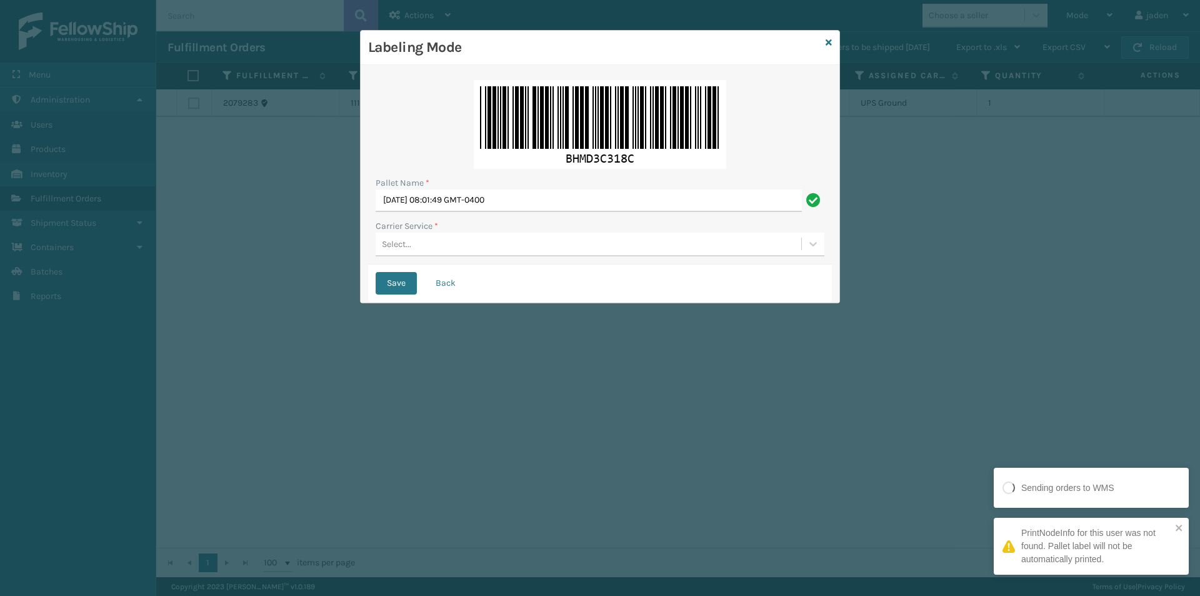
click at [497, 243] on div "Select..." at bounding box center [589, 244] width 426 height 21
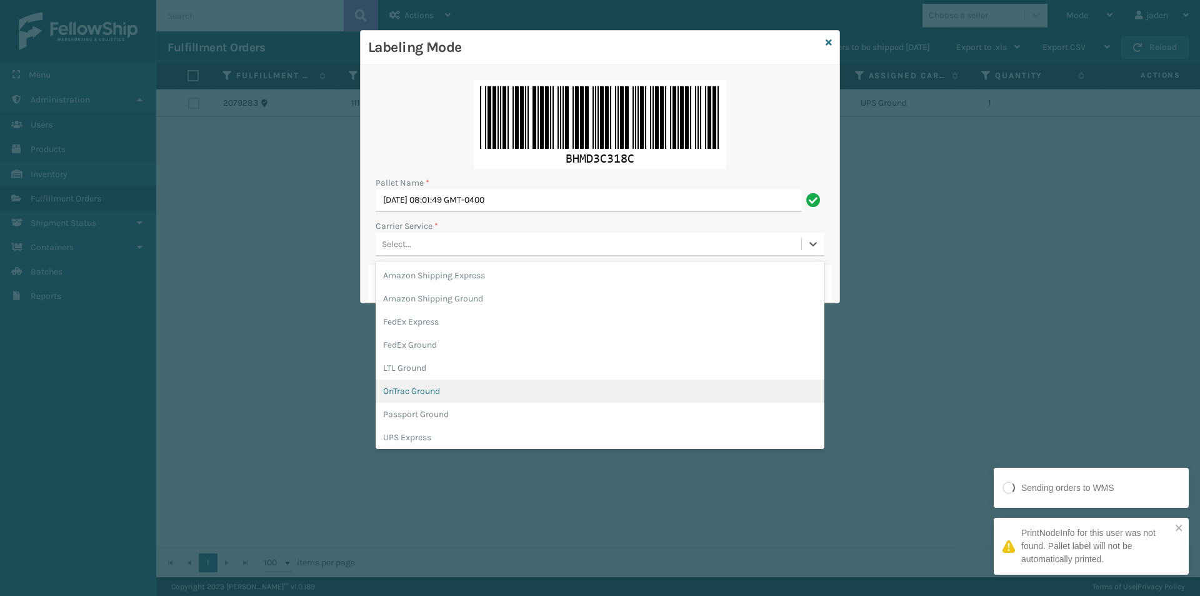
scroll to position [63, 0]
click at [392, 399] on div "UPS Ground" at bounding box center [600, 397] width 449 height 23
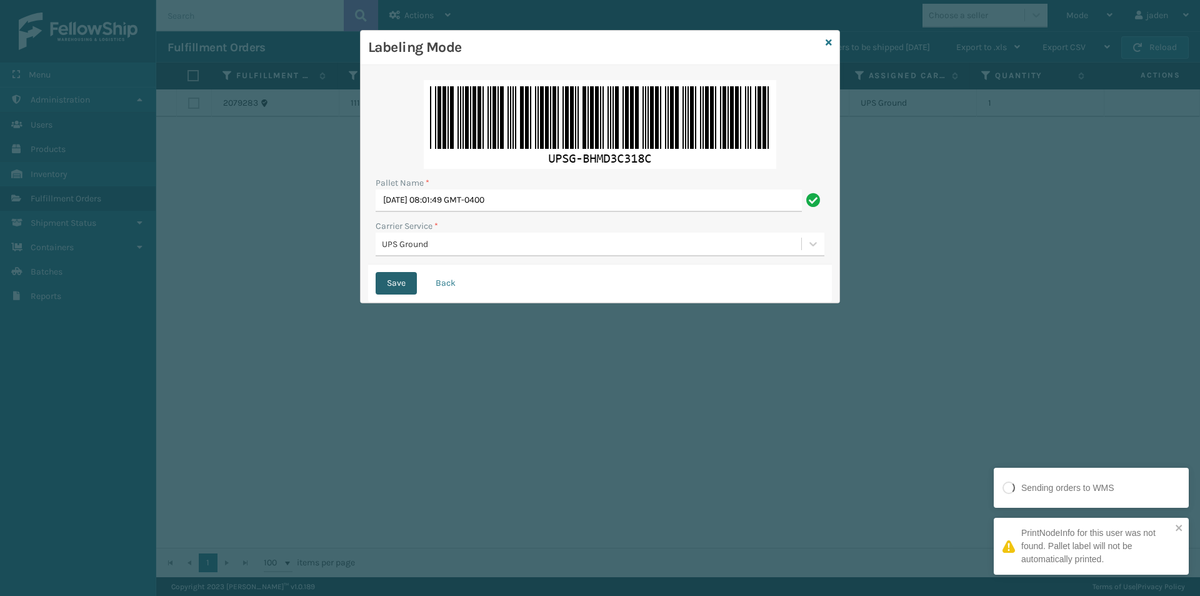
click at [392, 278] on button "Save" at bounding box center [396, 283] width 41 height 23
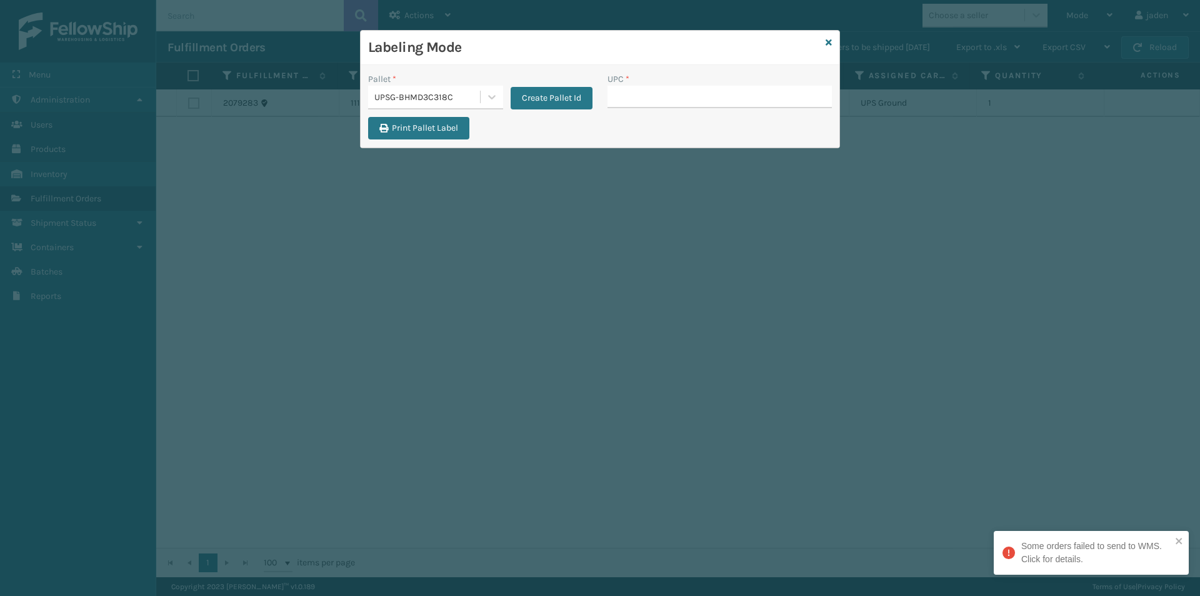
click at [823, 40] on div "Labeling Mode" at bounding box center [600, 48] width 479 height 34
click at [827, 41] on icon at bounding box center [829, 42] width 6 height 9
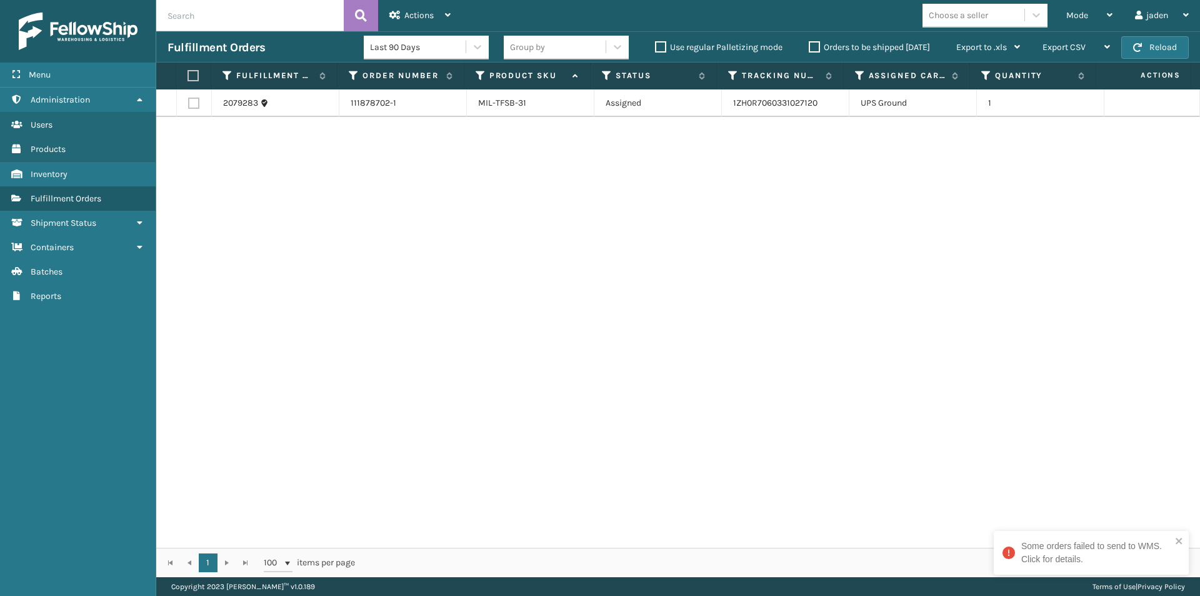
drag, startPoint x: 898, startPoint y: 248, endPoint x: 870, endPoint y: 252, distance: 27.8
drag, startPoint x: 870, startPoint y: 252, endPoint x: 765, endPoint y: 109, distance: 177.5
click at [506, 268] on div "2079283 111878702-1 MIL-TFSB-31 Assigned 1ZH0R7060331027120 UPS Ground 1" at bounding box center [678, 318] width 1044 height 458
click at [1136, 51] on span "button" at bounding box center [1137, 47] width 9 height 9
click at [193, 74] on label at bounding box center [192, 75] width 8 height 11
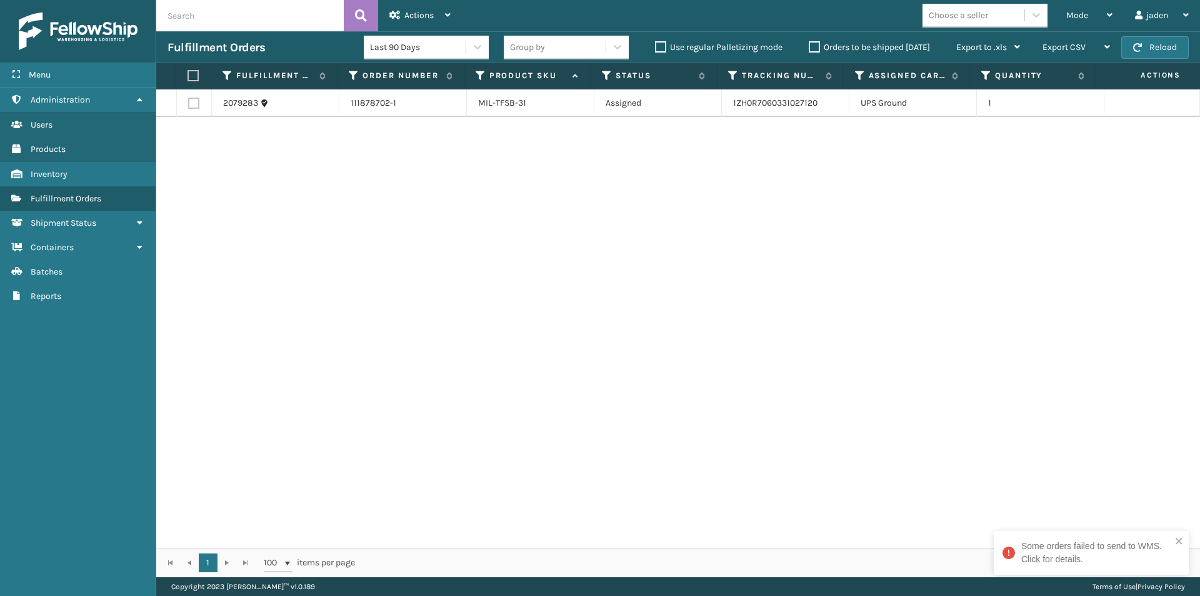
click at [188, 74] on input "checkbox" at bounding box center [188, 76] width 1 height 8
checkbox input "true"
click at [404, 19] on div "Actions" at bounding box center [419, 15] width 61 height 31
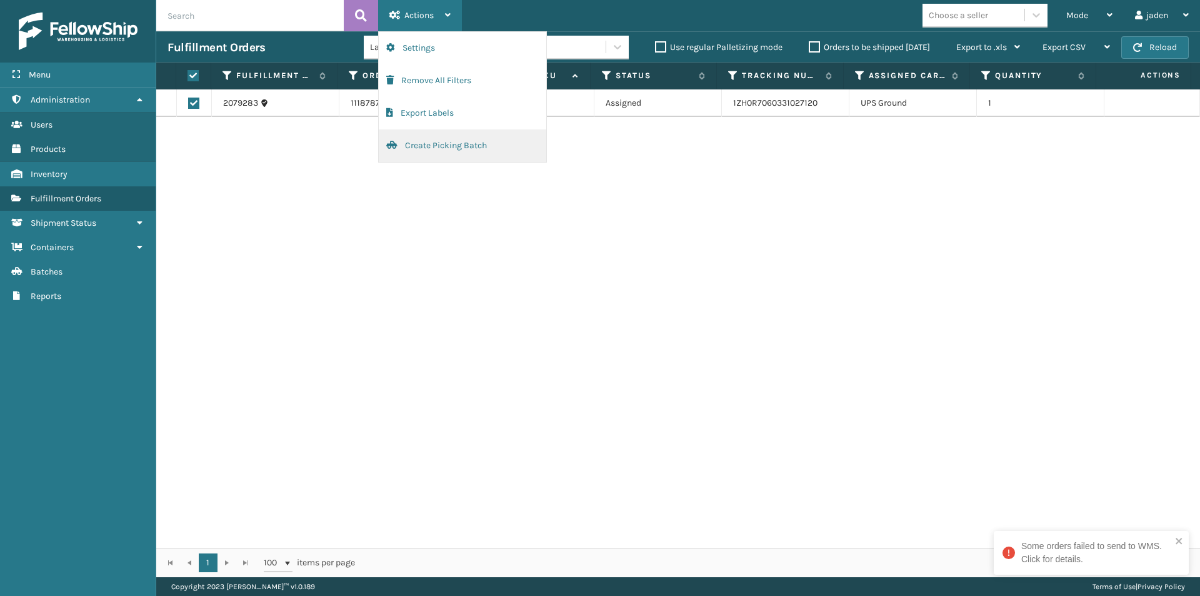
click at [459, 148] on button "Create Picking Batch" at bounding box center [463, 145] width 168 height 33
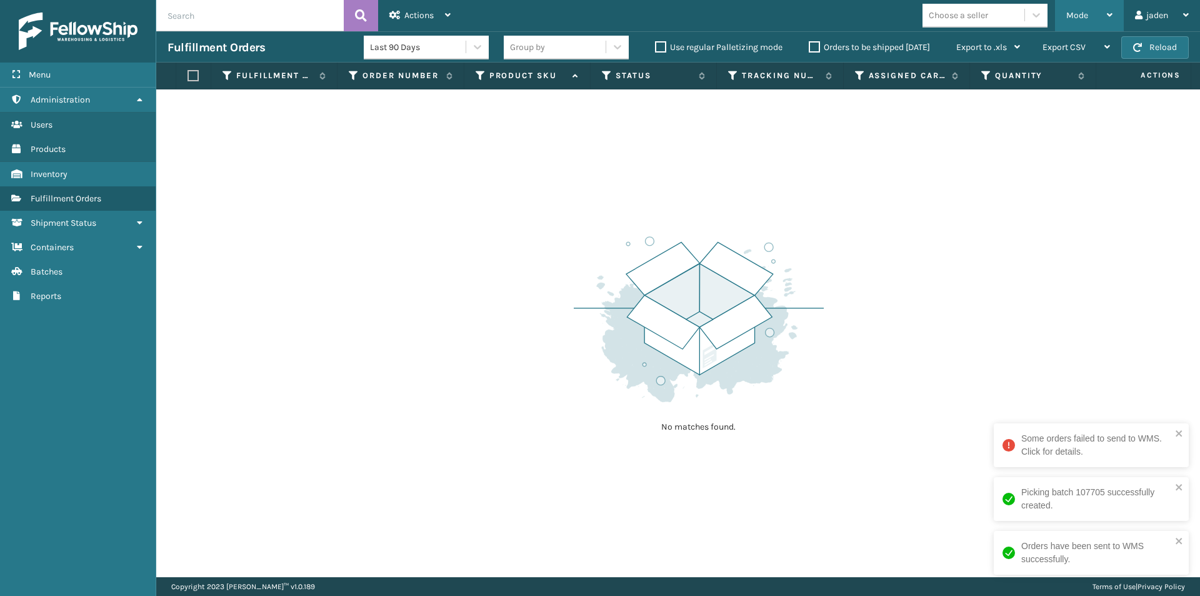
click at [1075, 14] on span "Mode" at bounding box center [1077, 15] width 22 height 11
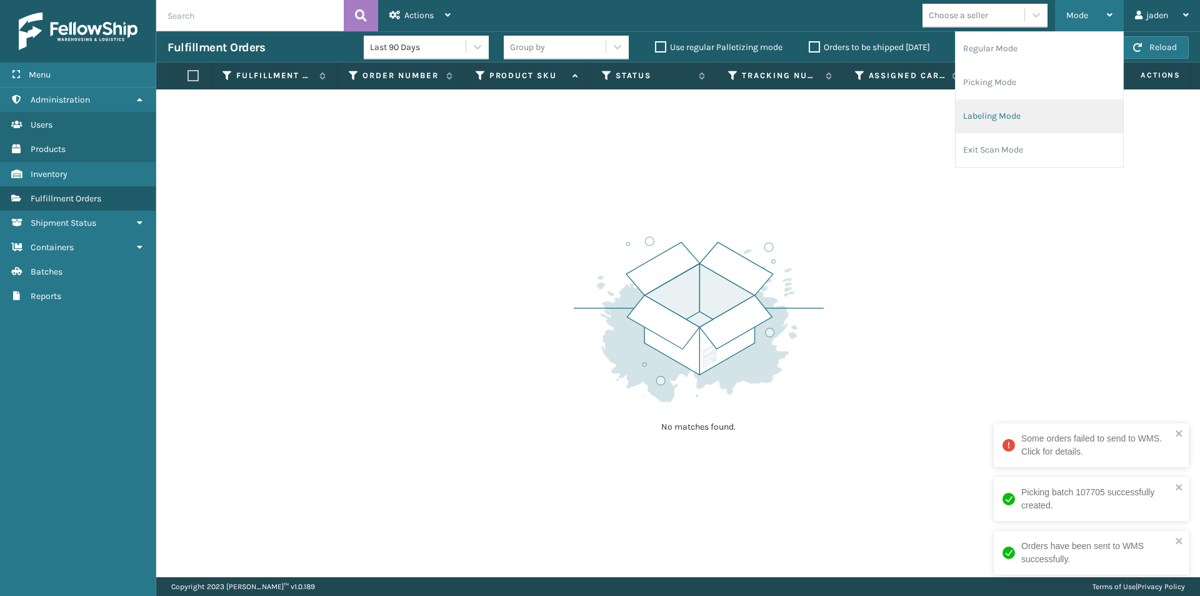
click at [1031, 121] on li "Labeling Mode" at bounding box center [1040, 116] width 168 height 34
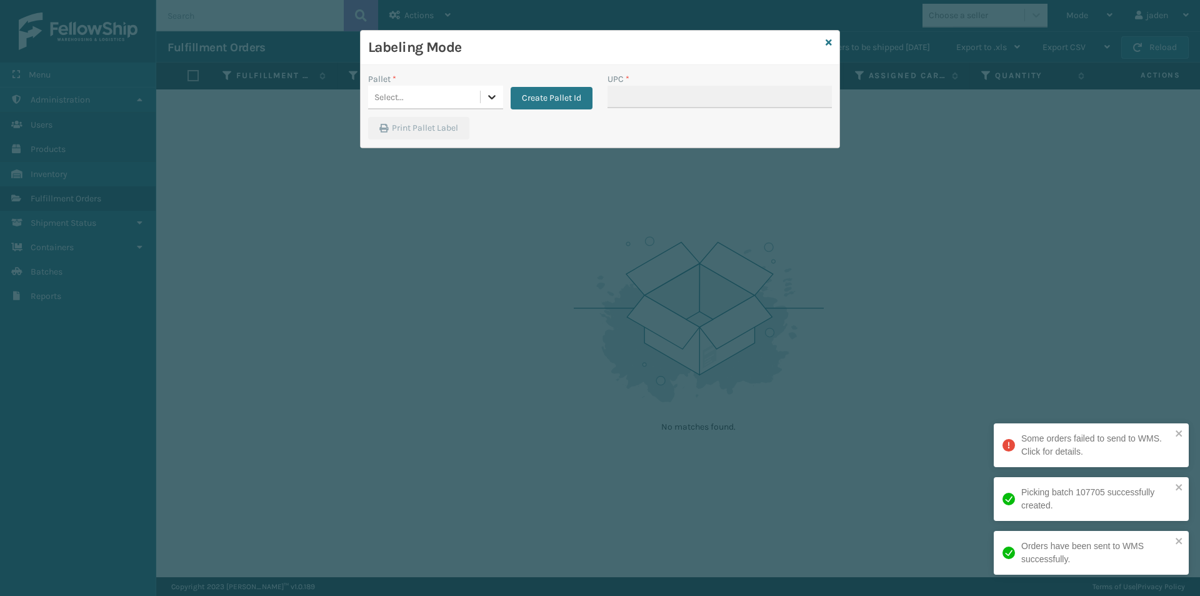
click at [484, 105] on div at bounding box center [492, 97] width 23 height 23
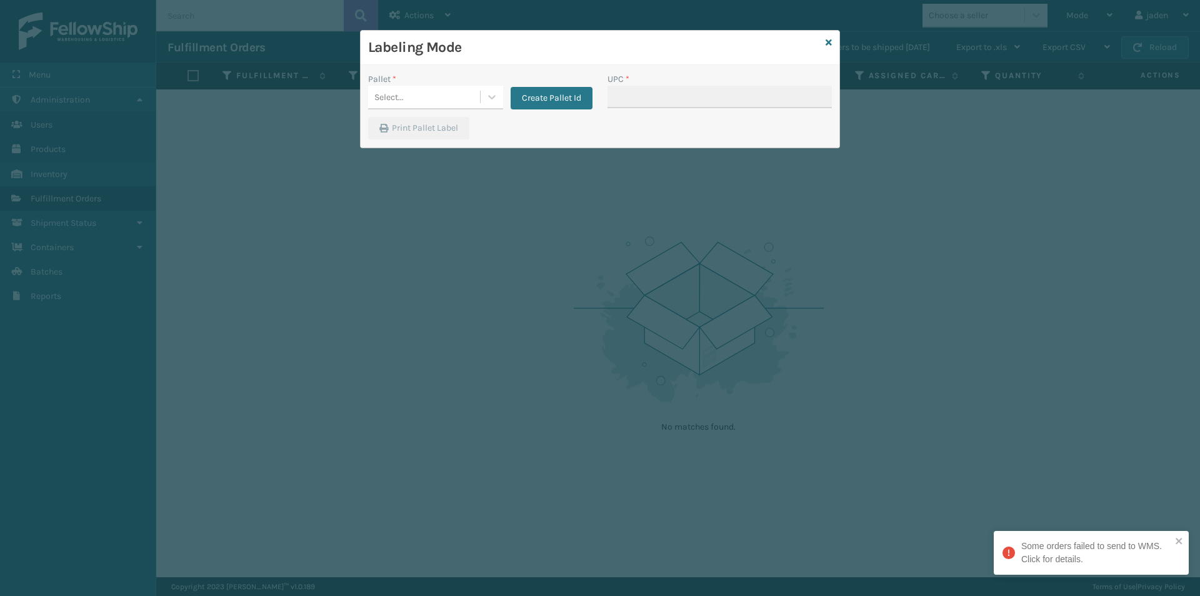
drag, startPoint x: 828, startPoint y: 39, endPoint x: 836, endPoint y: 55, distance: 18.5
click at [829, 41] on icon at bounding box center [829, 42] width 6 height 9
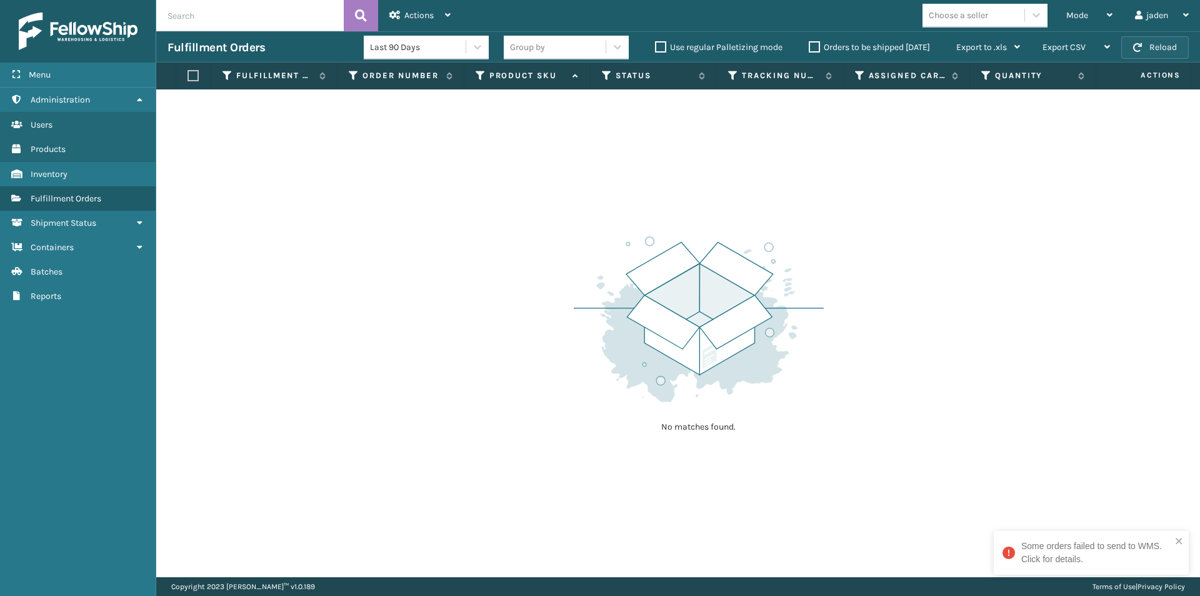
click at [1175, 56] on button "Reload" at bounding box center [1155, 47] width 68 height 23
click at [1175, 53] on button "Reload" at bounding box center [1155, 47] width 68 height 23
